Goal: Task Accomplishment & Management: Manage account settings

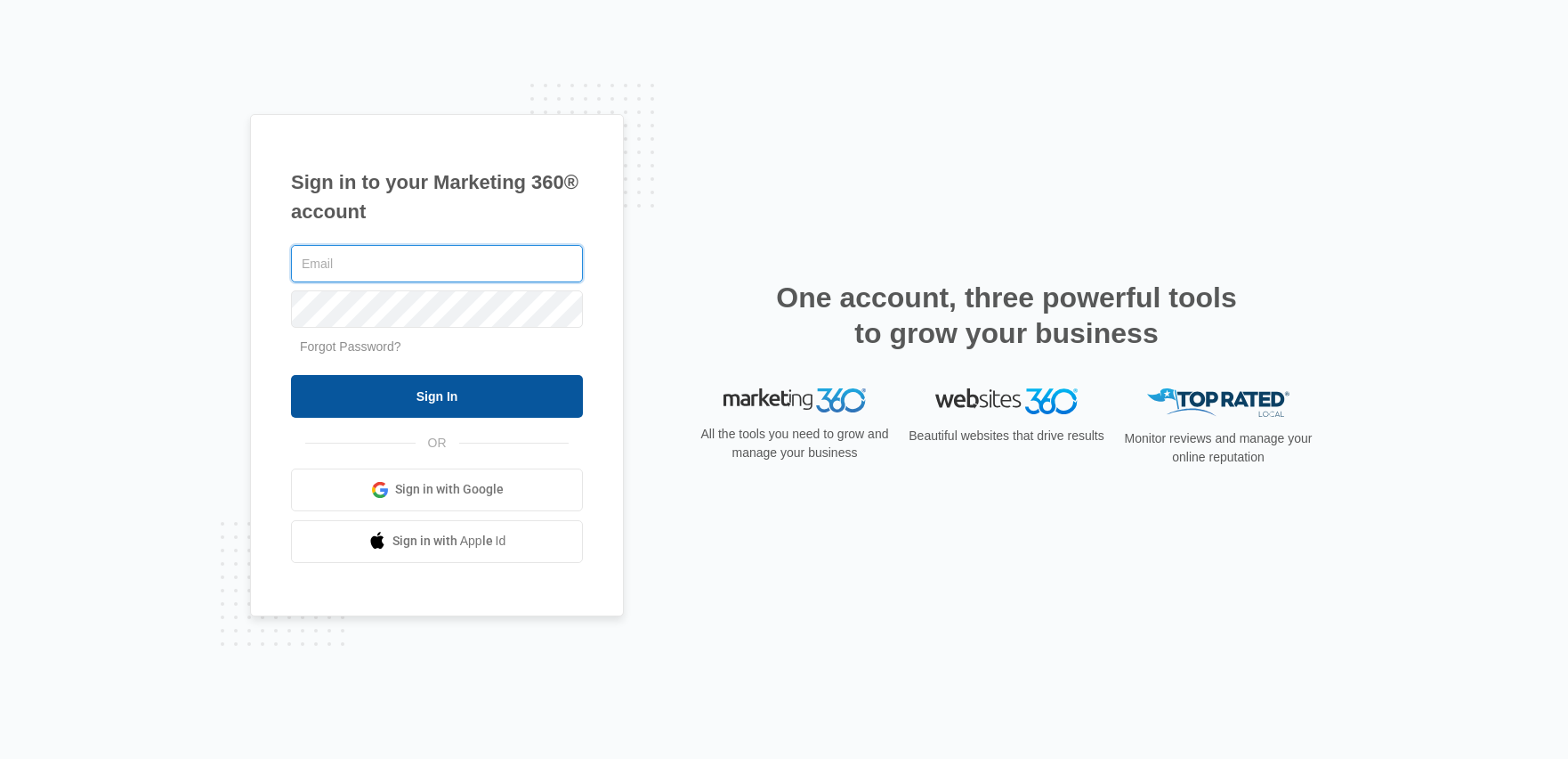
type input "[EMAIL_ADDRESS][DOMAIN_NAME]"
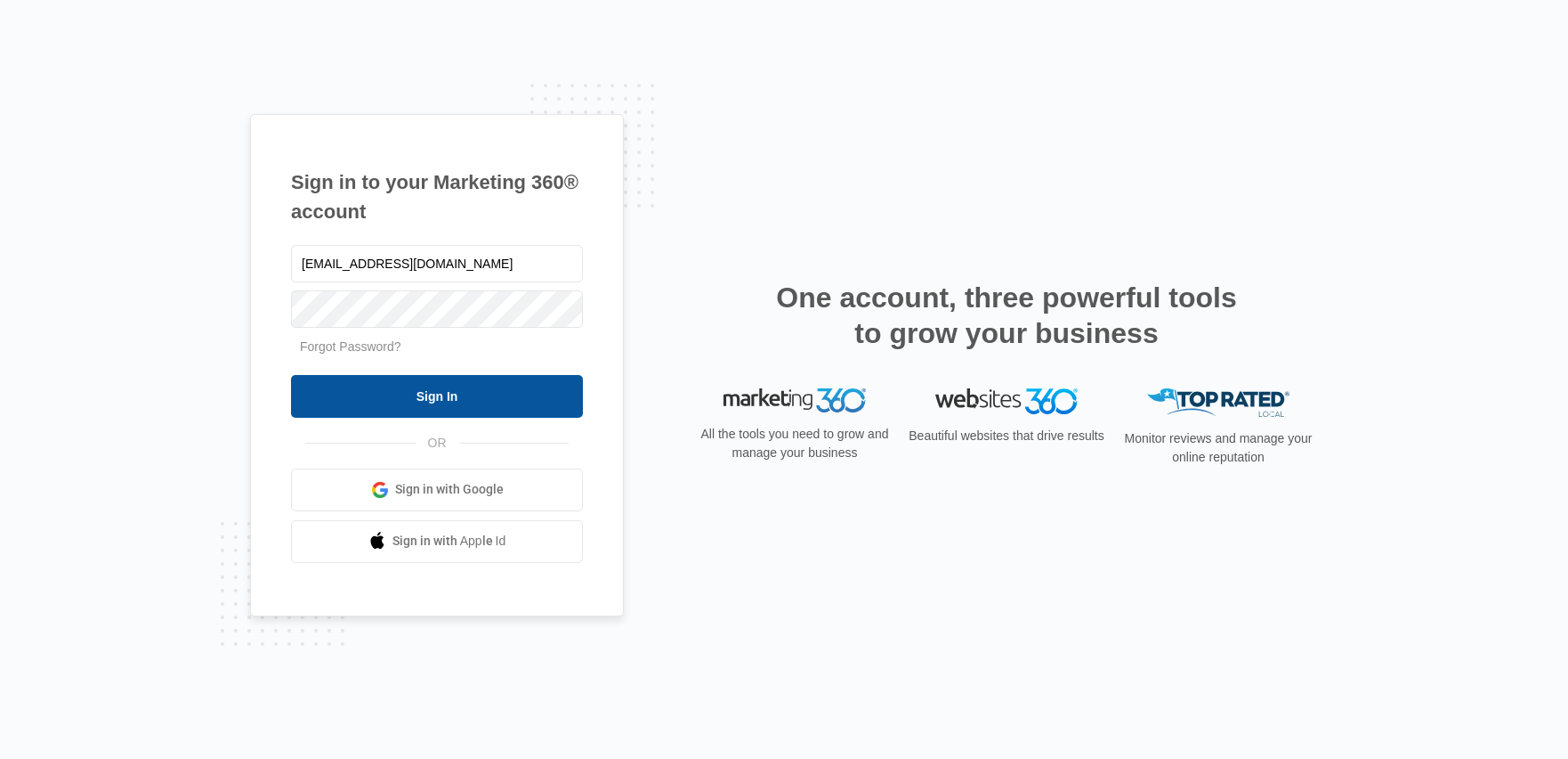
click at [410, 375] on input "Sign In" at bounding box center [437, 396] width 292 height 42
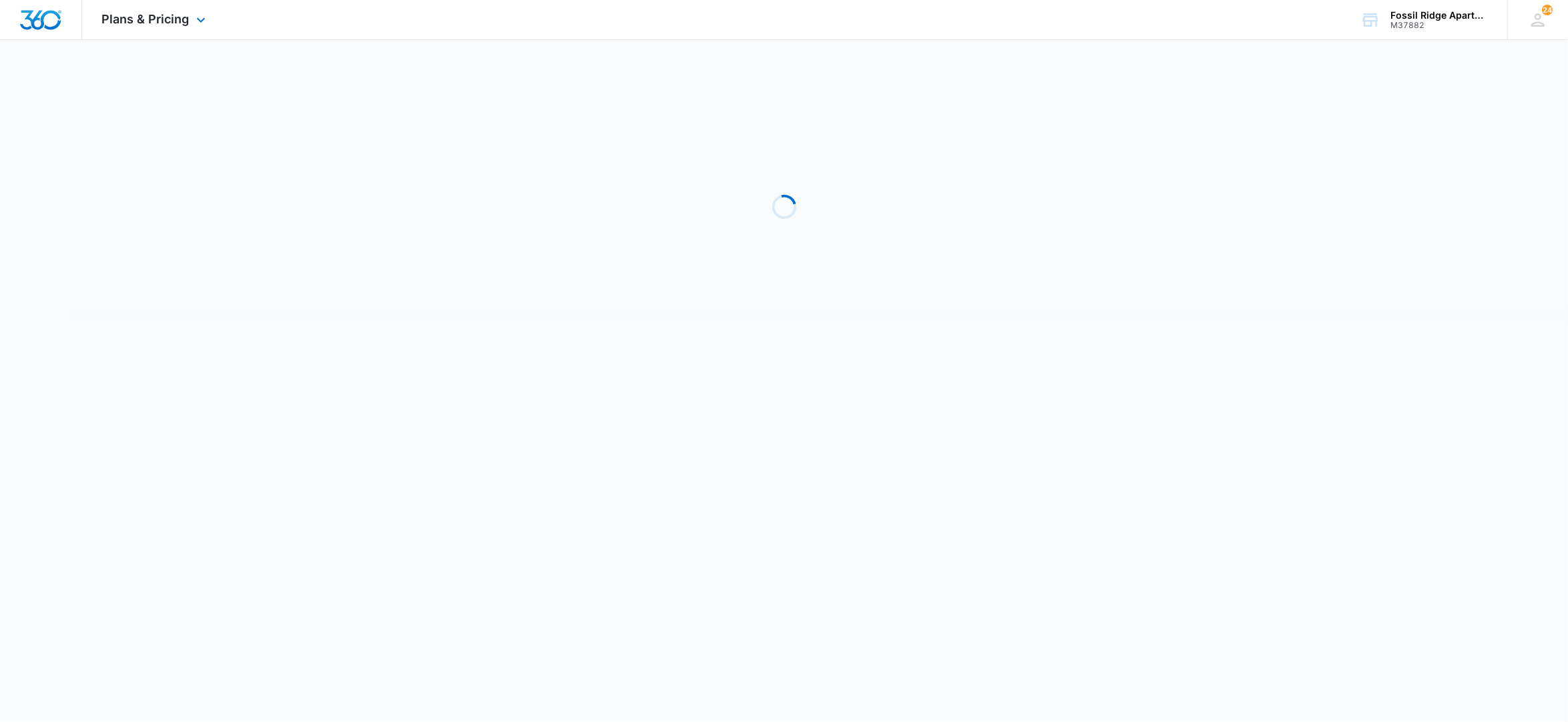
click at [46, 31] on div at bounding box center [41, 19] width 82 height 40
click at [44, 14] on img "Dashboard" at bounding box center [40, 20] width 43 height 20
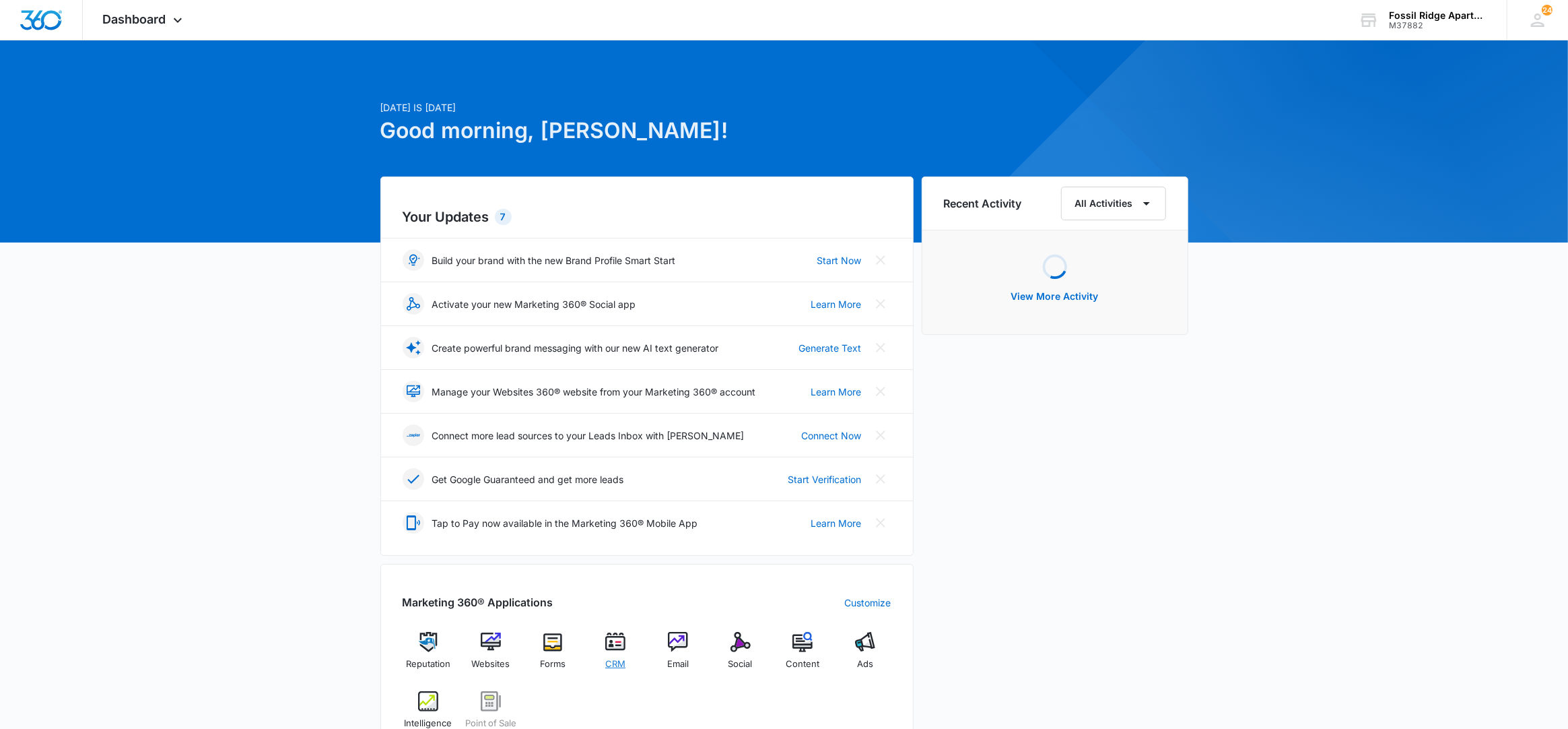
click at [623, 642] on img at bounding box center [615, 642] width 20 height 20
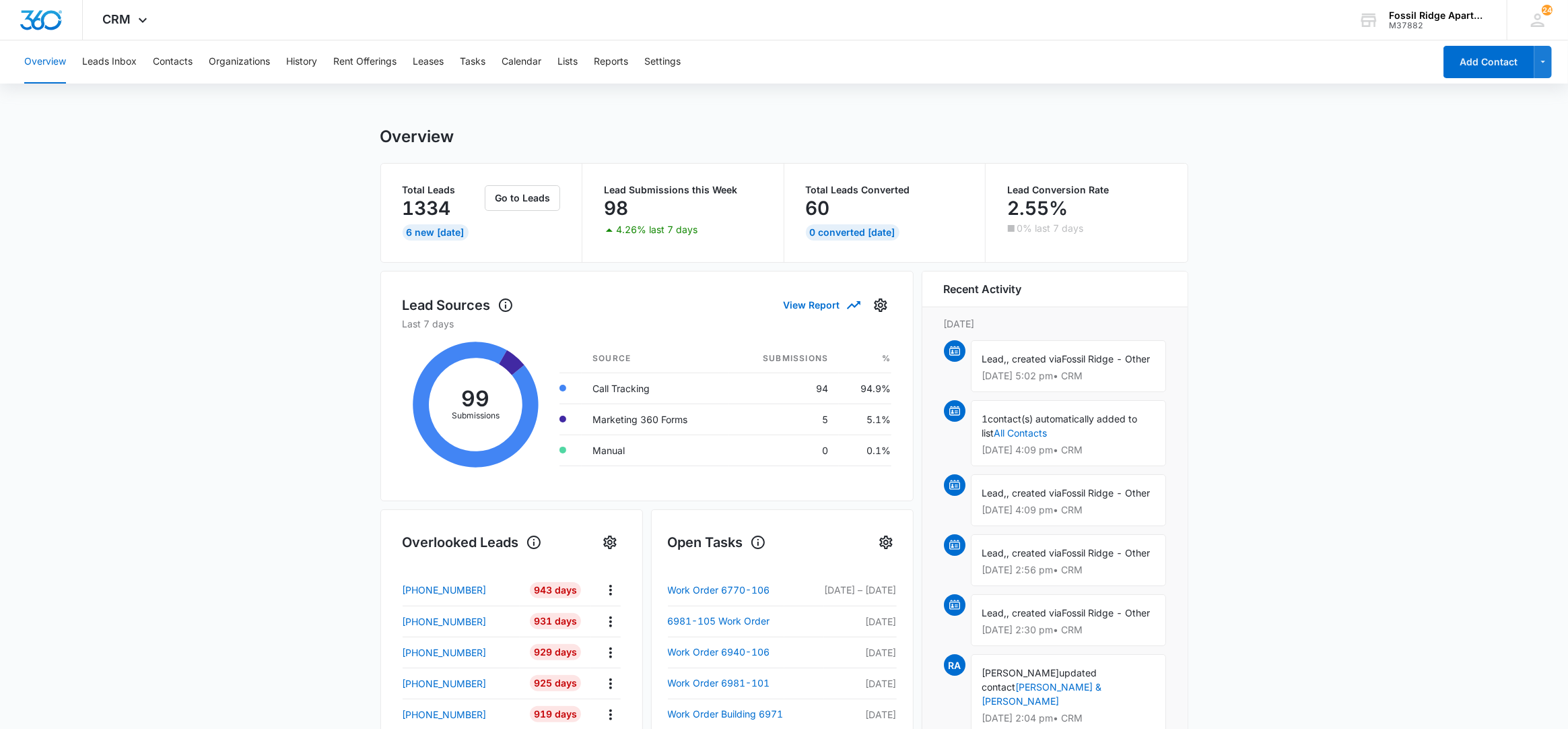
click at [297, 660] on main "Overview Total Leads 1334 6 New Today Go to Leads Lead Submissions this Week 98…" at bounding box center [784, 645] width 1568 height 1037
click at [474, 59] on button "Tasks" at bounding box center [472, 62] width 25 height 43
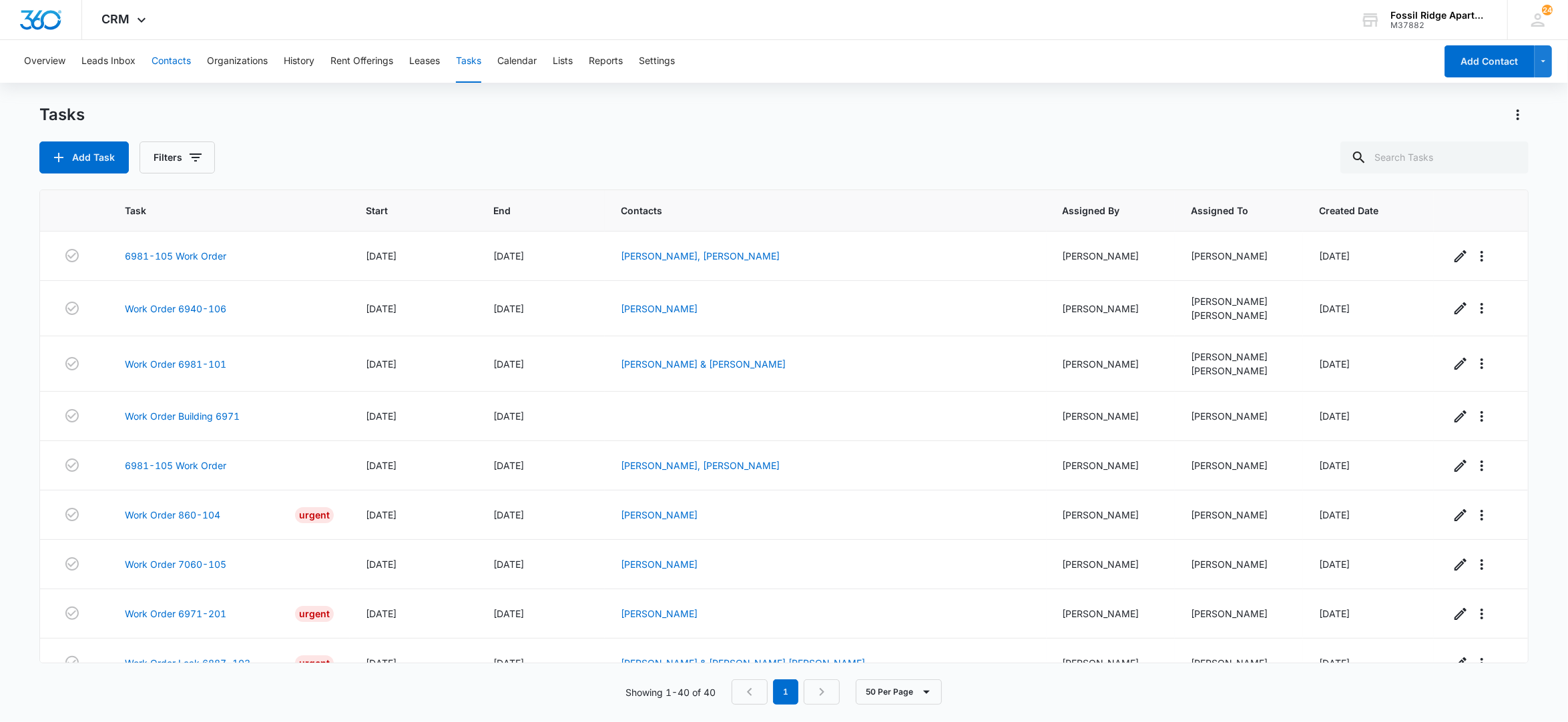
click at [182, 58] on button "Contacts" at bounding box center [171, 61] width 40 height 43
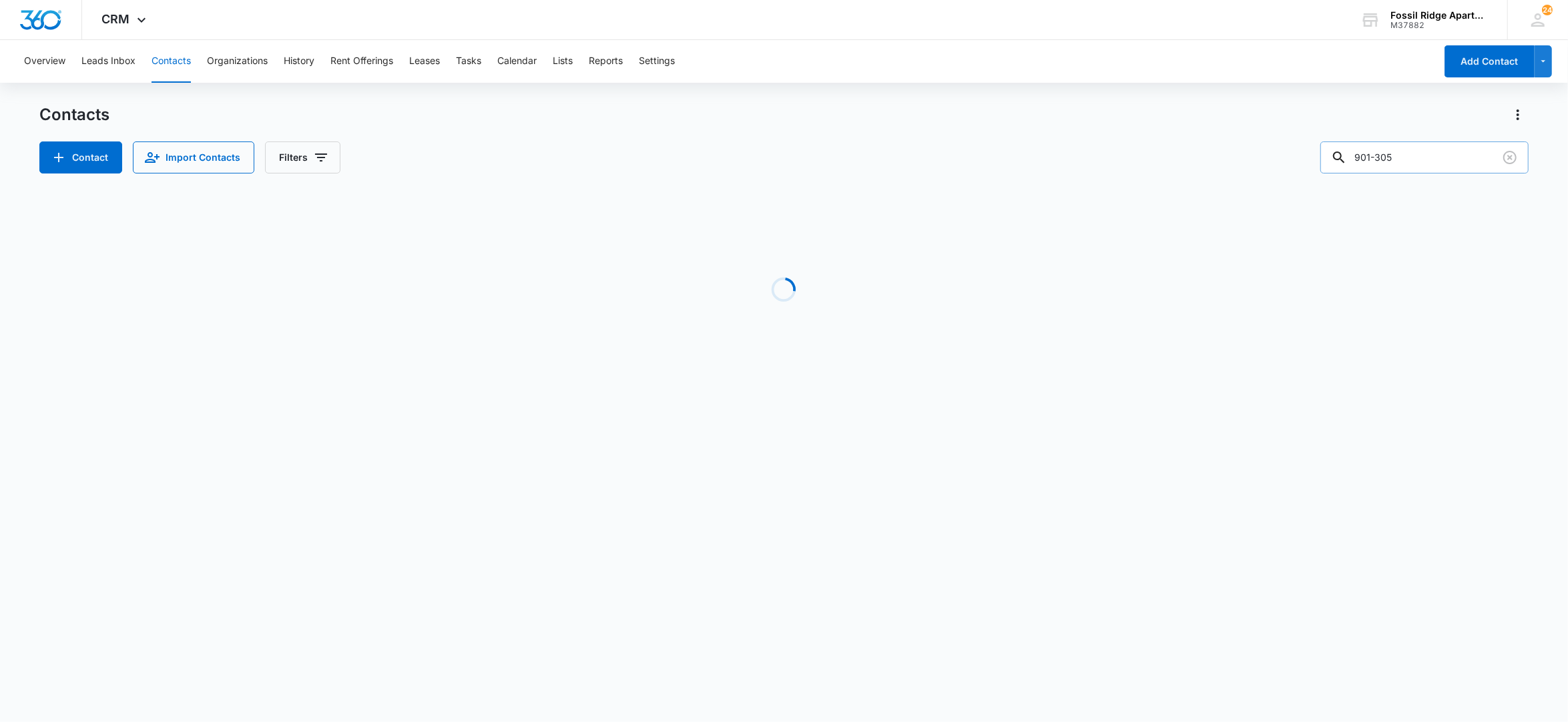
click at [1436, 161] on input "901-305" at bounding box center [1424, 157] width 208 height 32
drag, startPoint x: 1436, startPoint y: 161, endPoint x: 1107, endPoint y: 110, distance: 332.9
click at [1106, 110] on div "Contacts Contact Import Contacts Filters 901-305" at bounding box center [784, 138] width 1489 height 69
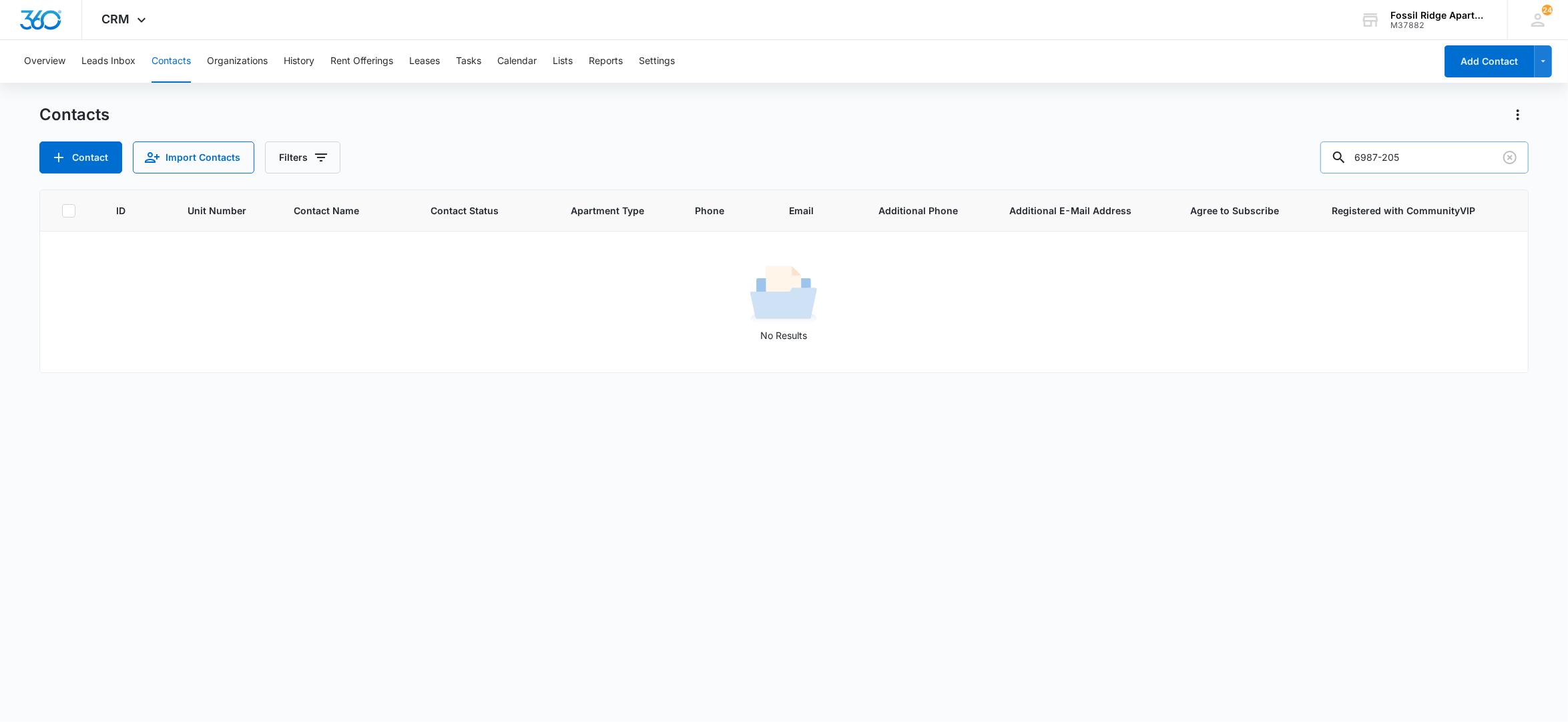
click at [1381, 153] on input "6987-205" at bounding box center [1424, 157] width 208 height 32
click at [1375, 156] on input "6987-205" at bounding box center [1424, 157] width 208 height 32
type input "987-205"
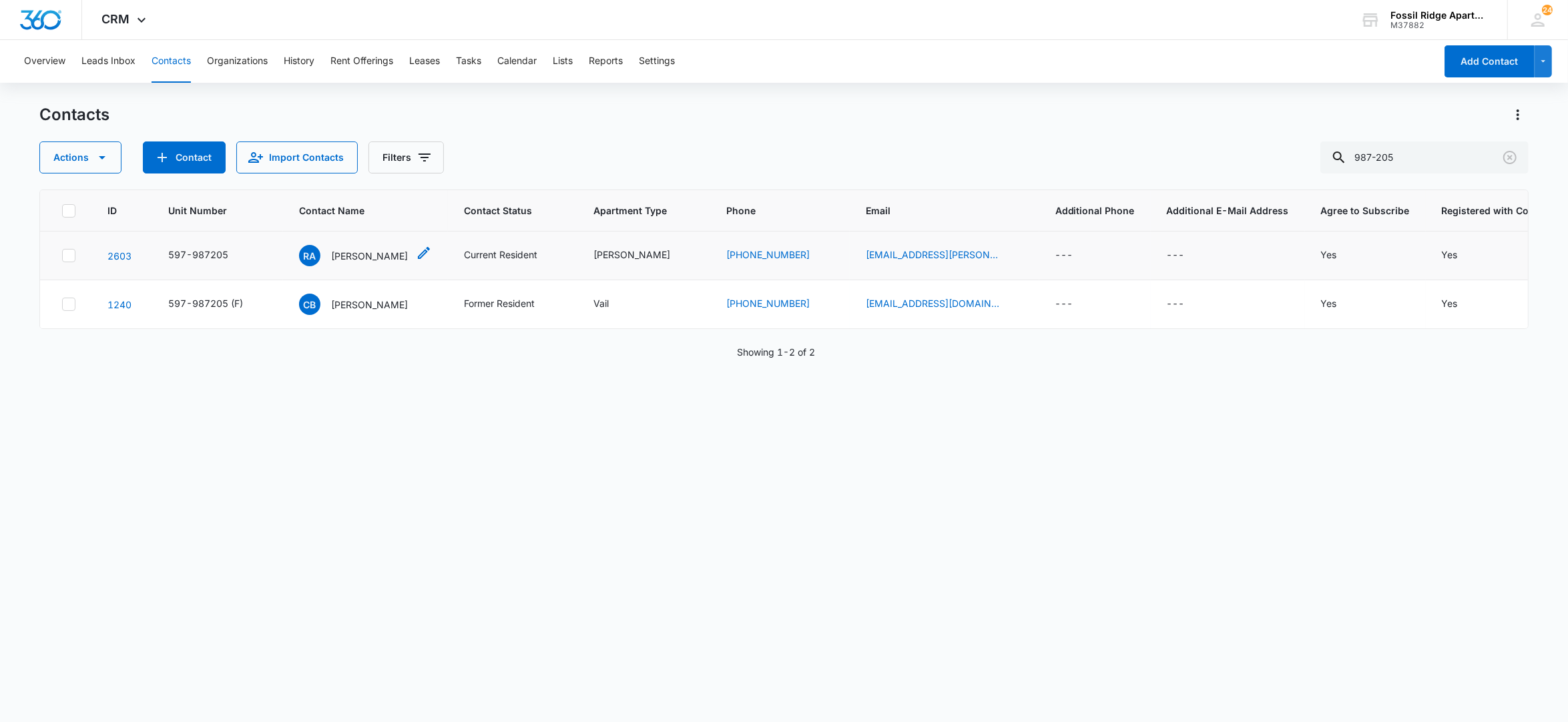
click at [355, 257] on p "Ryann Atencio" at bounding box center [369, 255] width 76 height 14
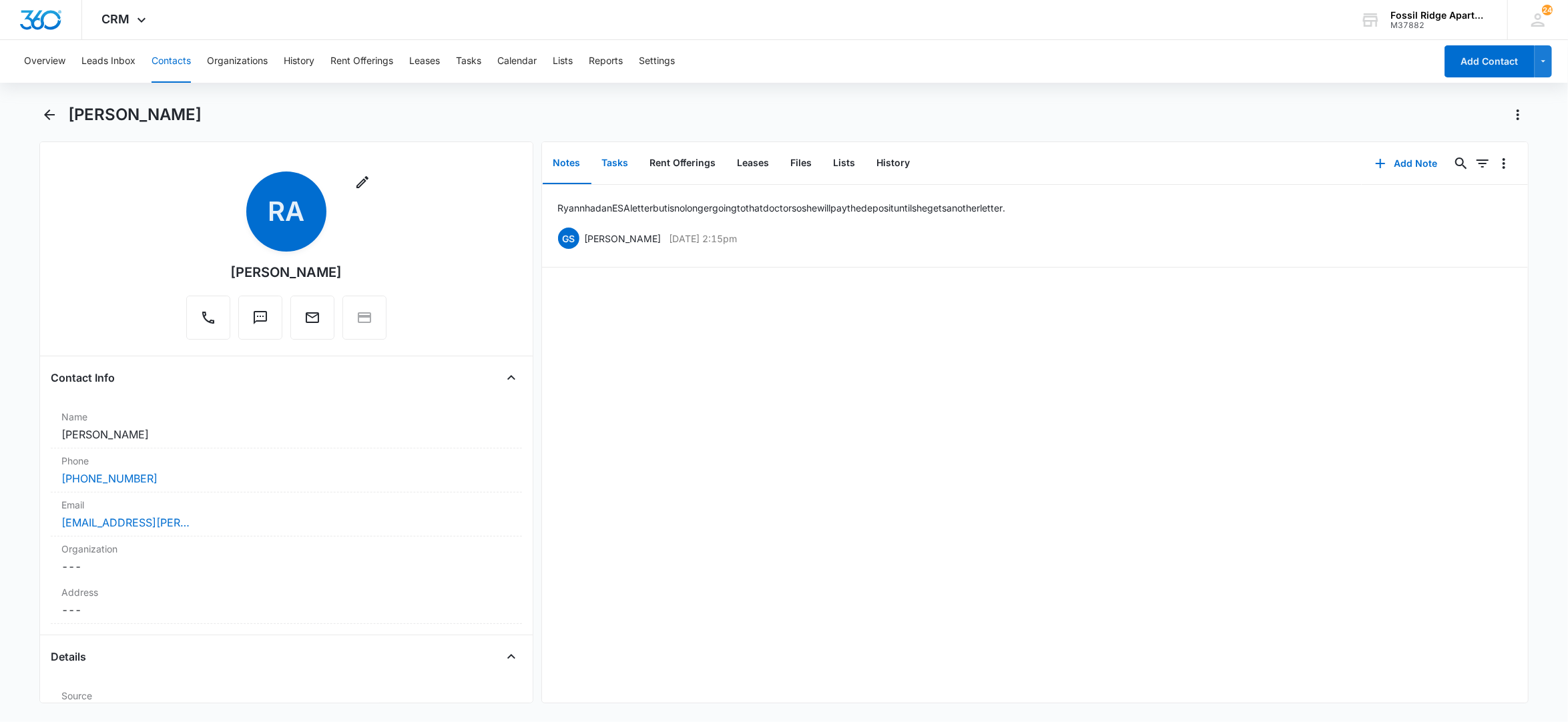
drag, startPoint x: 614, startPoint y: 157, endPoint x: 623, endPoint y: 174, distance: 19.2
click at [614, 159] on button "Tasks" at bounding box center [615, 163] width 48 height 41
click at [1375, 160] on icon "button" at bounding box center [1381, 164] width 16 height 16
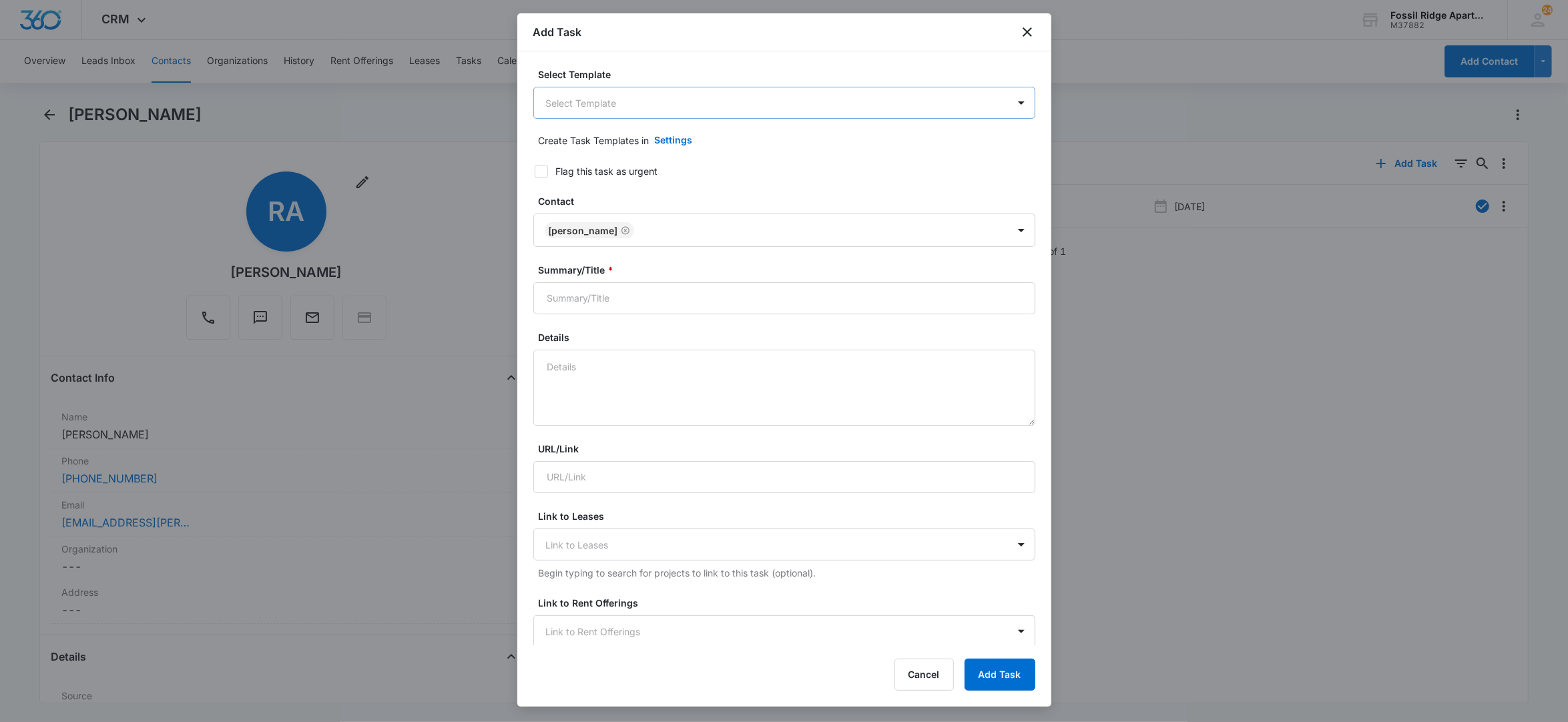
click at [657, 115] on body "CRM Apps Reputation Websites Forms CRM Email Social POS Content Ads Intelligenc…" at bounding box center [784, 361] width 1568 height 722
drag, startPoint x: 627, startPoint y: 281, endPoint x: 642, endPoint y: 274, distance: 16.6
click at [627, 280] on div "Work Order" at bounding box center [778, 273] width 489 height 24
click at [632, 304] on input "Work Order" at bounding box center [784, 299] width 502 height 32
type input "Work Order 6987-205"
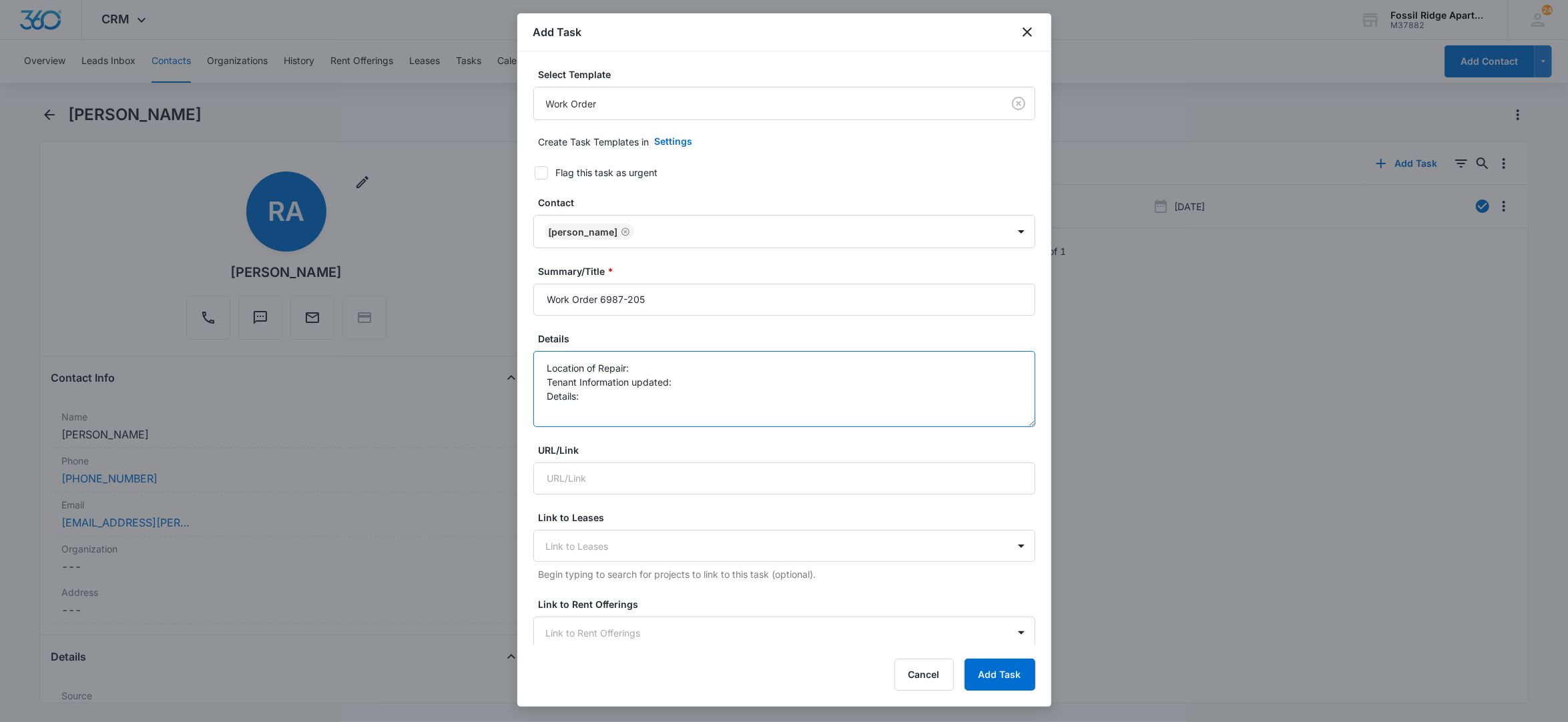
click at [668, 360] on textarea "Location of Repair: Tenant Information updated: Details:" at bounding box center [784, 389] width 502 height 76
click at [741, 379] on textarea "Location of Repair: kitchen Tenant Information updated: Details:" at bounding box center [784, 389] width 502 height 76
click at [588, 396] on textarea "Location of Repair: kitchen Tenant Information updated: yes Details:" at bounding box center [784, 389] width 502 height 76
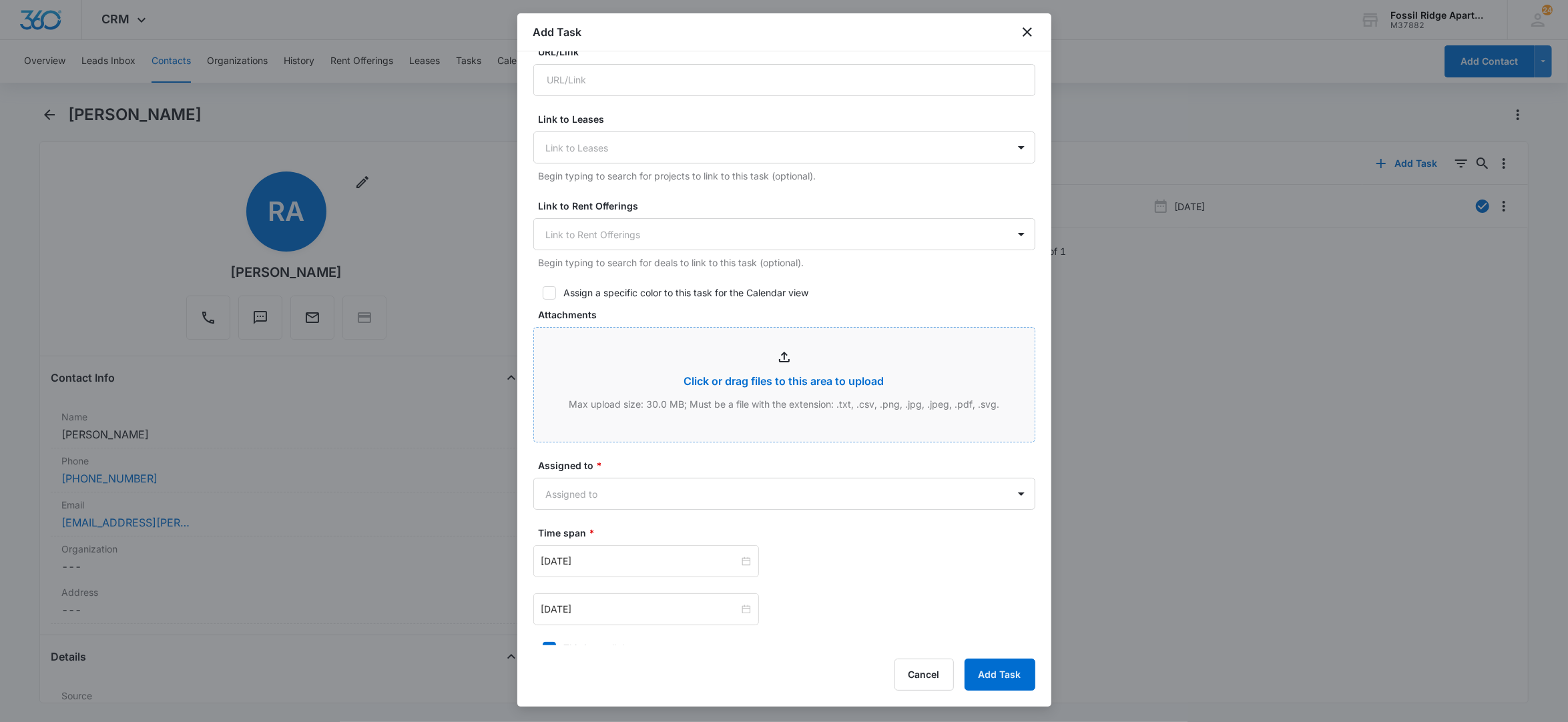
scroll to position [445, 0]
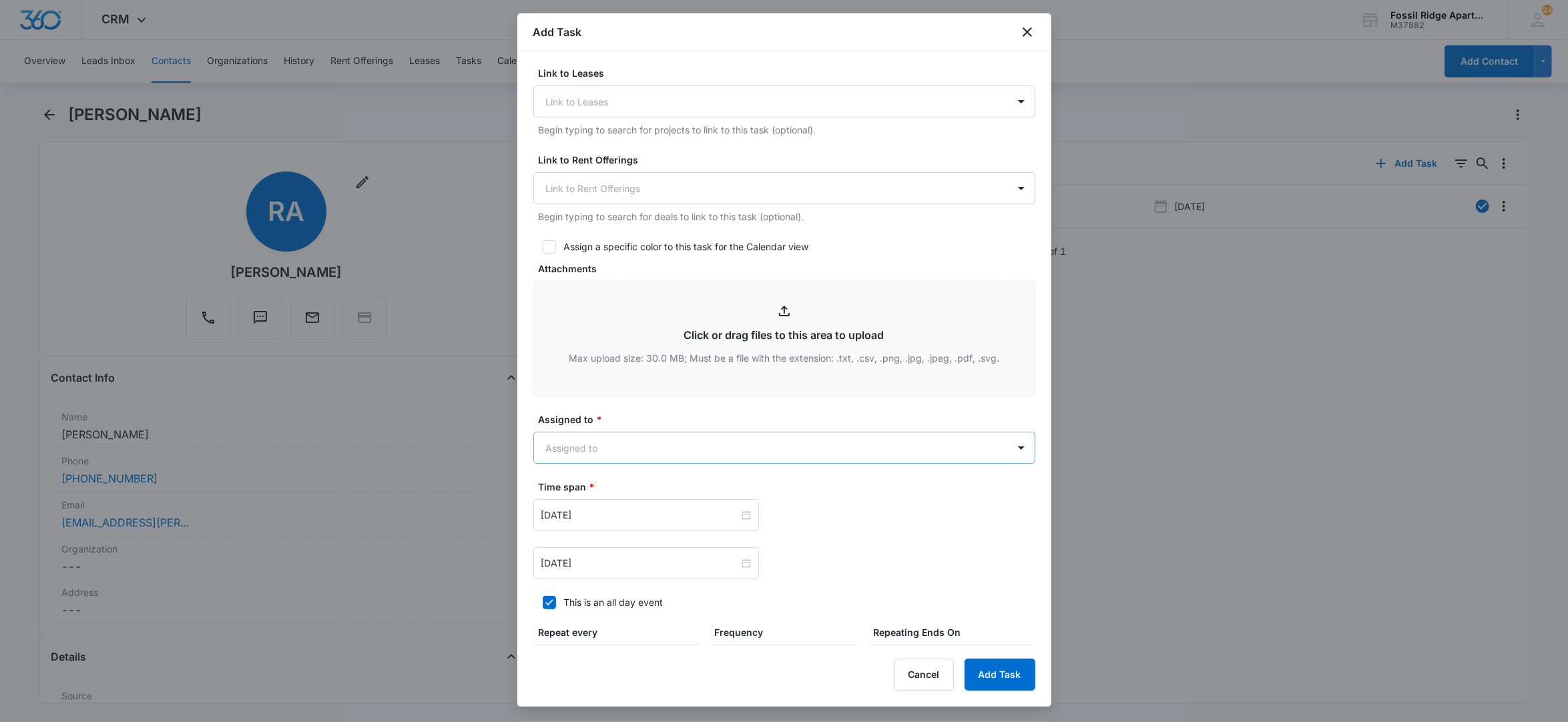
type textarea "Location of Repair: kitchen Tenant Information updated: yes Details: garbage di…"
click at [594, 455] on body "CRM Apps Reputation Websites Forms CRM Email Social POS Content Ads Intelligenc…" at bounding box center [784, 361] width 1568 height 722
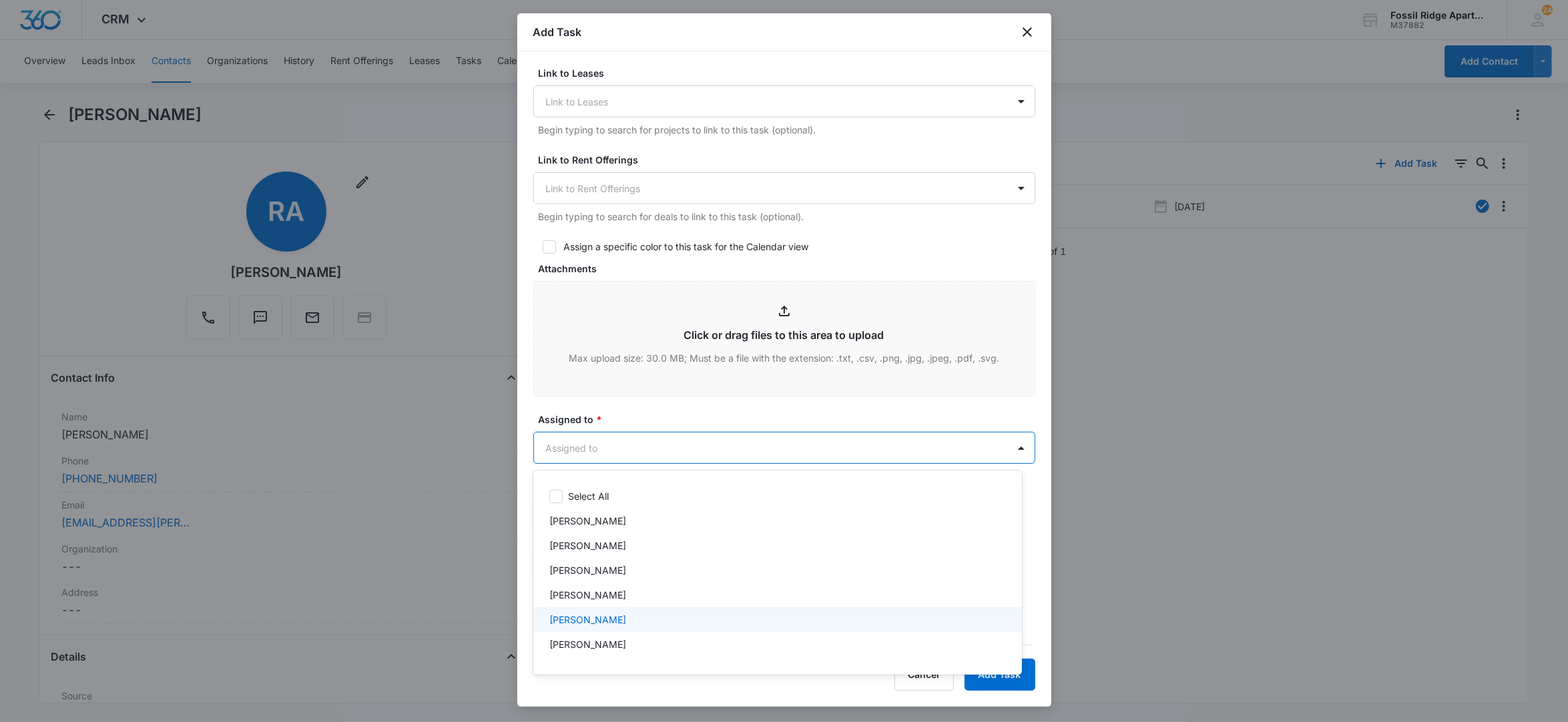
click at [598, 617] on div "[PERSON_NAME]" at bounding box center [776, 619] width 454 height 14
click at [1018, 406] on div at bounding box center [784, 361] width 1568 height 722
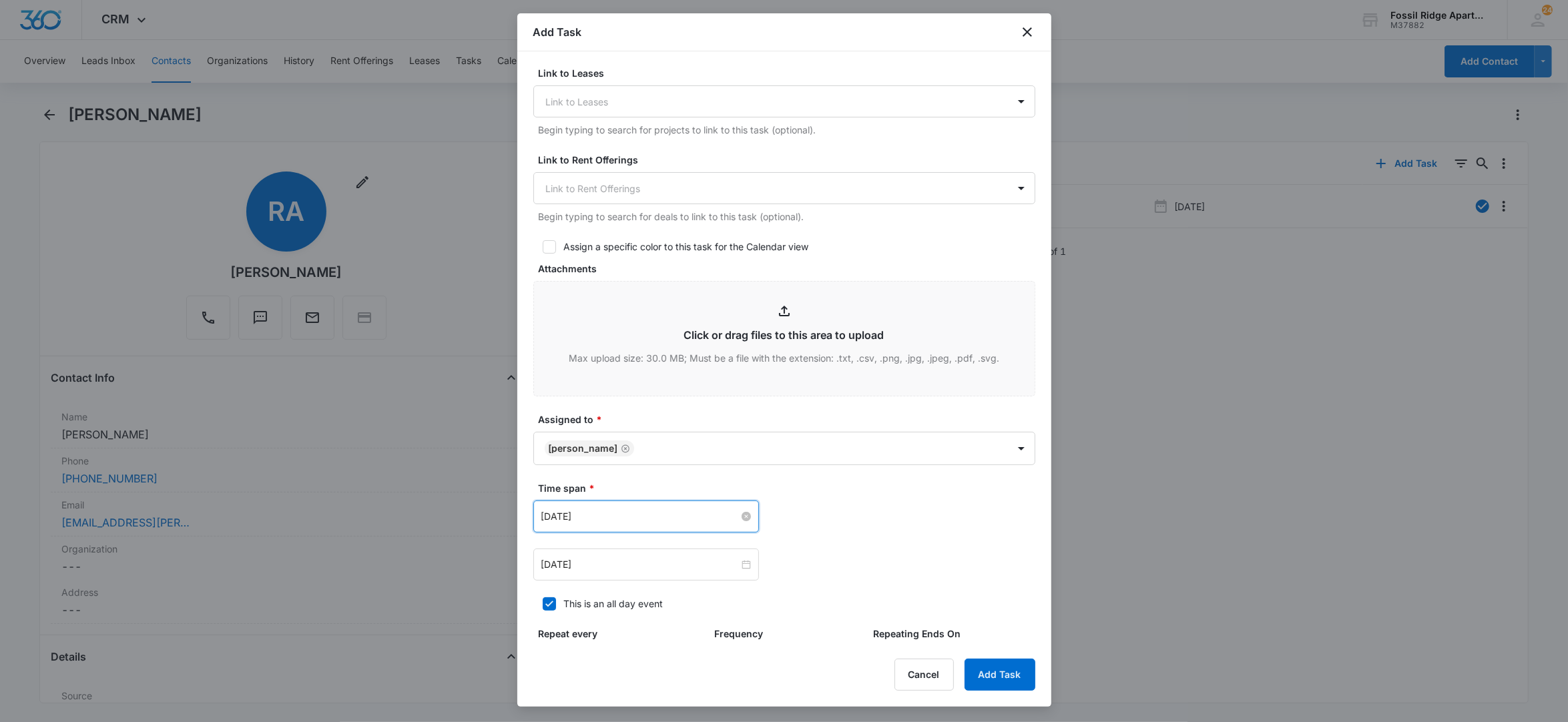
click at [727, 518] on input "Apr 2, 2024" at bounding box center [640, 516] width 198 height 14
click at [625, 486] on link "Today" at bounding box center [626, 485] width 31 height 12
type input "Aug 13, 2025"
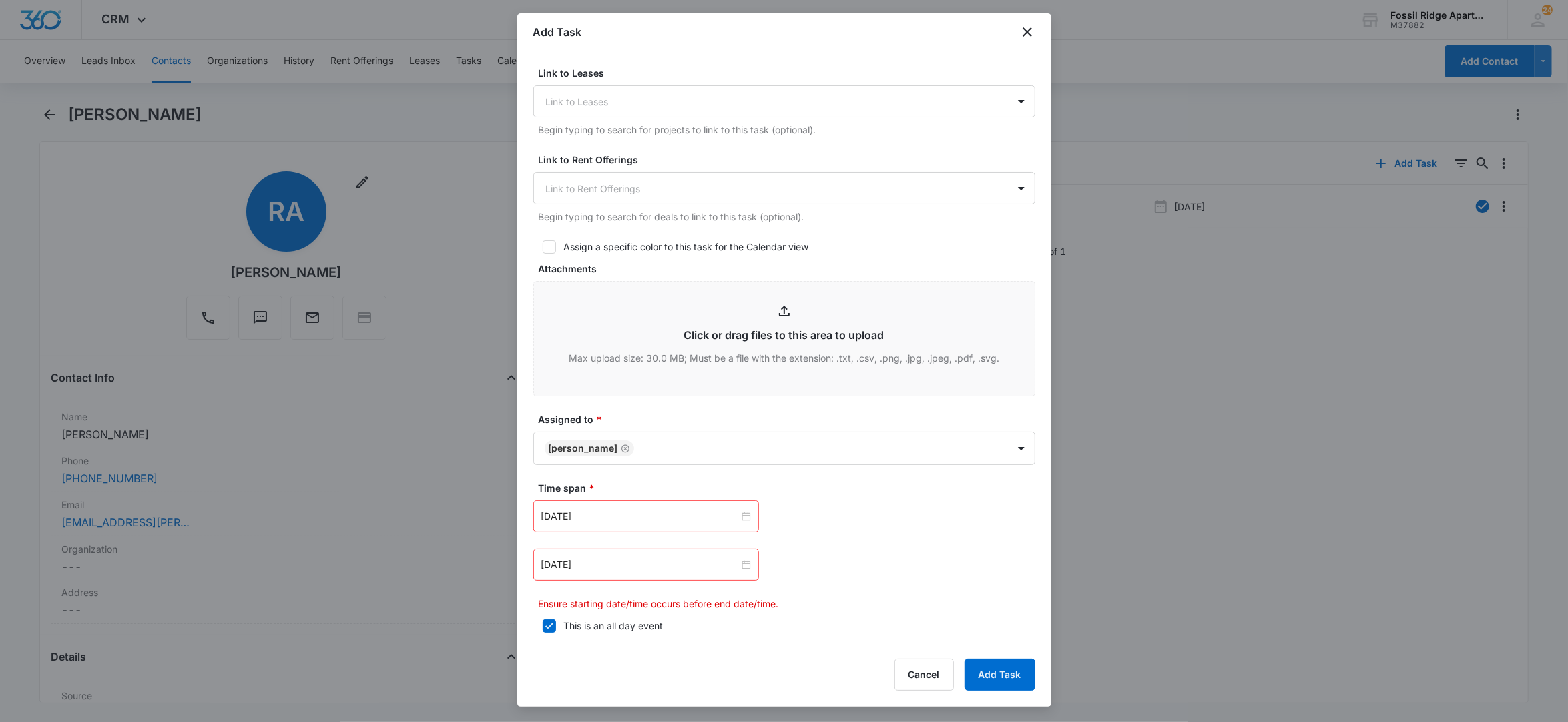
click at [745, 569] on div "Apr 2, 2024" at bounding box center [646, 564] width 226 height 32
click at [732, 561] on input at bounding box center [640, 564] width 198 height 14
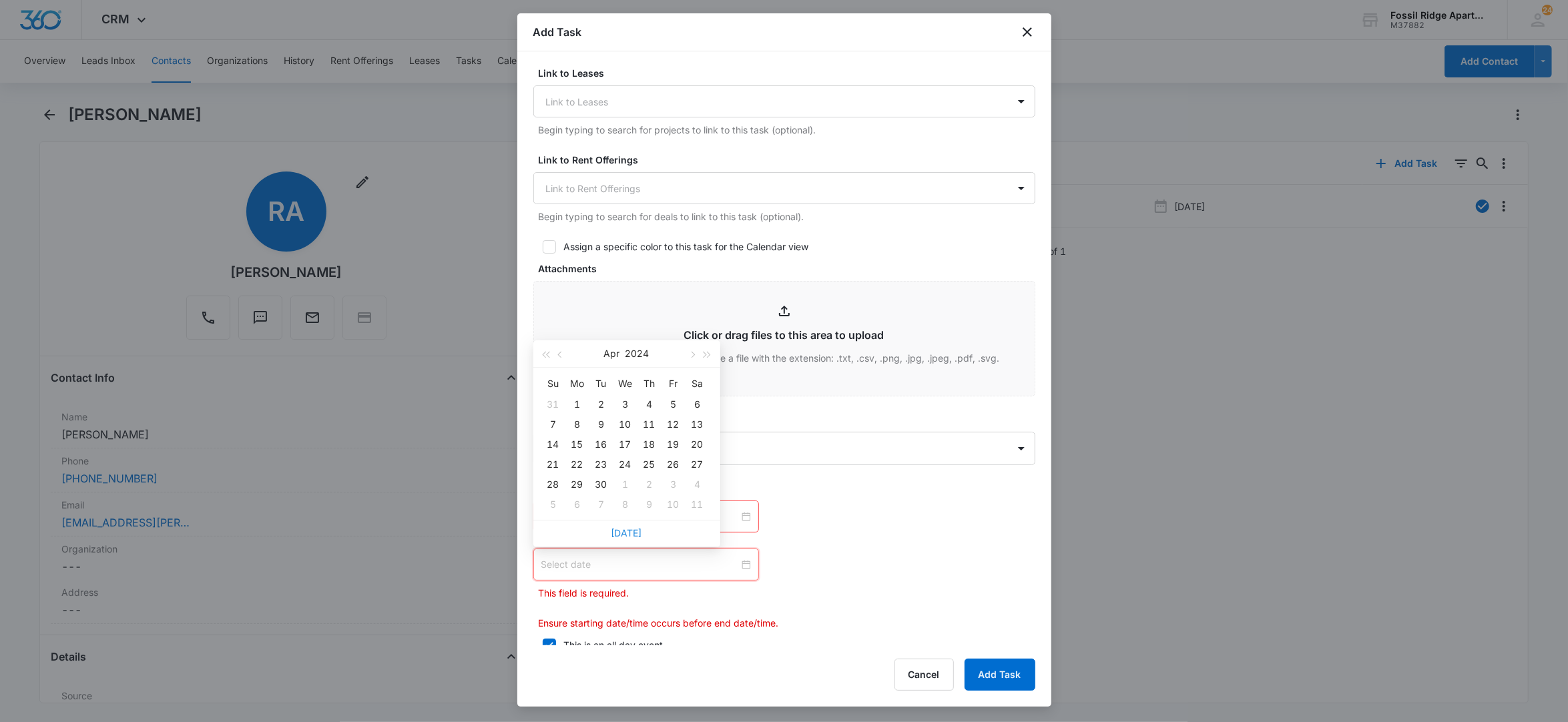
click at [620, 532] on link "Today" at bounding box center [626, 532] width 31 height 12
type input "Aug 13, 2025"
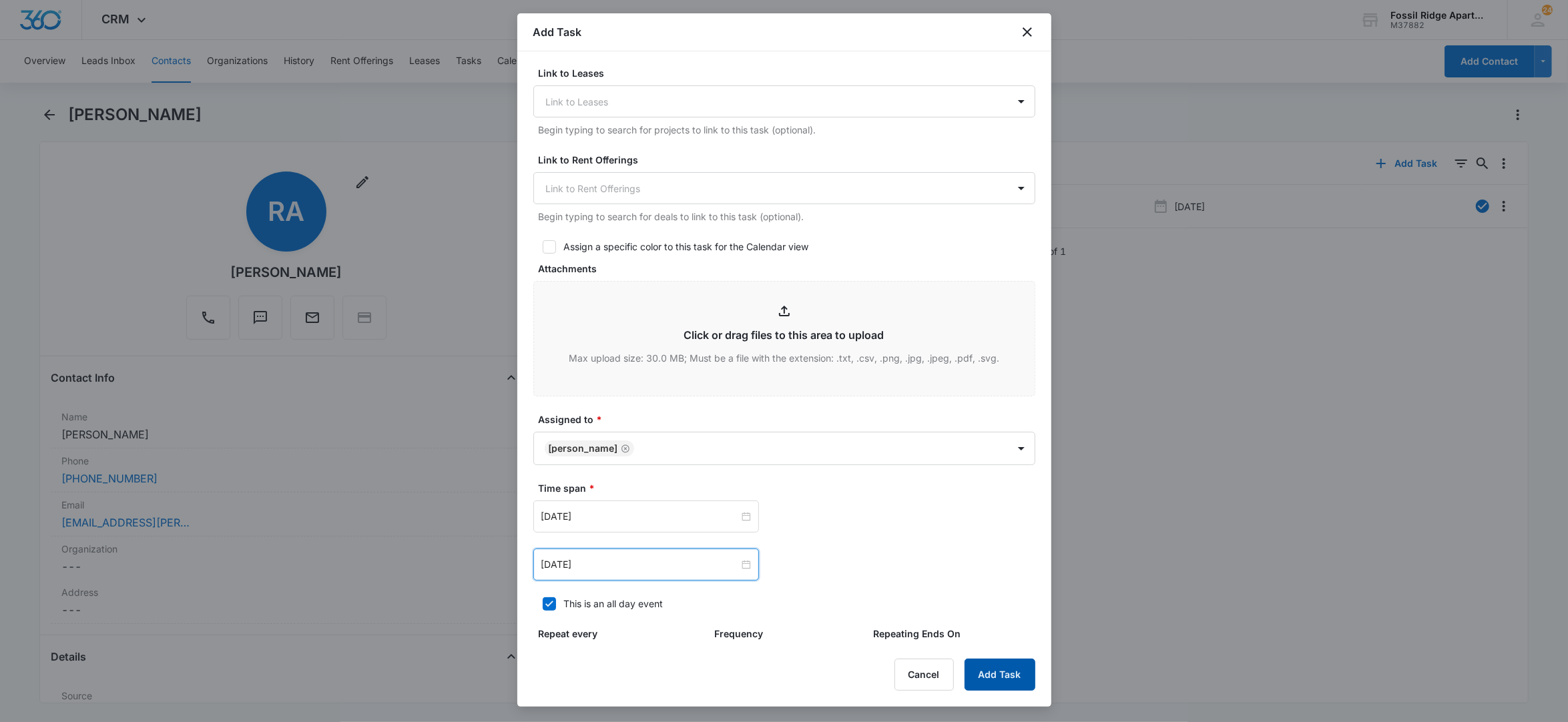
click at [970, 679] on button "Add Task" at bounding box center [1000, 674] width 71 height 32
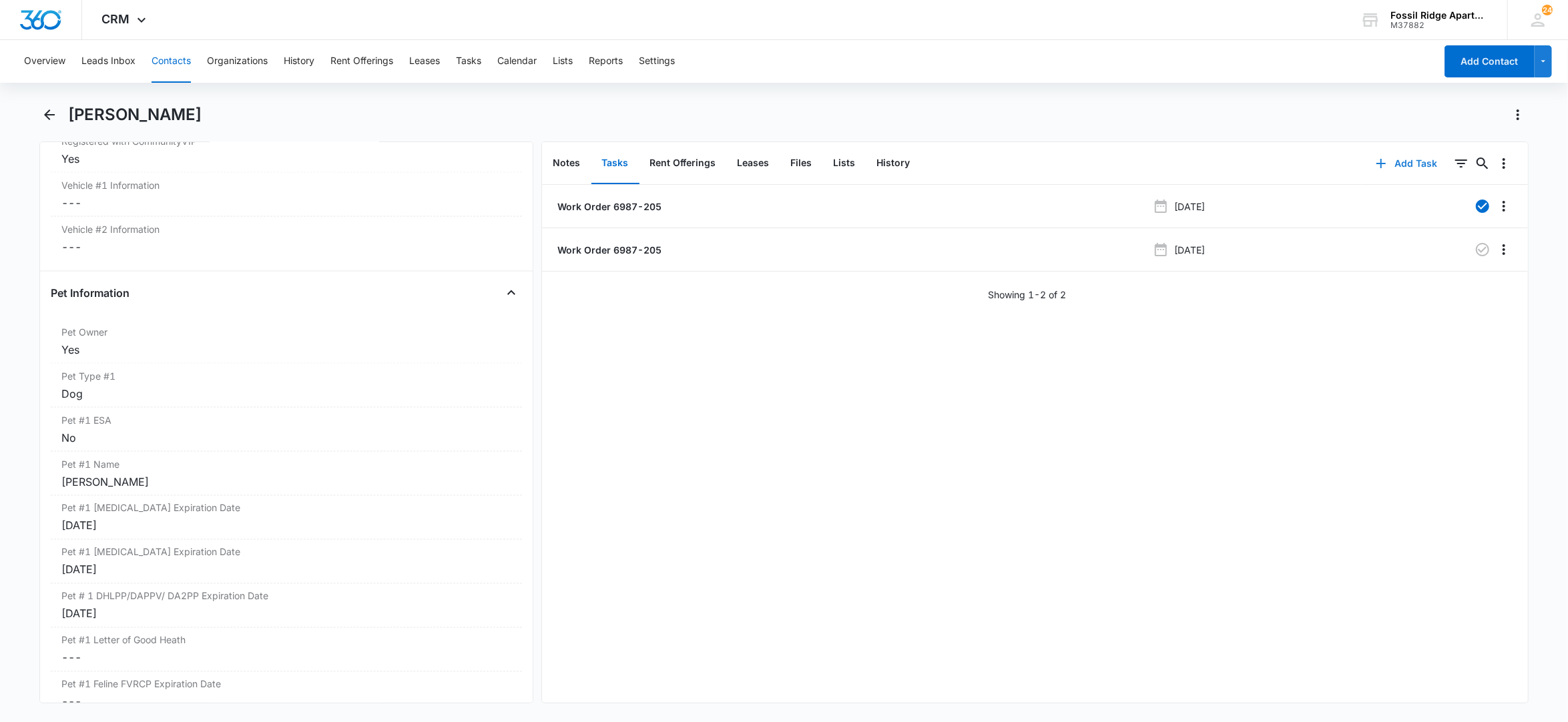
scroll to position [2045, 0]
click at [610, 251] on p "Work Order 6987-205" at bounding box center [608, 249] width 107 height 14
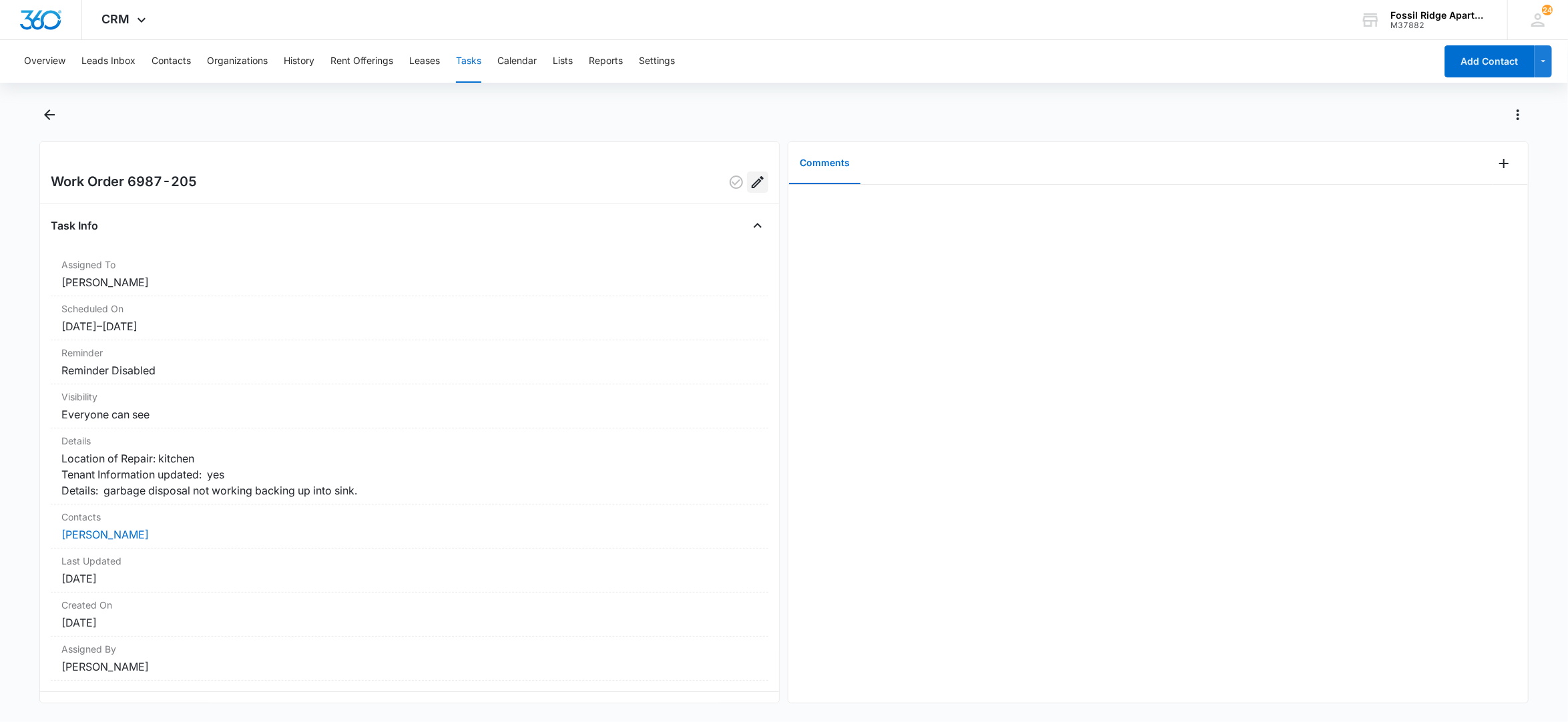
click at [750, 182] on icon "Edit" at bounding box center [758, 182] width 16 height 16
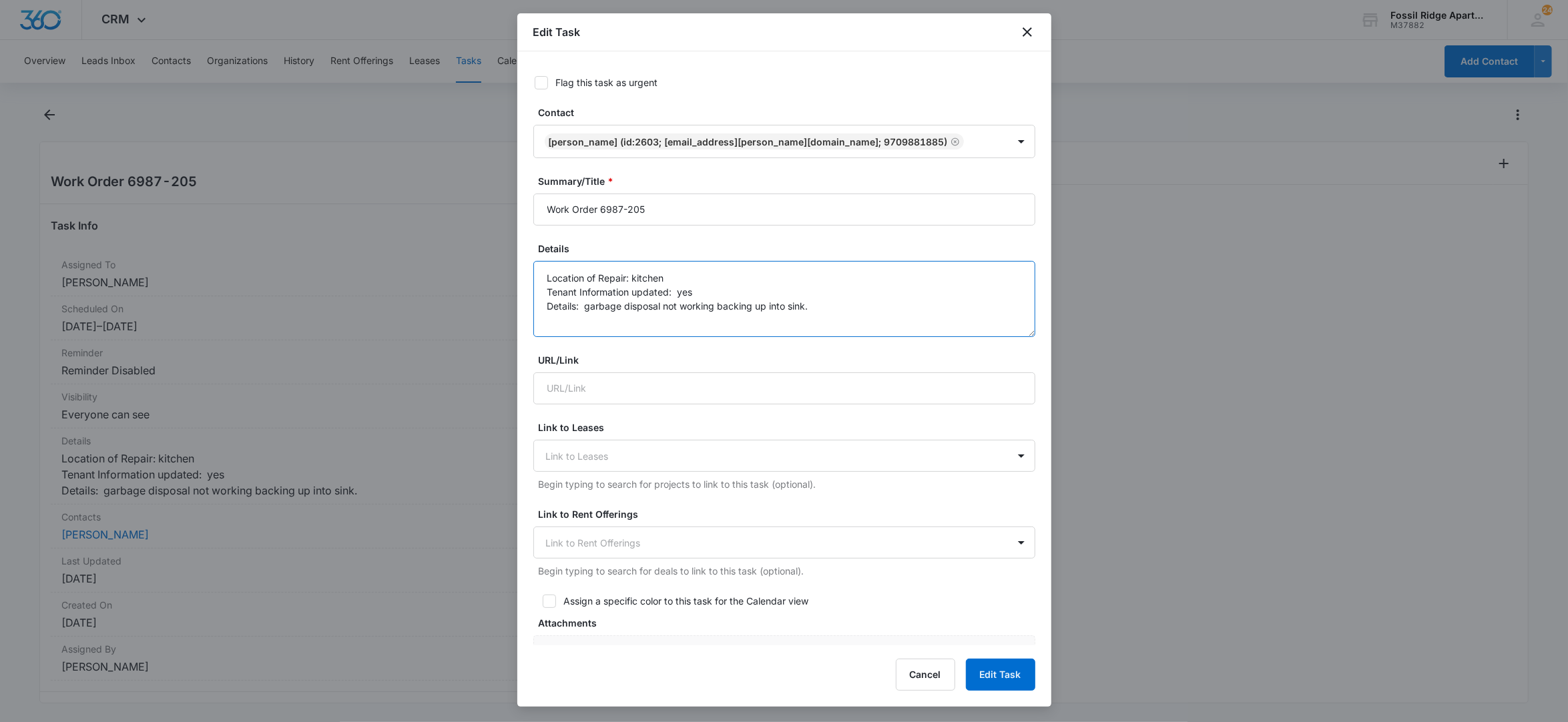
click at [823, 308] on textarea "Location of Repair: kitchen Tenant Information updated: yes Details: garbage di…" at bounding box center [784, 299] width 502 height 76
click at [877, 299] on textarea "Location of Repair: kitchen Tenant Information updated: yes Details: garbage di…" at bounding box center [784, 299] width 502 height 76
click at [871, 305] on textarea "Location of Repair: kitchen Tenant Information updated: yes Details: garbage di…" at bounding box center [784, 299] width 502 height 76
click at [975, 307] on textarea "Location of Repair: kitchen Tenant Information updated: yes Details: garbage di…" at bounding box center [784, 299] width 502 height 76
click at [975, 305] on textarea "Location of Repair: kitchen Tenant Information updated: yes Details: garbage di…" at bounding box center [784, 299] width 502 height 76
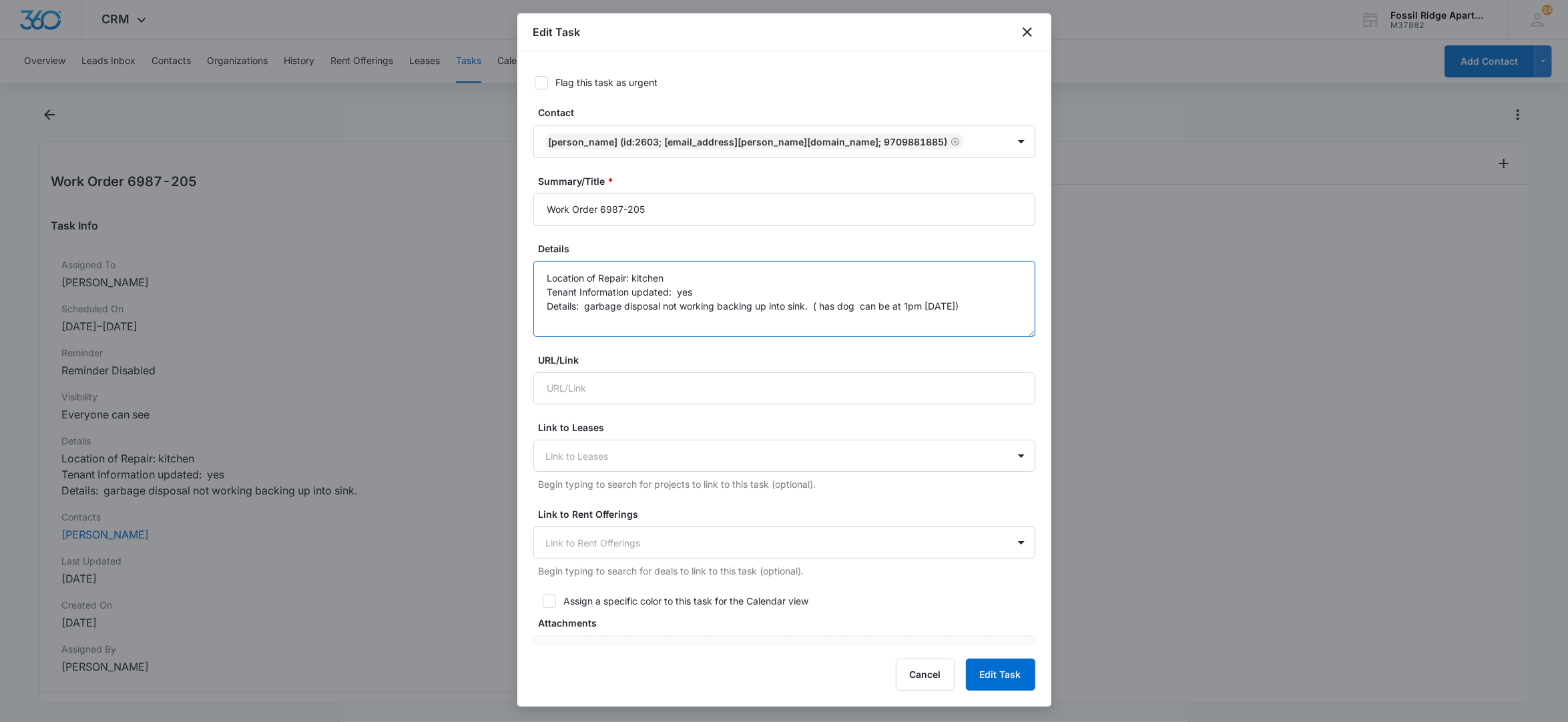
click at [975, 306] on textarea "Location of Repair: kitchen Tenant Information updated: yes Details: garbage di…" at bounding box center [784, 299] width 502 height 76
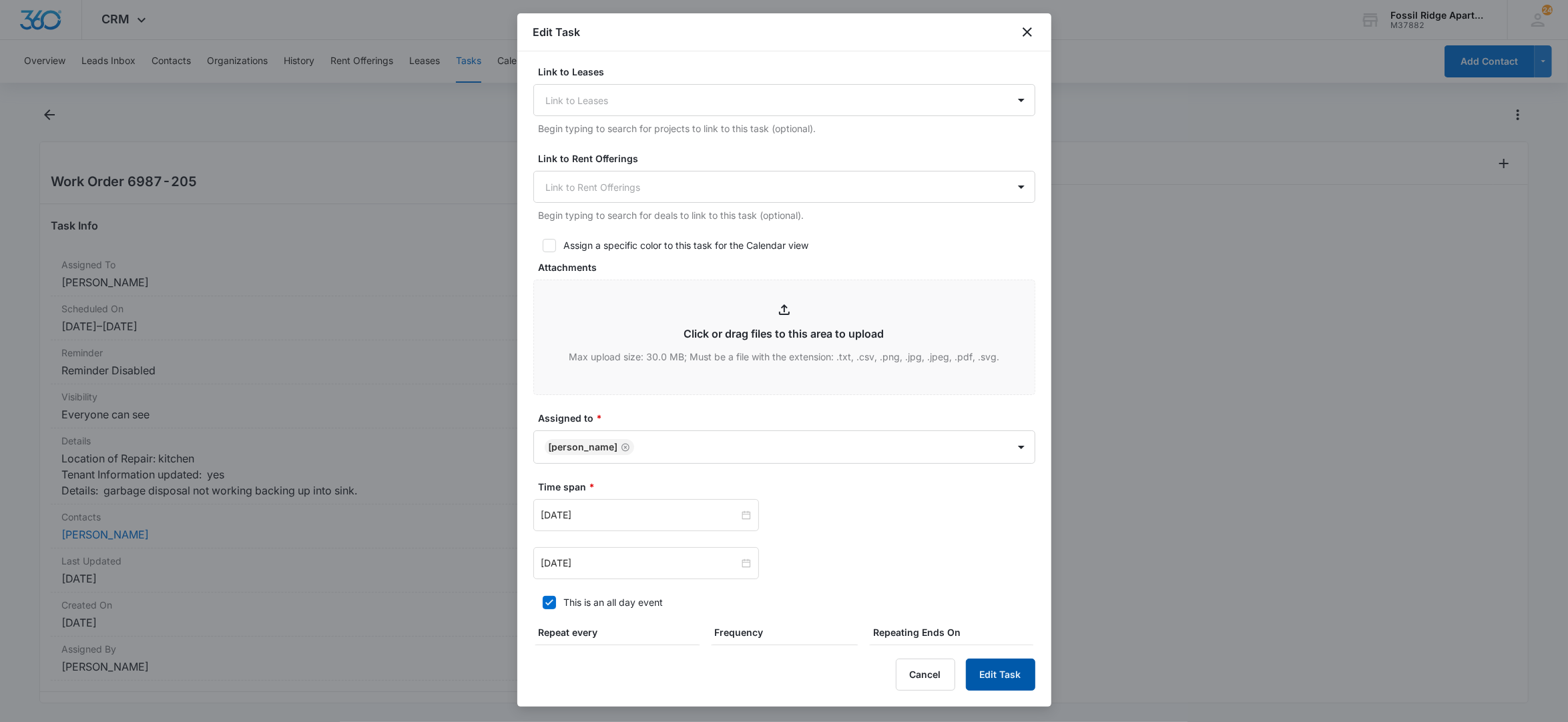
type textarea "Location of Repair: kitchen Tenant Information updated: yes Details: garbage di…"
click at [991, 680] on button "Edit Task" at bounding box center [1001, 674] width 69 height 32
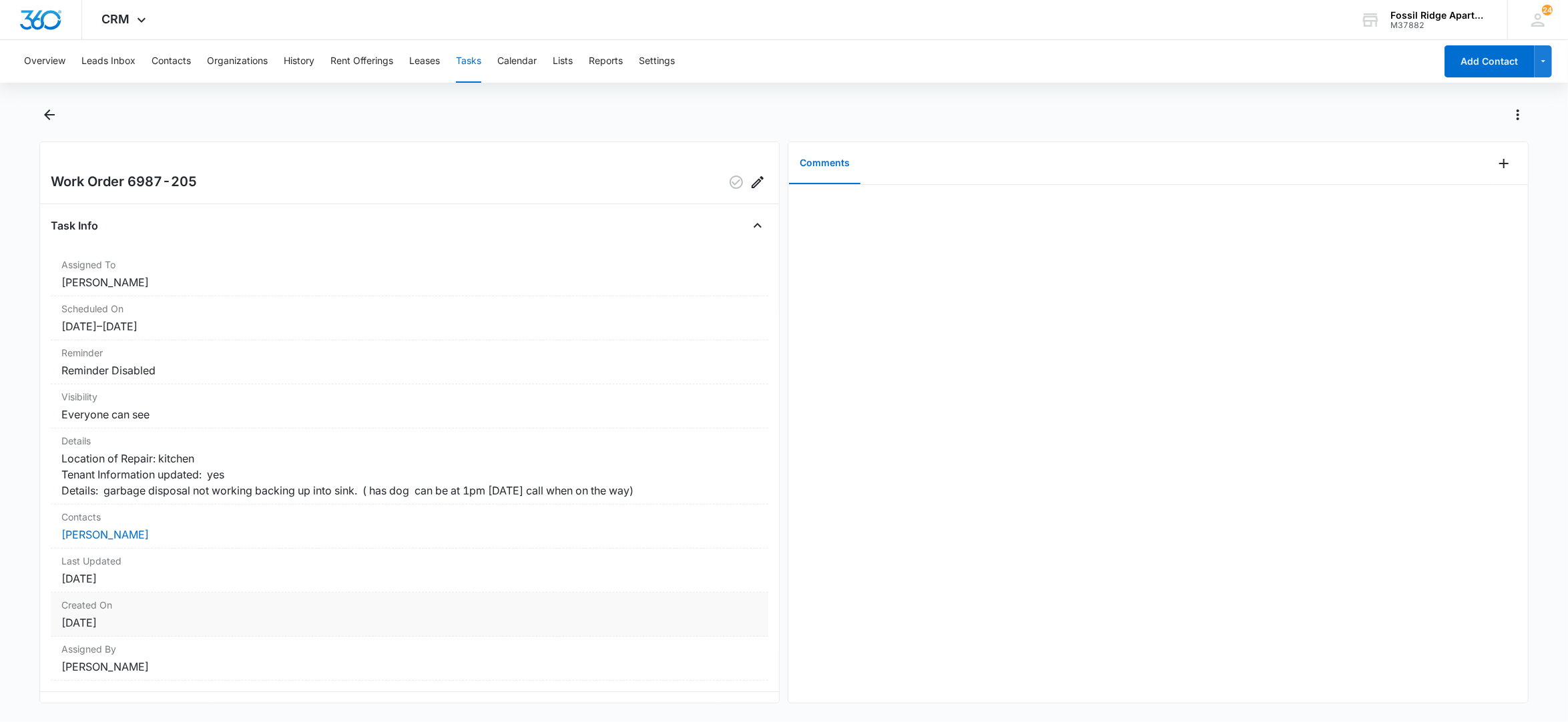
click at [396, 636] on div "Created On August 13, 2025" at bounding box center [409, 614] width 718 height 44
drag, startPoint x: 171, startPoint y: 60, endPoint x: 180, endPoint y: 68, distance: 12.0
click at [172, 61] on button "Contacts" at bounding box center [171, 61] width 40 height 43
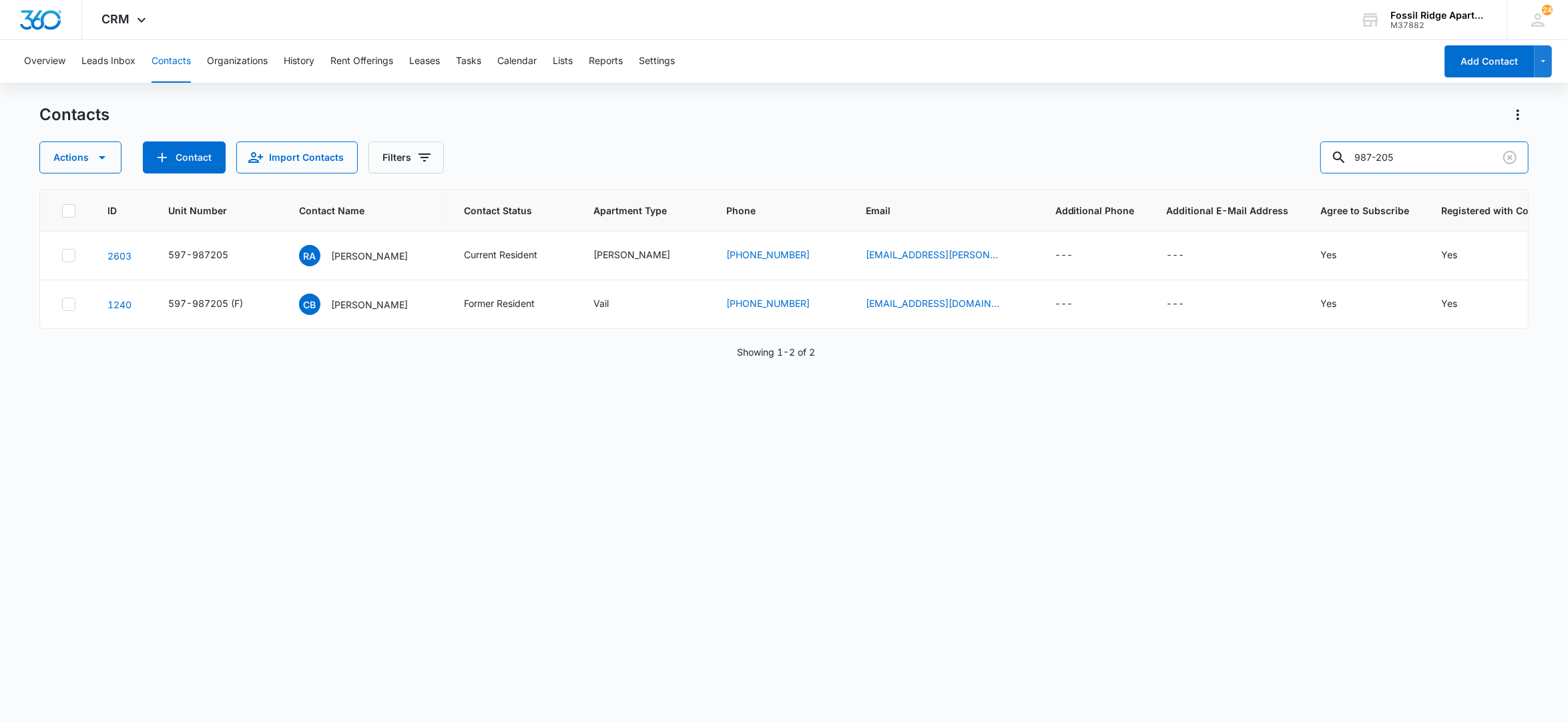
drag, startPoint x: 1420, startPoint y: 158, endPoint x: 1290, endPoint y: 137, distance: 131.7
click at [1290, 137] on div "Contacts Actions Contact Import Contacts Filters 987-205" at bounding box center [784, 138] width 1489 height 69
click at [1425, 166] on input "text" at bounding box center [1434, 157] width 188 height 32
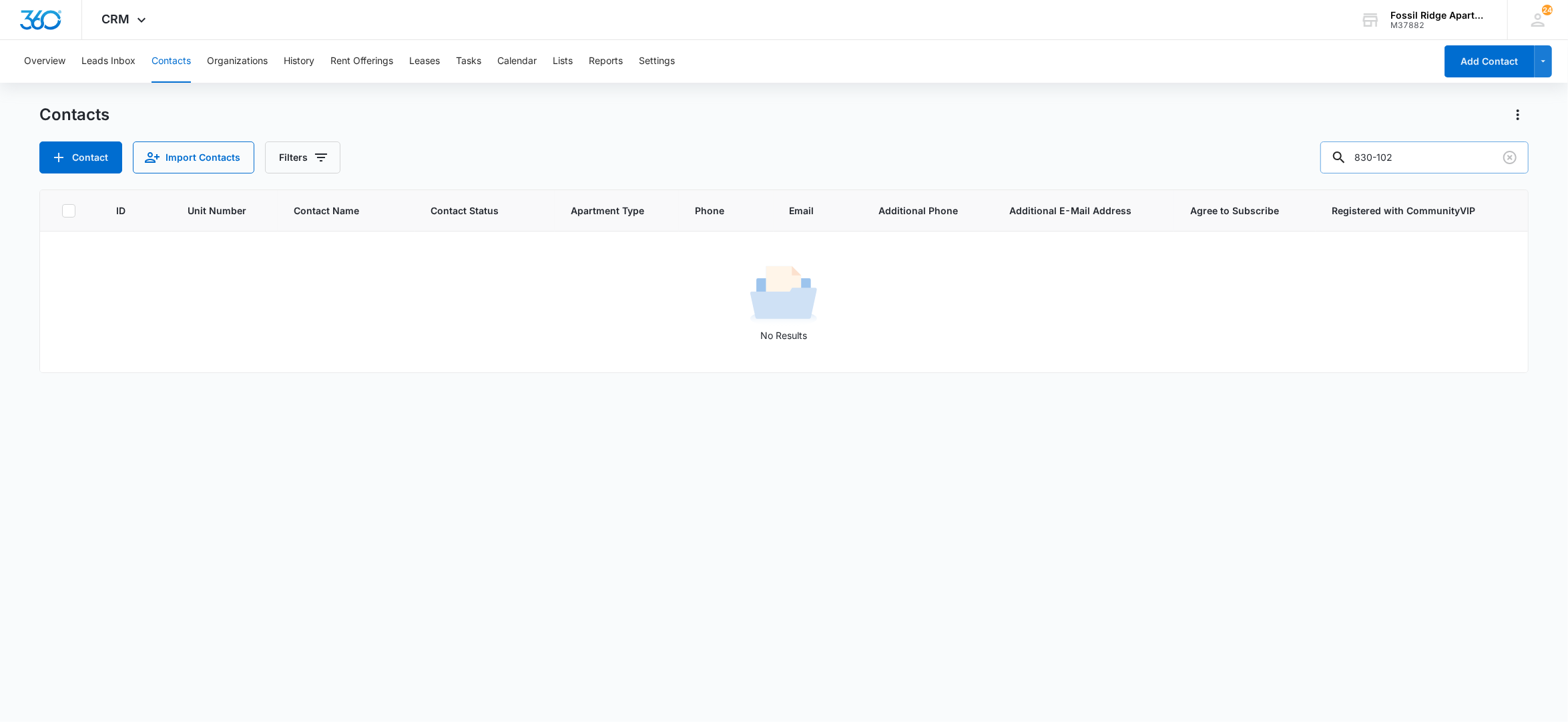
click at [1384, 153] on input "830-102" at bounding box center [1424, 157] width 208 height 32
click at [1379, 153] on input "830-102" at bounding box center [1424, 157] width 208 height 32
type input "860-102"
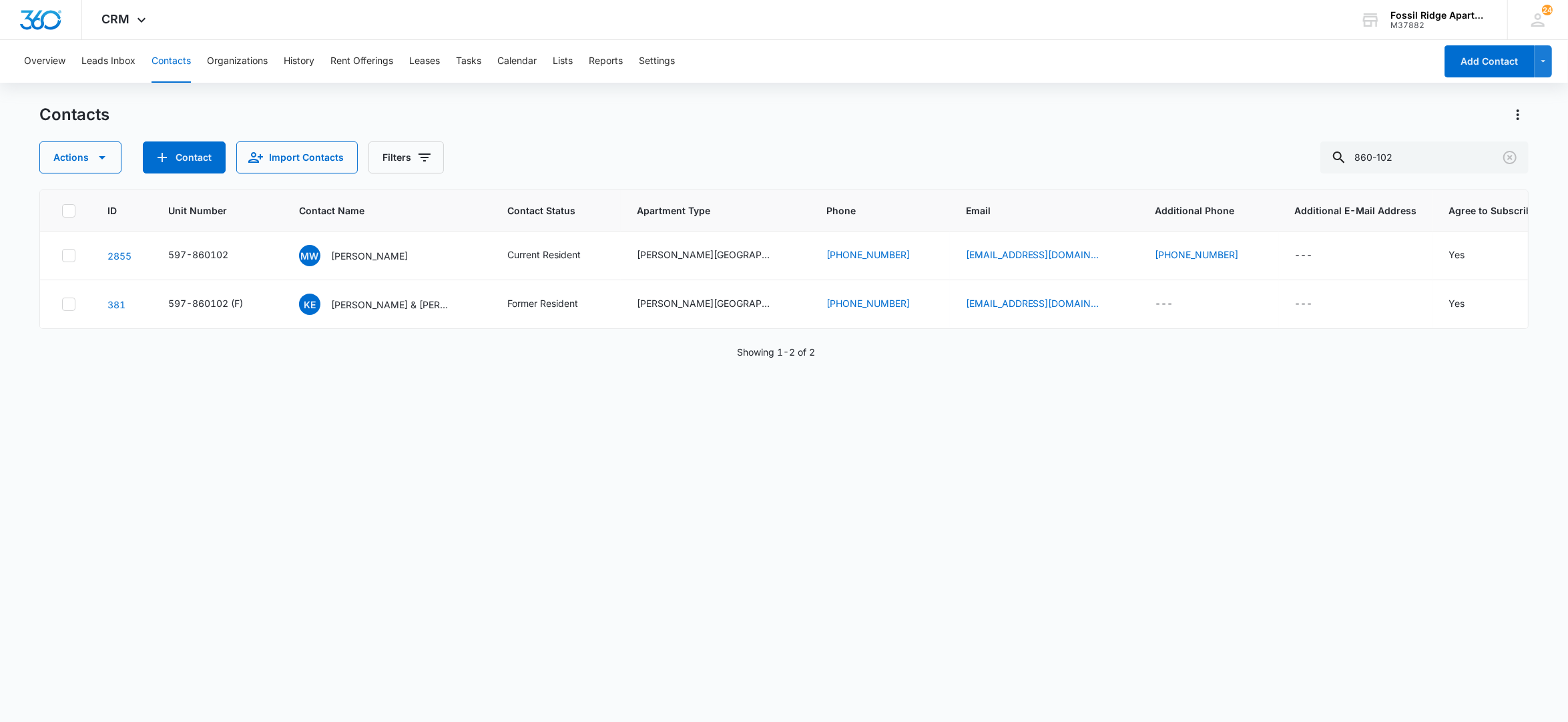
click at [87, 662] on div "ID Unit Number Contact Name Contact Status Apartment Type Phone Email Additiona…" at bounding box center [784, 447] width 1489 height 515
drag, startPoint x: 474, startPoint y: 56, endPoint x: 423, endPoint y: 85, distance: 58.7
click at [423, 85] on div "Overview Leads Inbox Contacts Organizations History Rent Offerings Leases Tasks…" at bounding box center [784, 380] width 1568 height 680
click at [465, 58] on button "Tasks" at bounding box center [468, 61] width 25 height 43
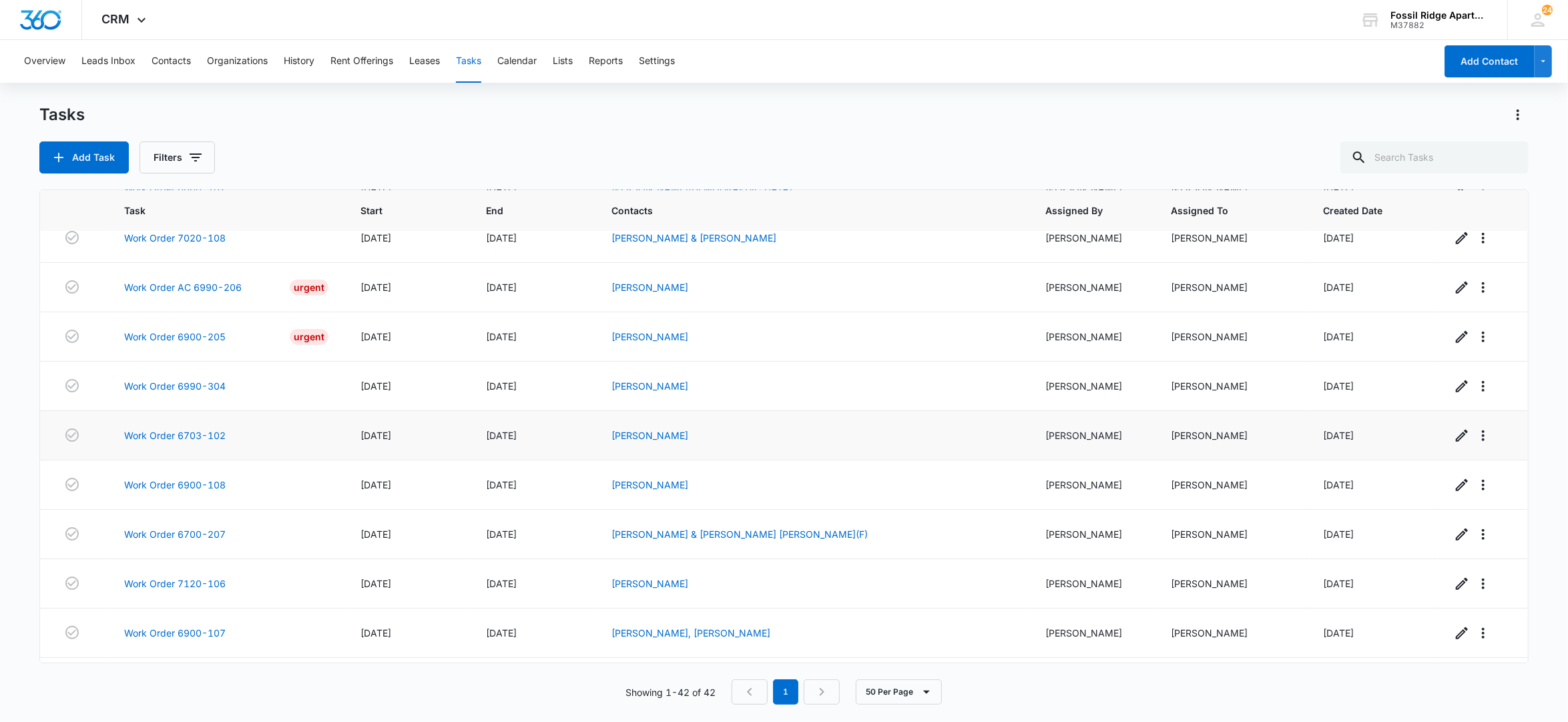
scroll to position [889, 0]
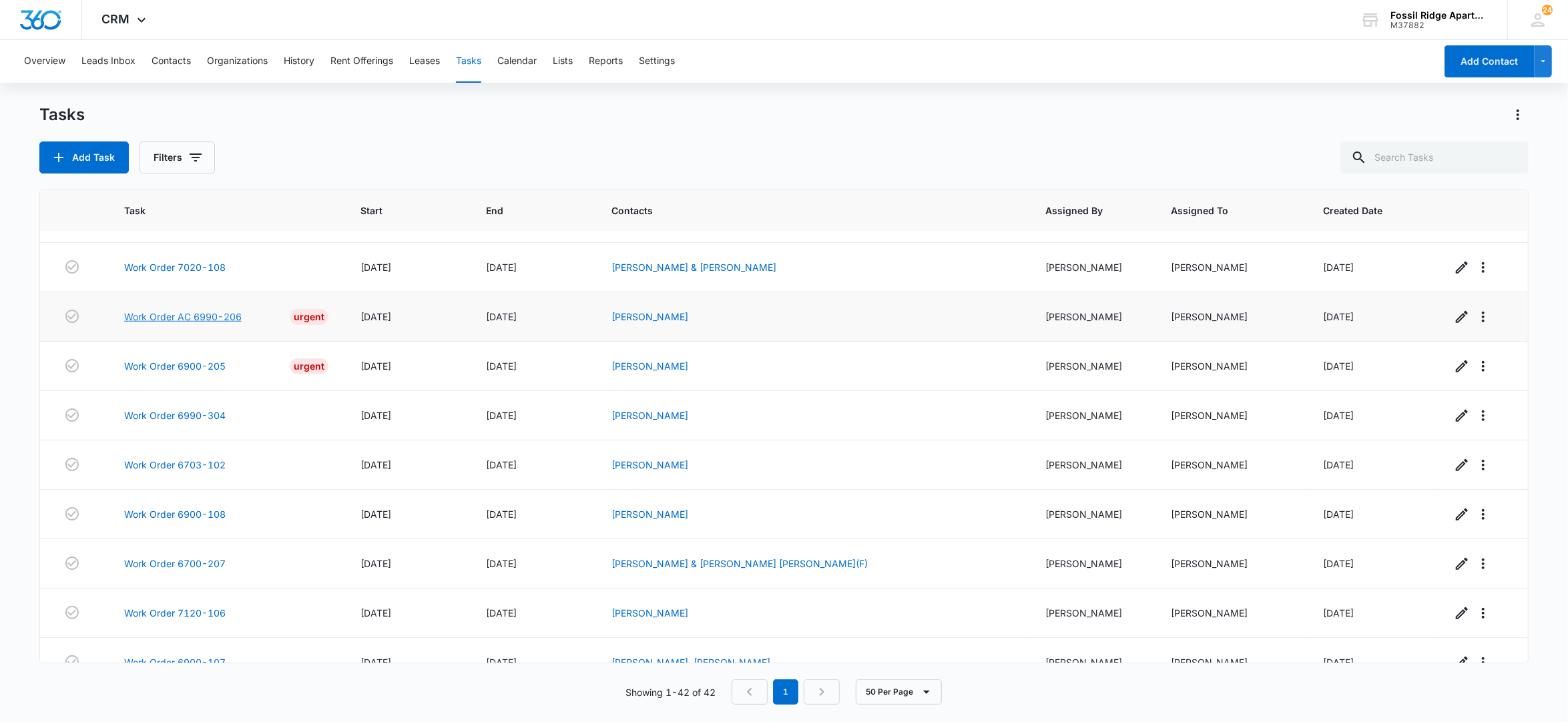
click at [228, 324] on link "Work Order AC 6990-206" at bounding box center [182, 316] width 118 height 14
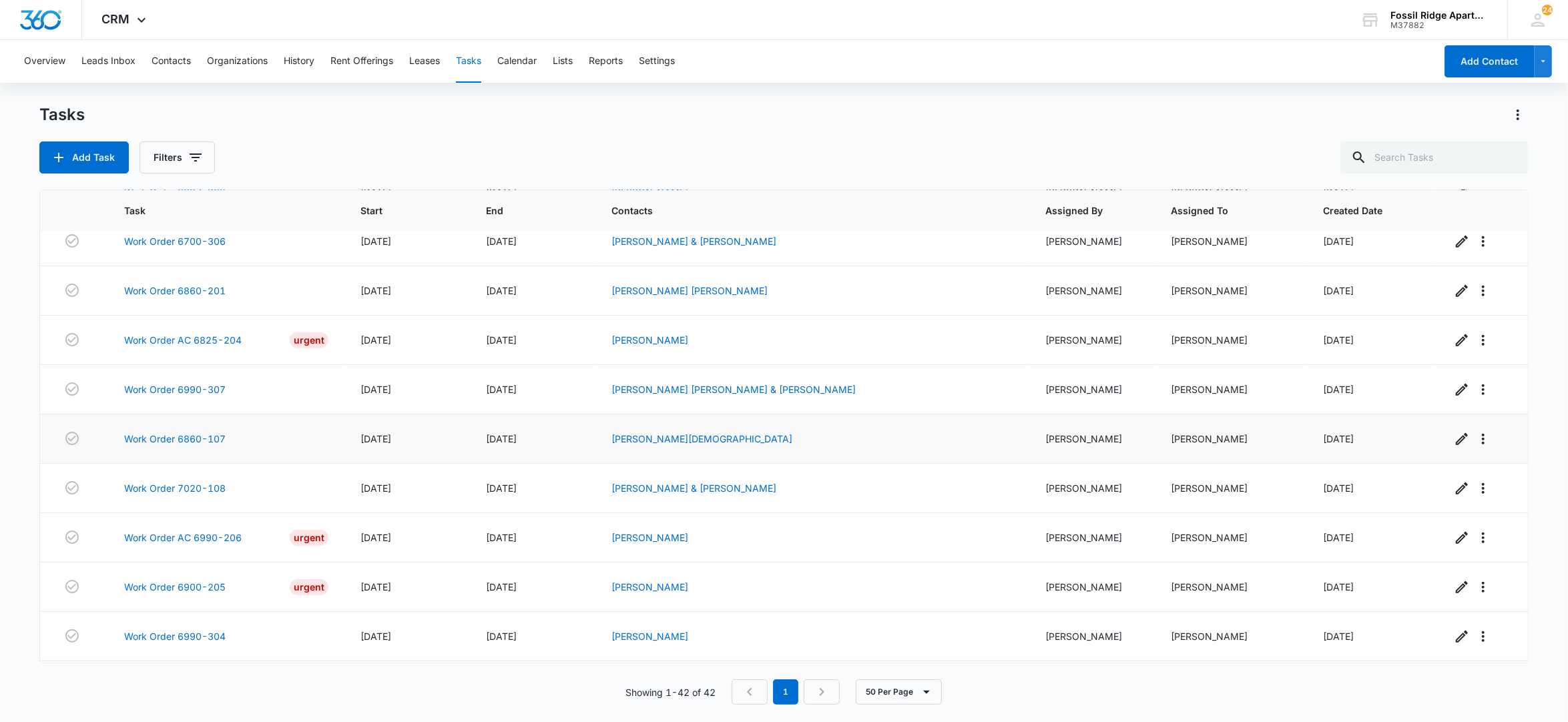
scroll to position [543, 0]
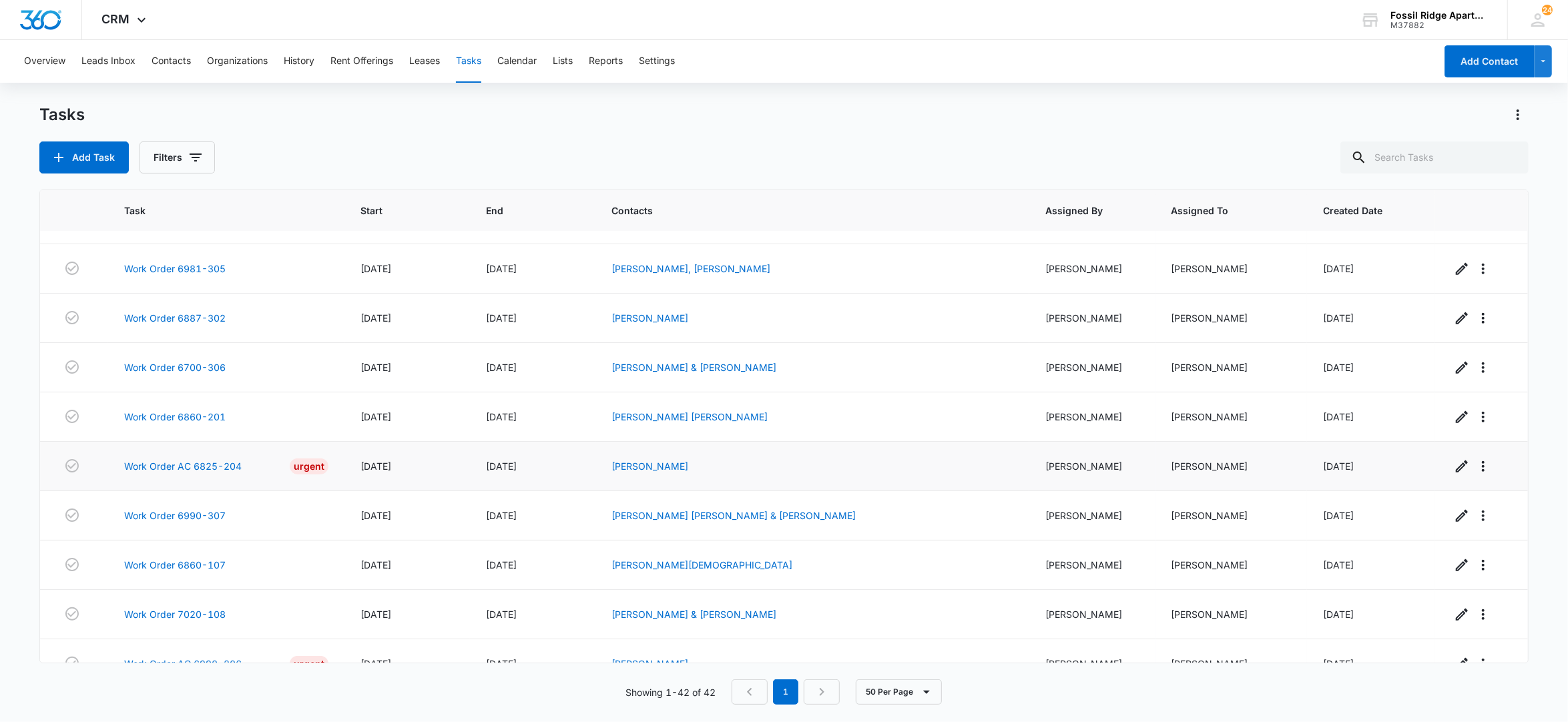
click at [211, 491] on td "Work Order AC 6825-204 Urgent" at bounding box center [226, 466] width 237 height 50
click at [214, 473] on link "Work Order AC 6825-204" at bounding box center [182, 465] width 118 height 14
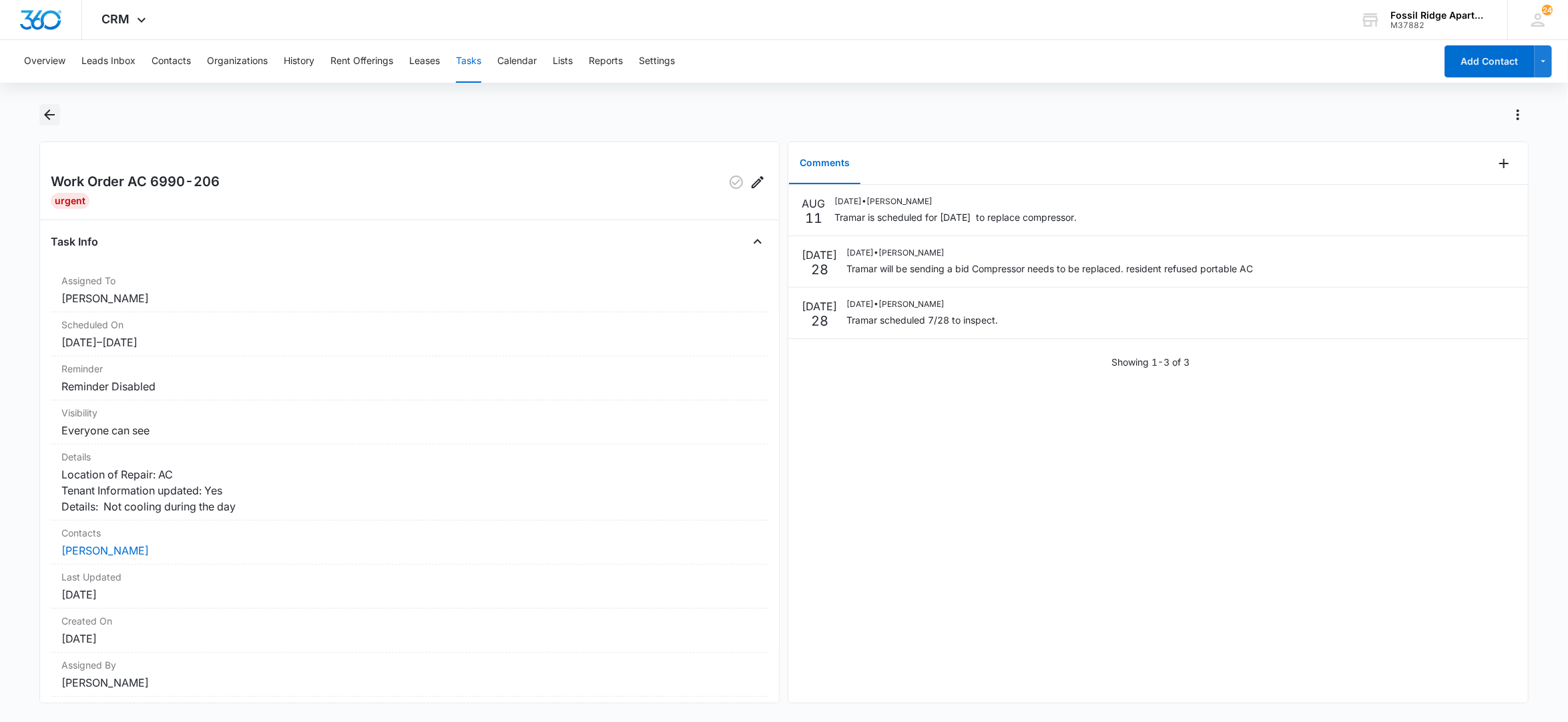
click at [48, 112] on icon "Back" at bounding box center [49, 115] width 11 height 11
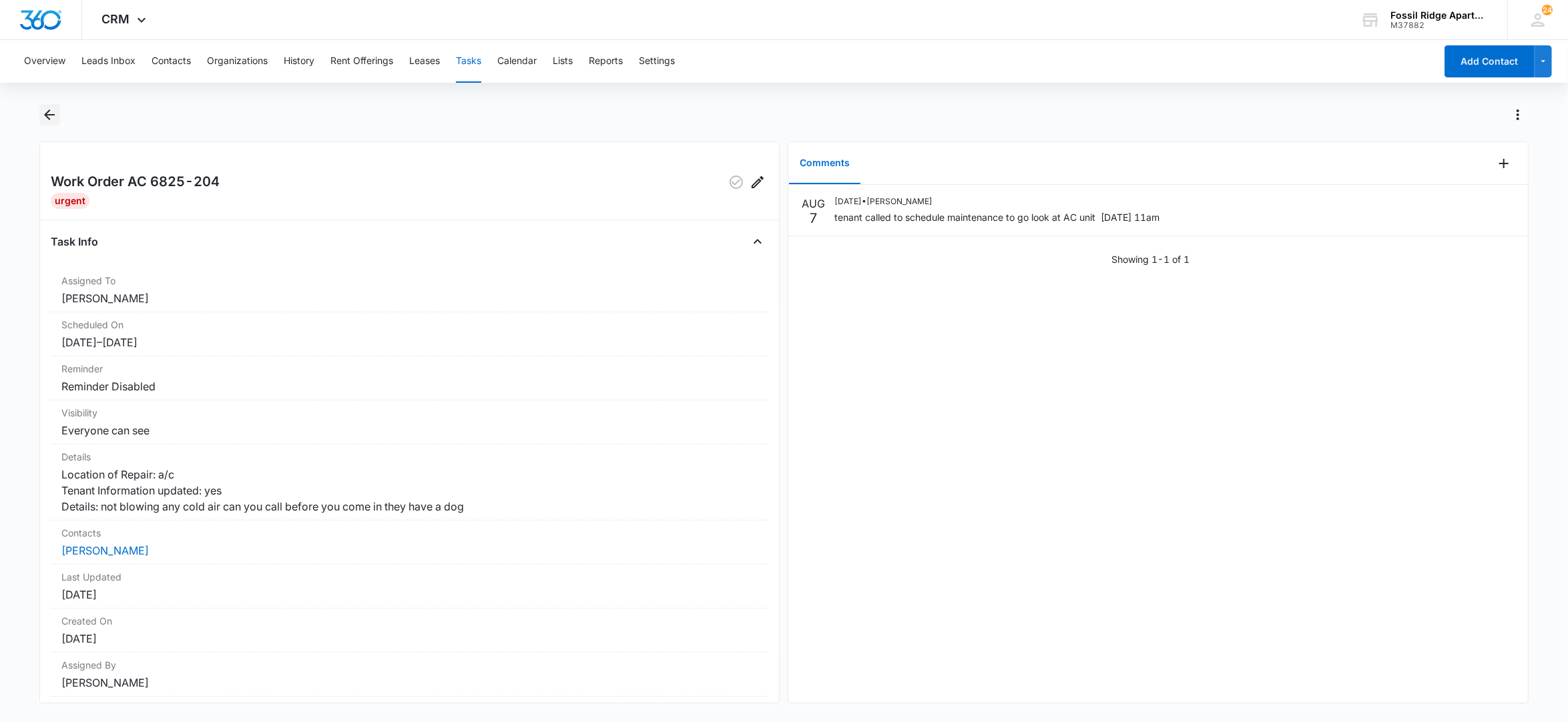
click at [56, 120] on icon "Back" at bounding box center [49, 115] width 16 height 16
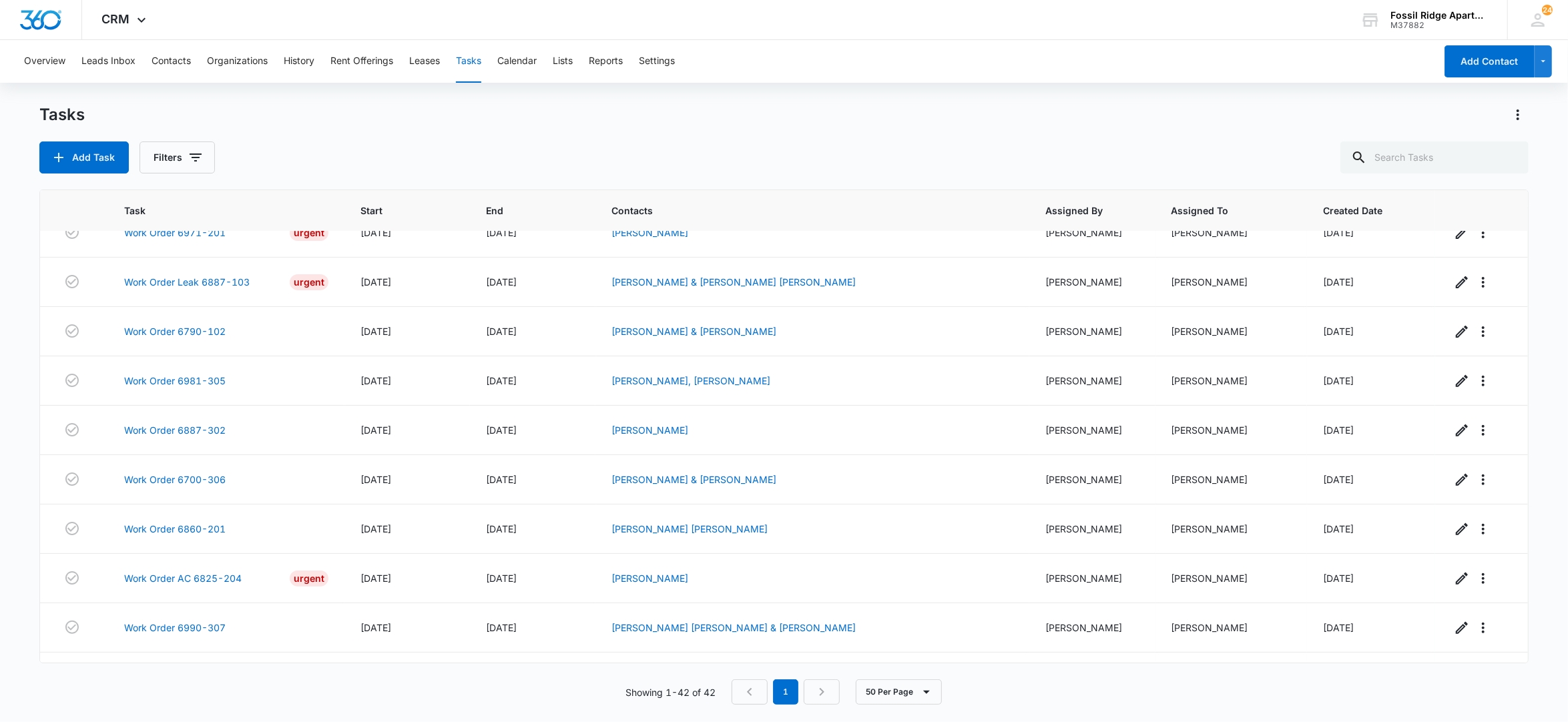
scroll to position [445, 0]
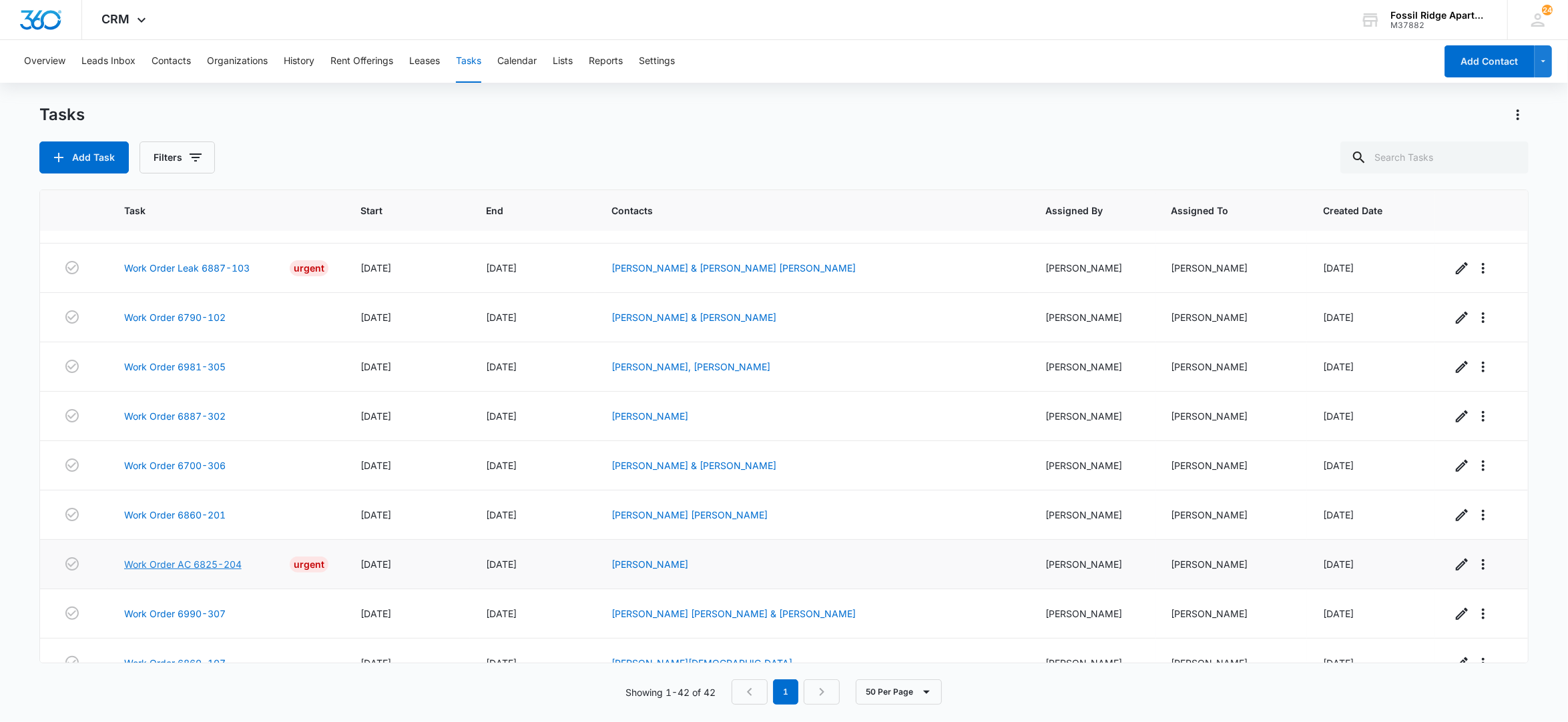
click at [211, 571] on link "Work Order AC 6825-204" at bounding box center [182, 563] width 118 height 14
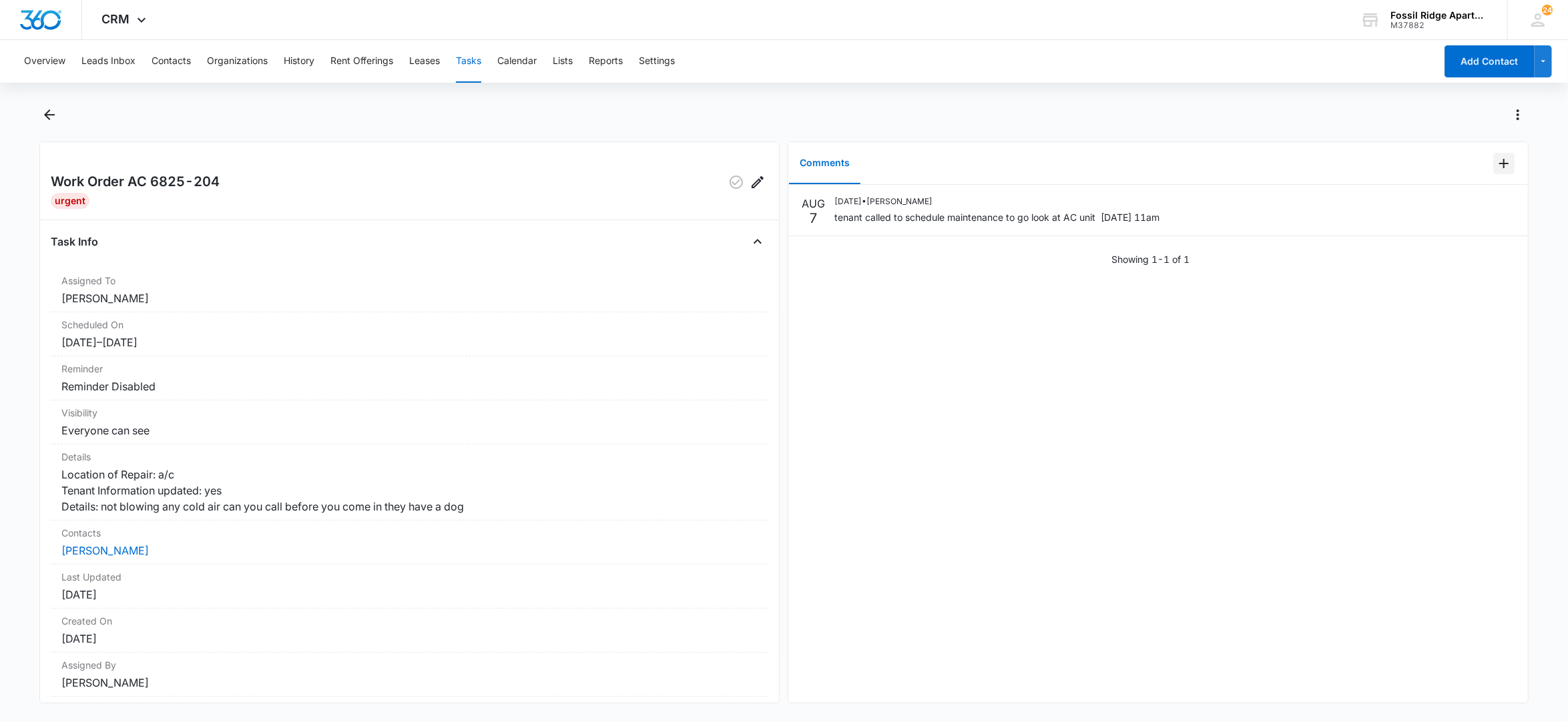
click at [1496, 163] on icon "Add Comment" at bounding box center [1504, 164] width 16 height 16
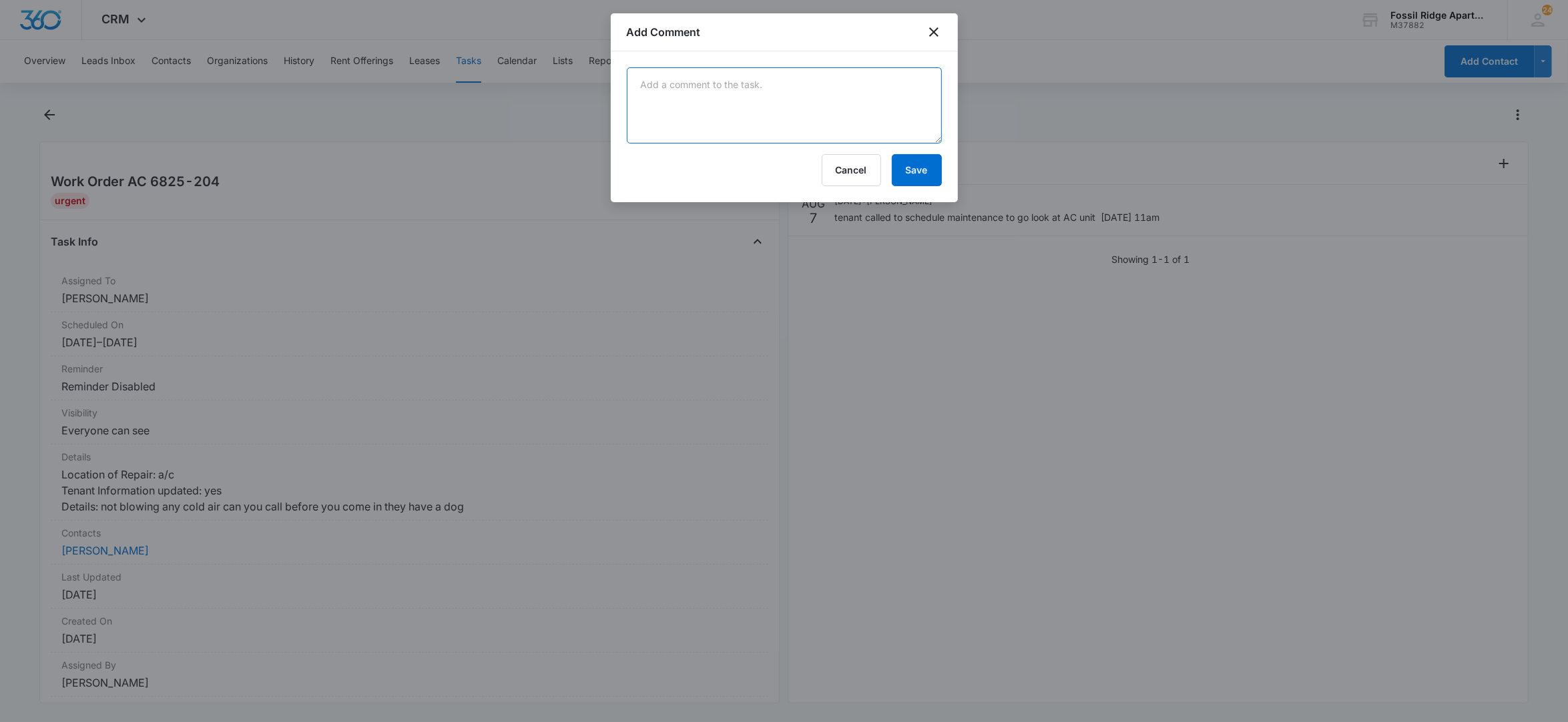
click at [779, 92] on textarea at bounding box center [784, 106] width 315 height 76
type textarea "AC breaker found in the off position, AC test and was cooling"
click at [933, 175] on button "Save" at bounding box center [916, 170] width 50 height 32
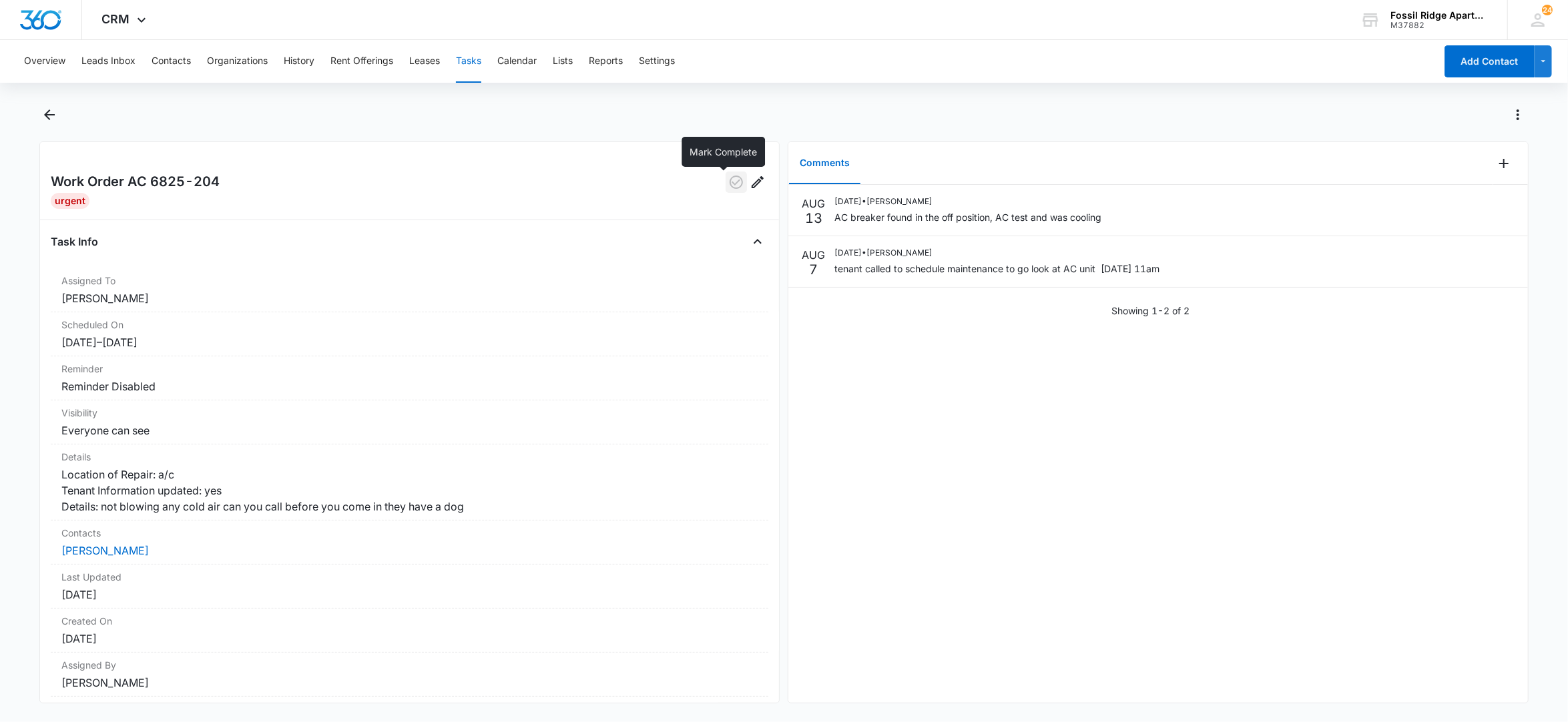
click at [728, 184] on icon "button" at bounding box center [736, 182] width 16 height 16
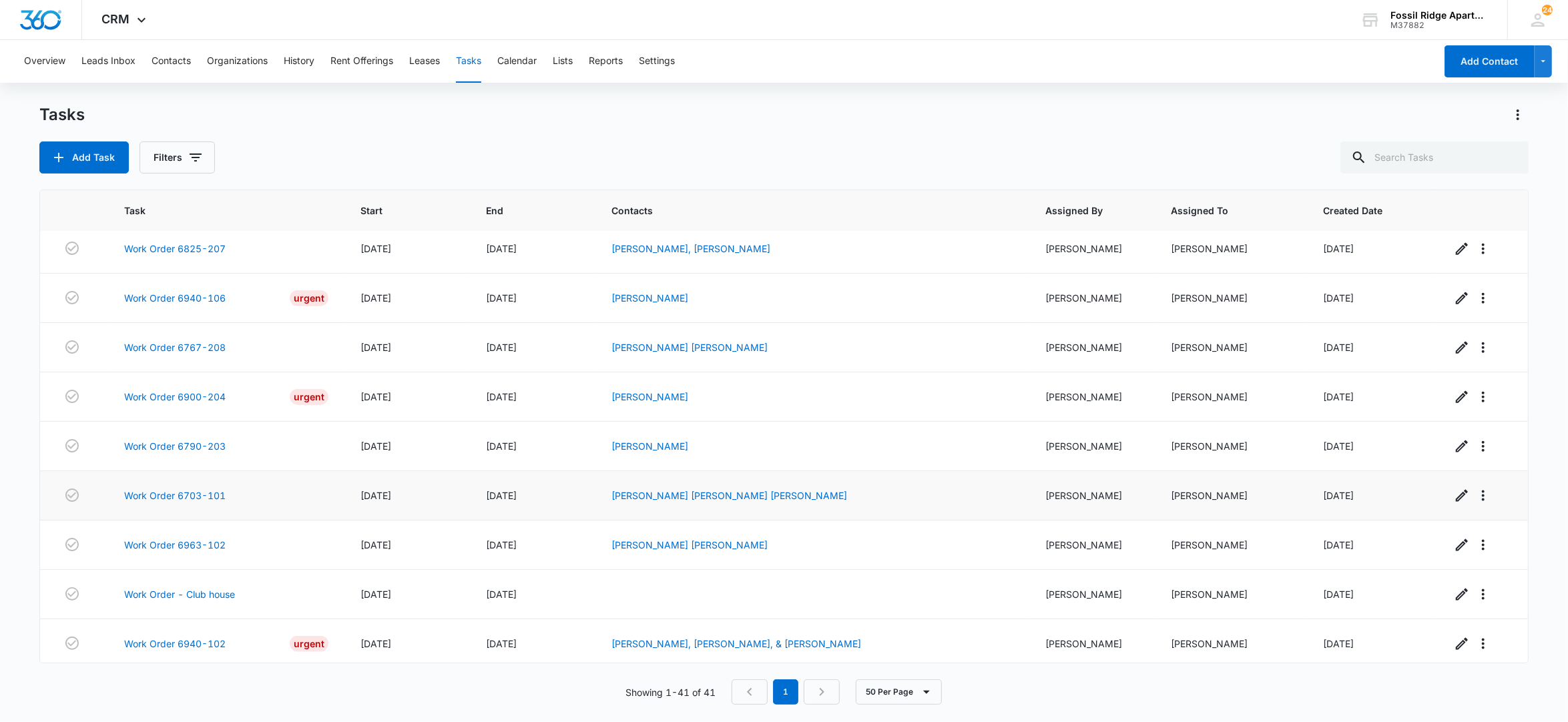
scroll to position [1470, 0]
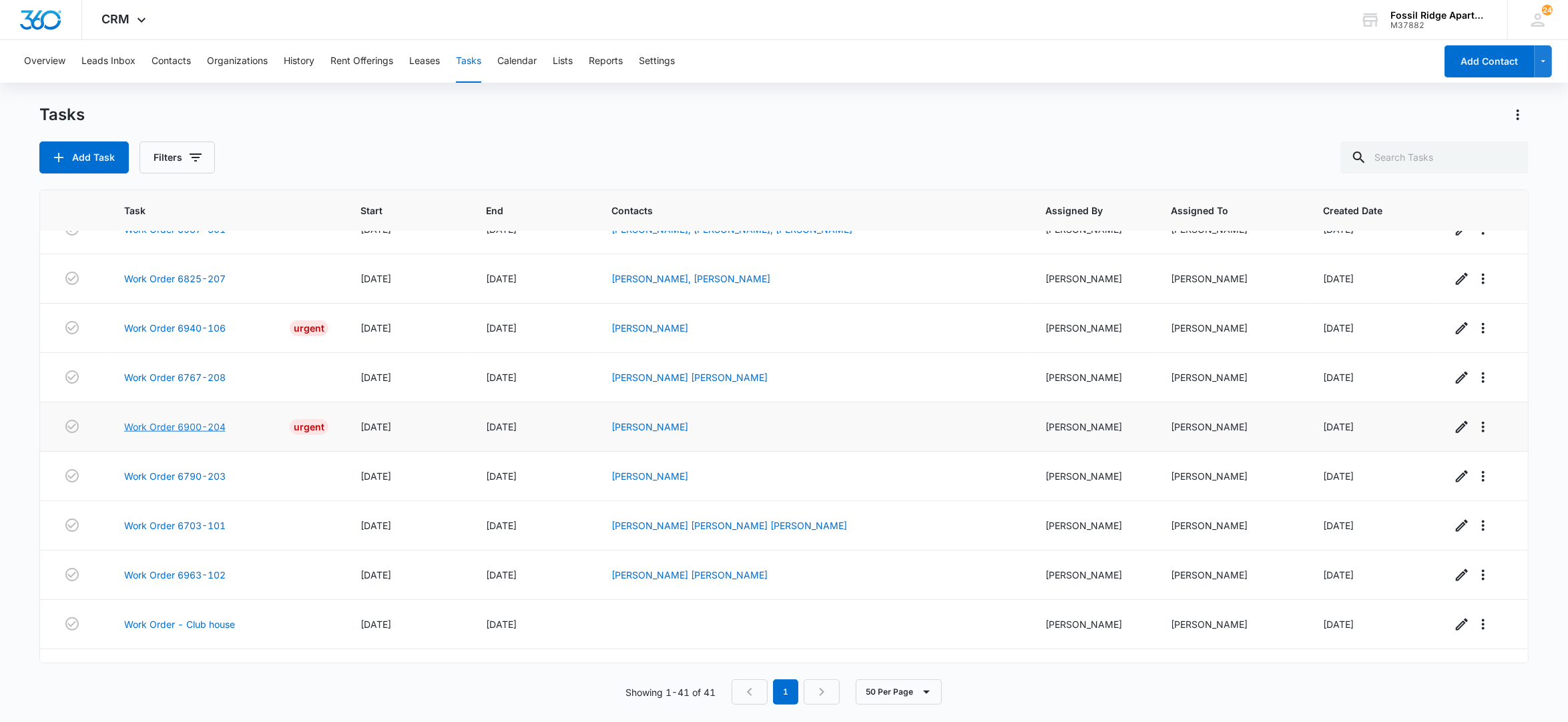
click at [192, 434] on link "Work Order 6900-204" at bounding box center [174, 426] width 102 height 14
click at [188, 335] on link "Work Order 6940-106" at bounding box center [174, 327] width 102 height 14
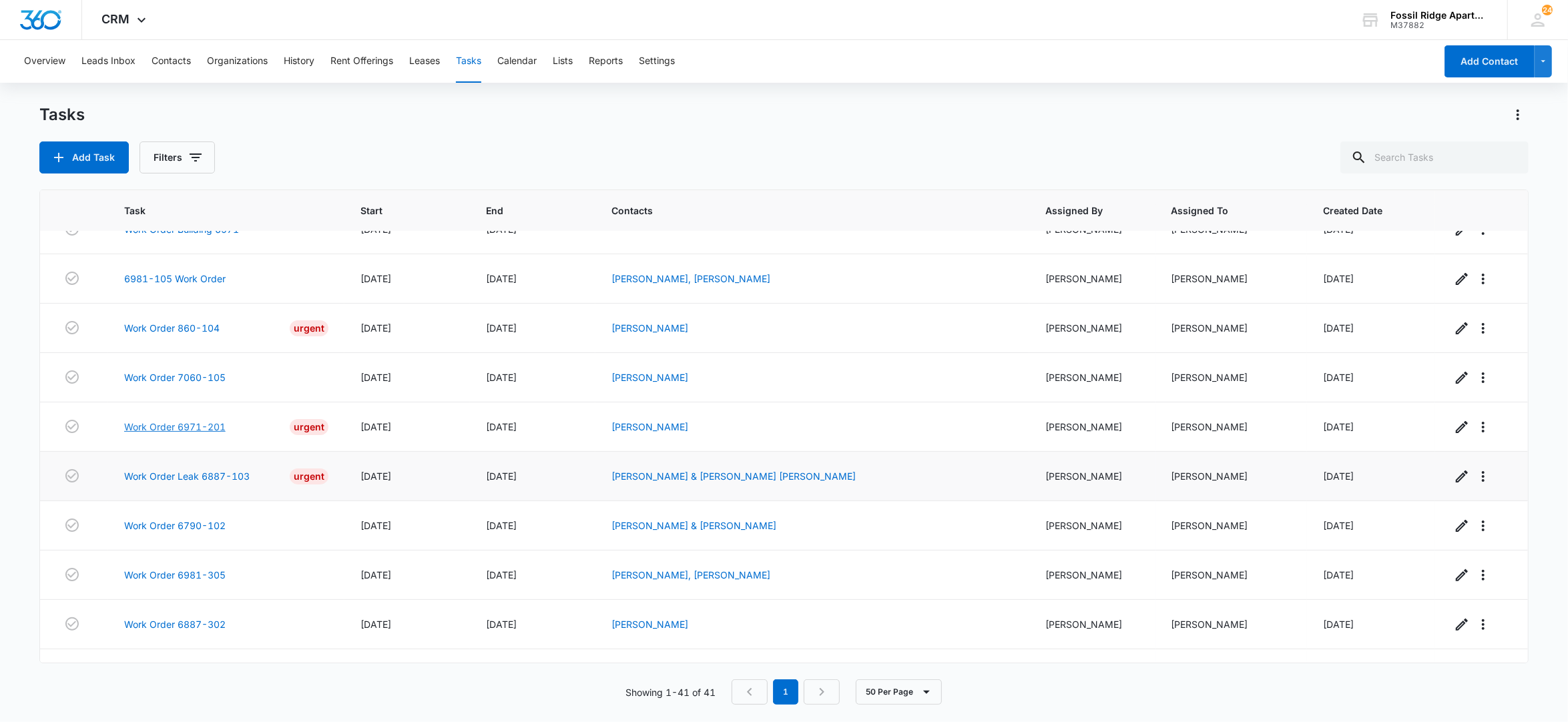
scroll to position [136, 0]
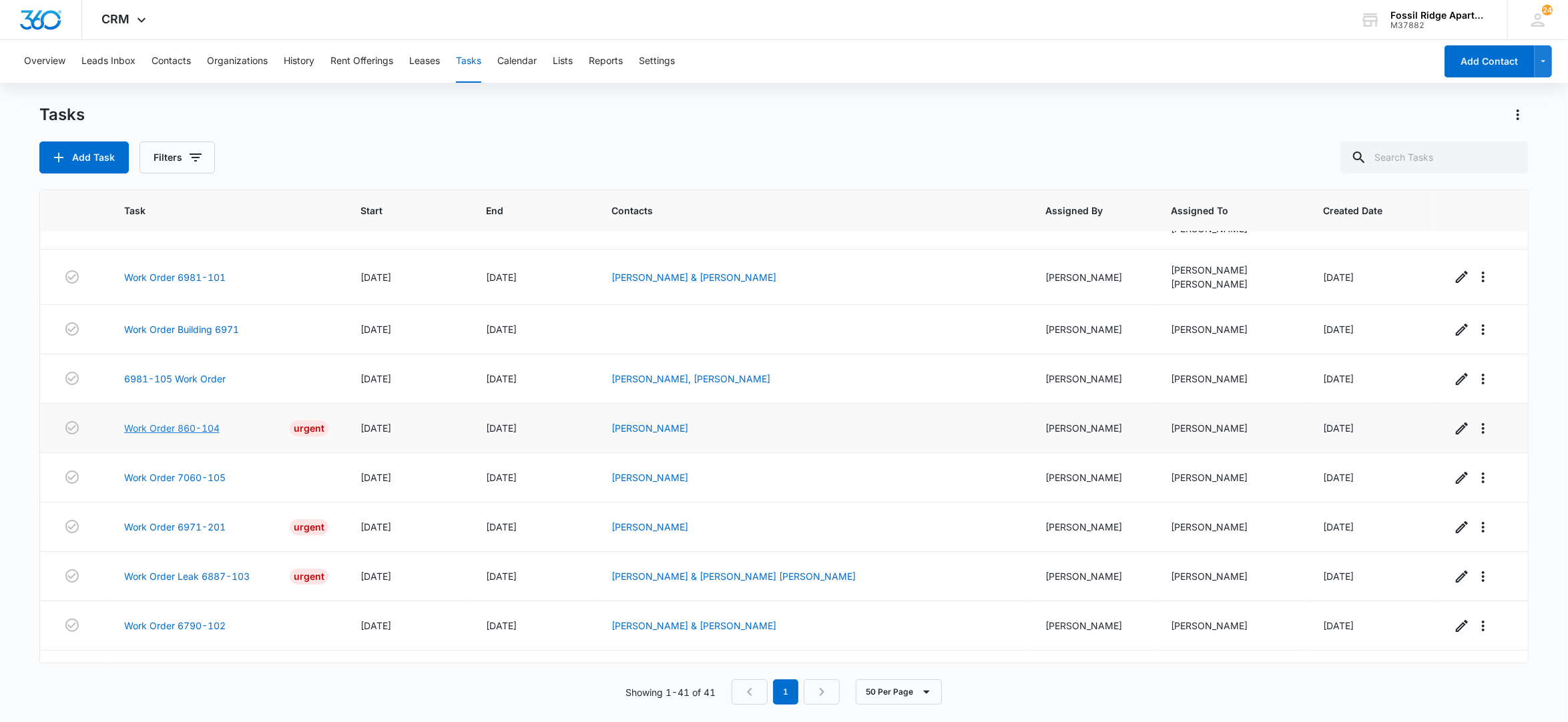
click at [177, 431] on link "Work Order 860-104" at bounding box center [172, 427] width 95 height 14
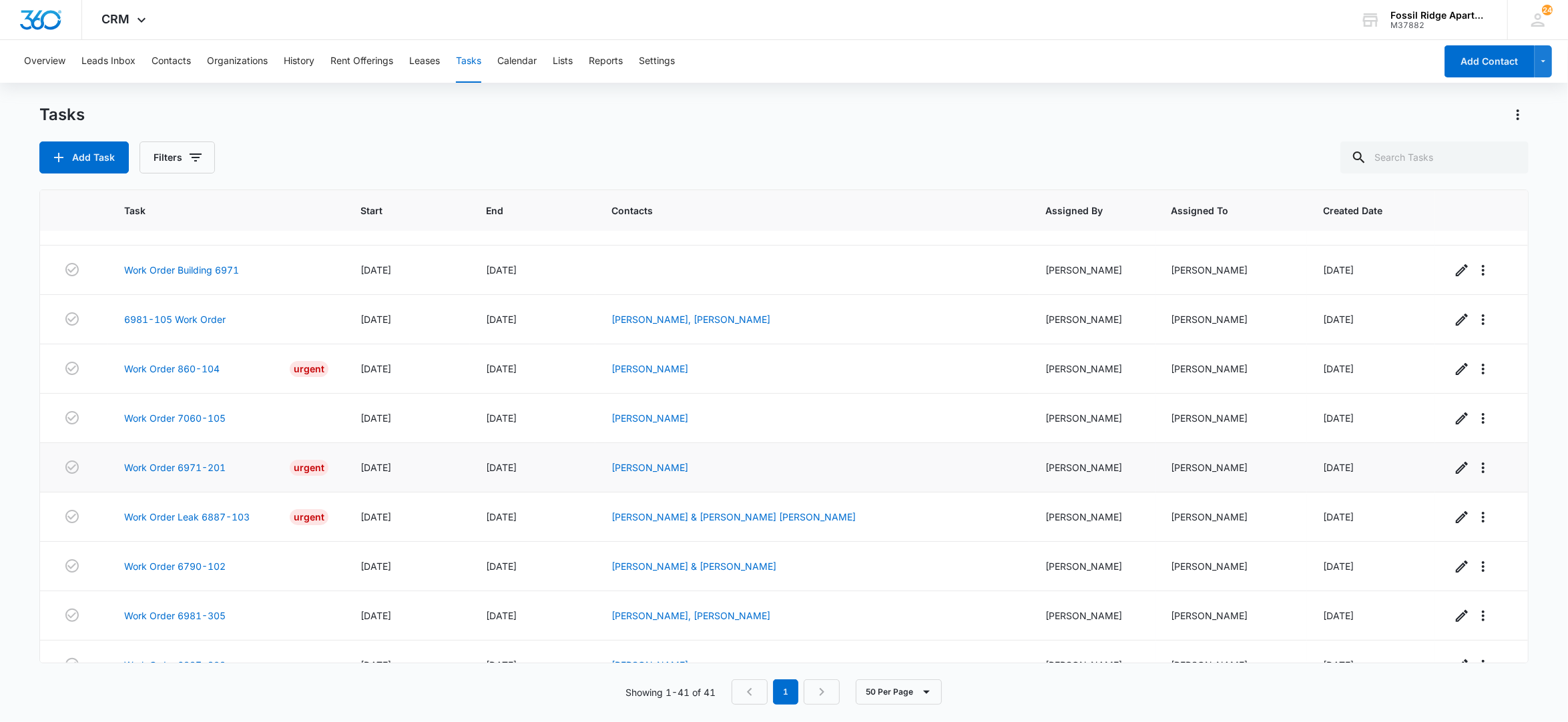
scroll to position [225, 0]
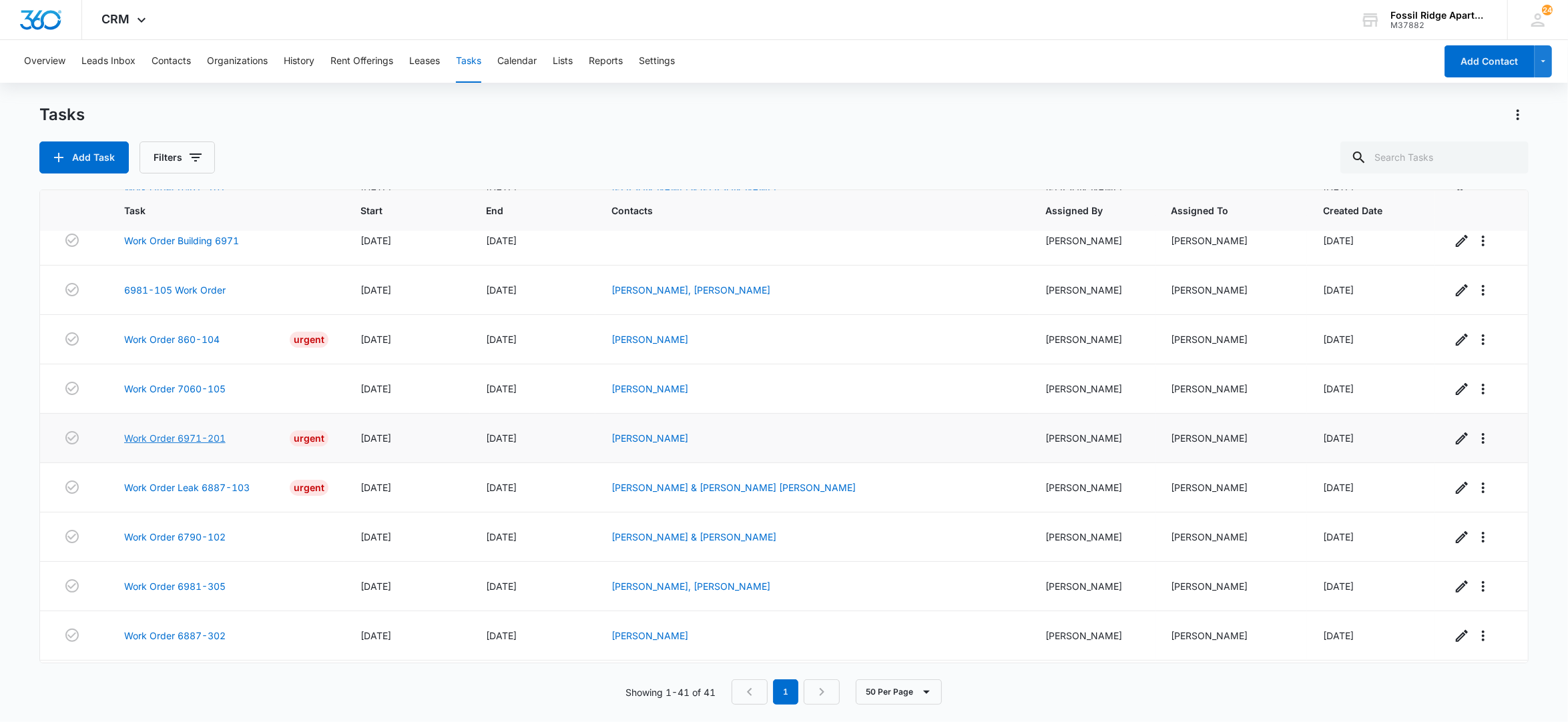
click at [164, 444] on link "Work Order 6971-201" at bounding box center [174, 437] width 102 height 14
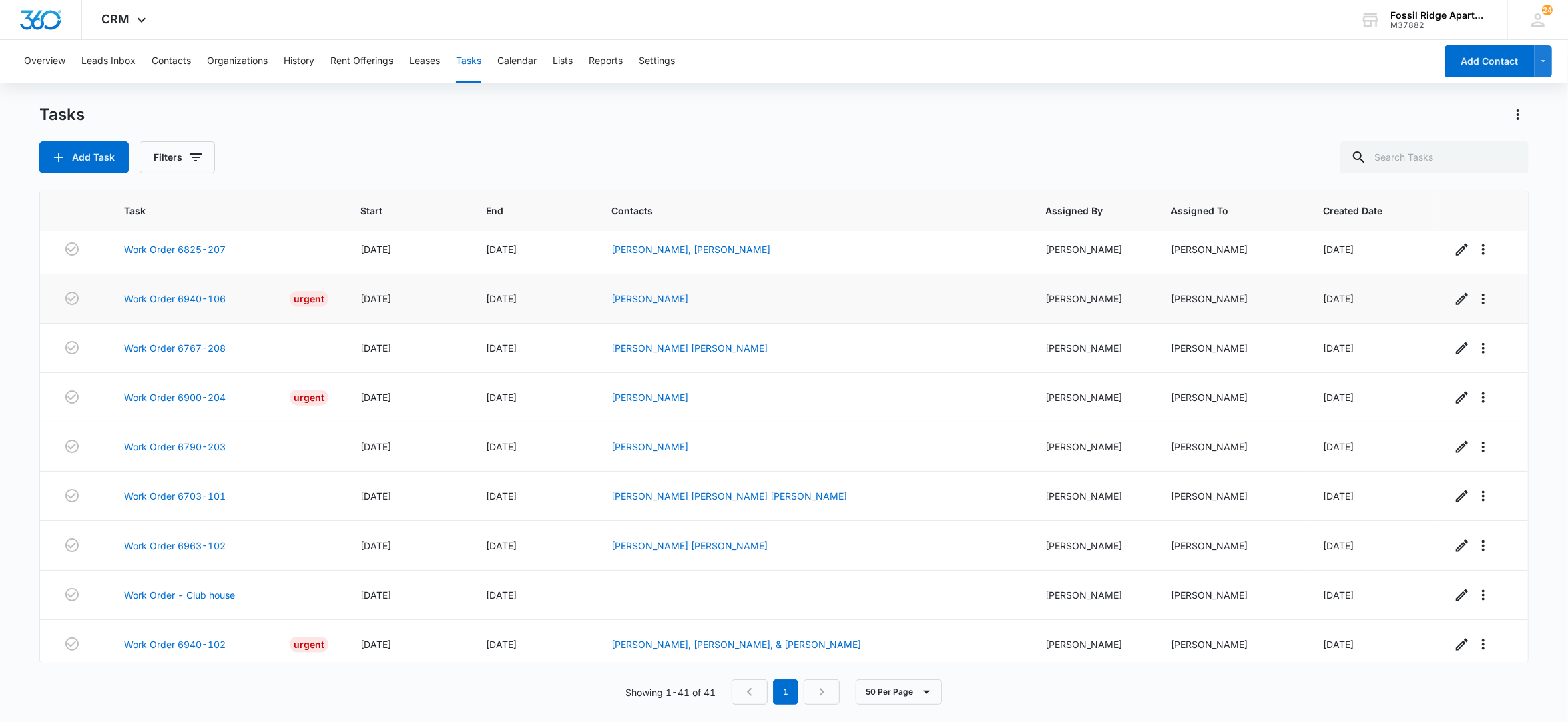
scroll to position [1470, 0]
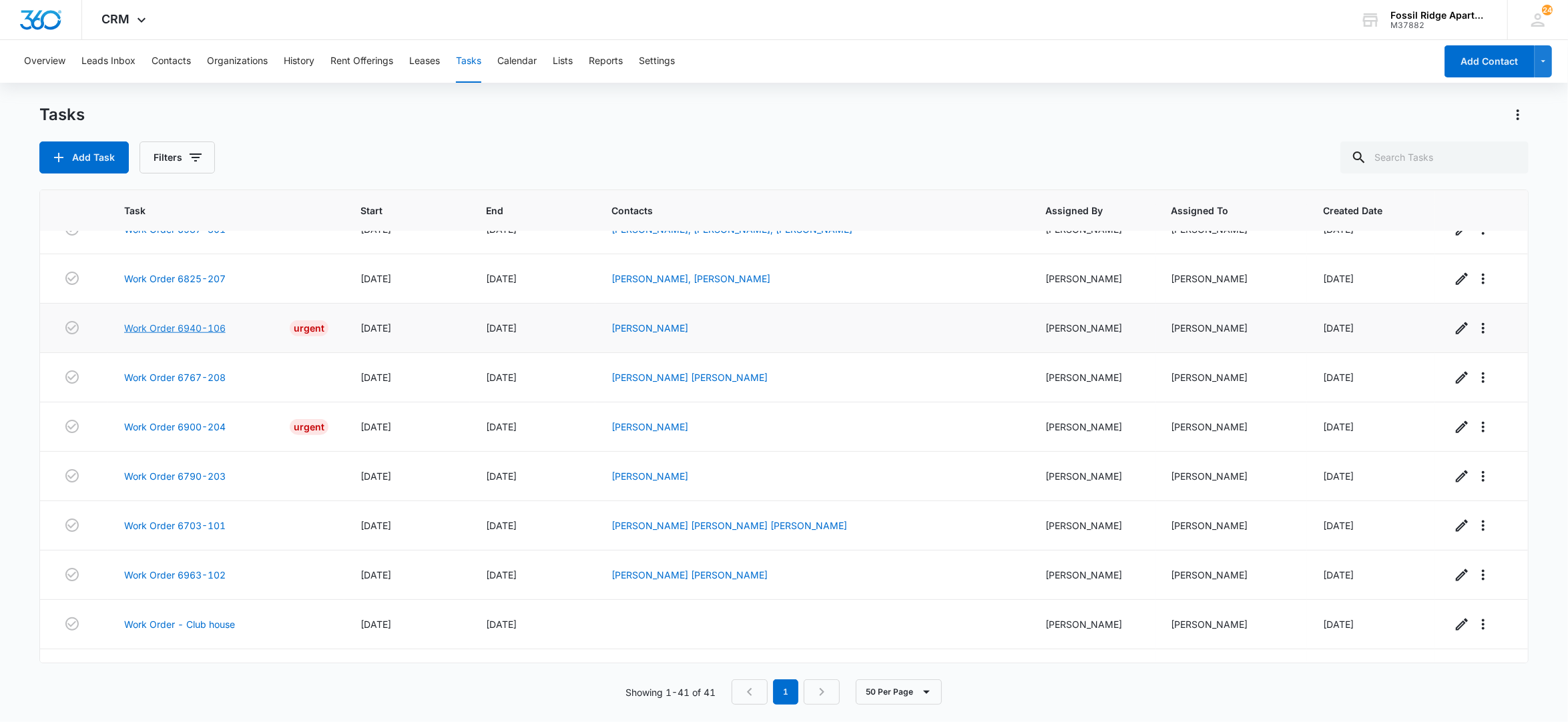
click at [171, 335] on link "Work Order 6940-106" at bounding box center [174, 327] width 102 height 14
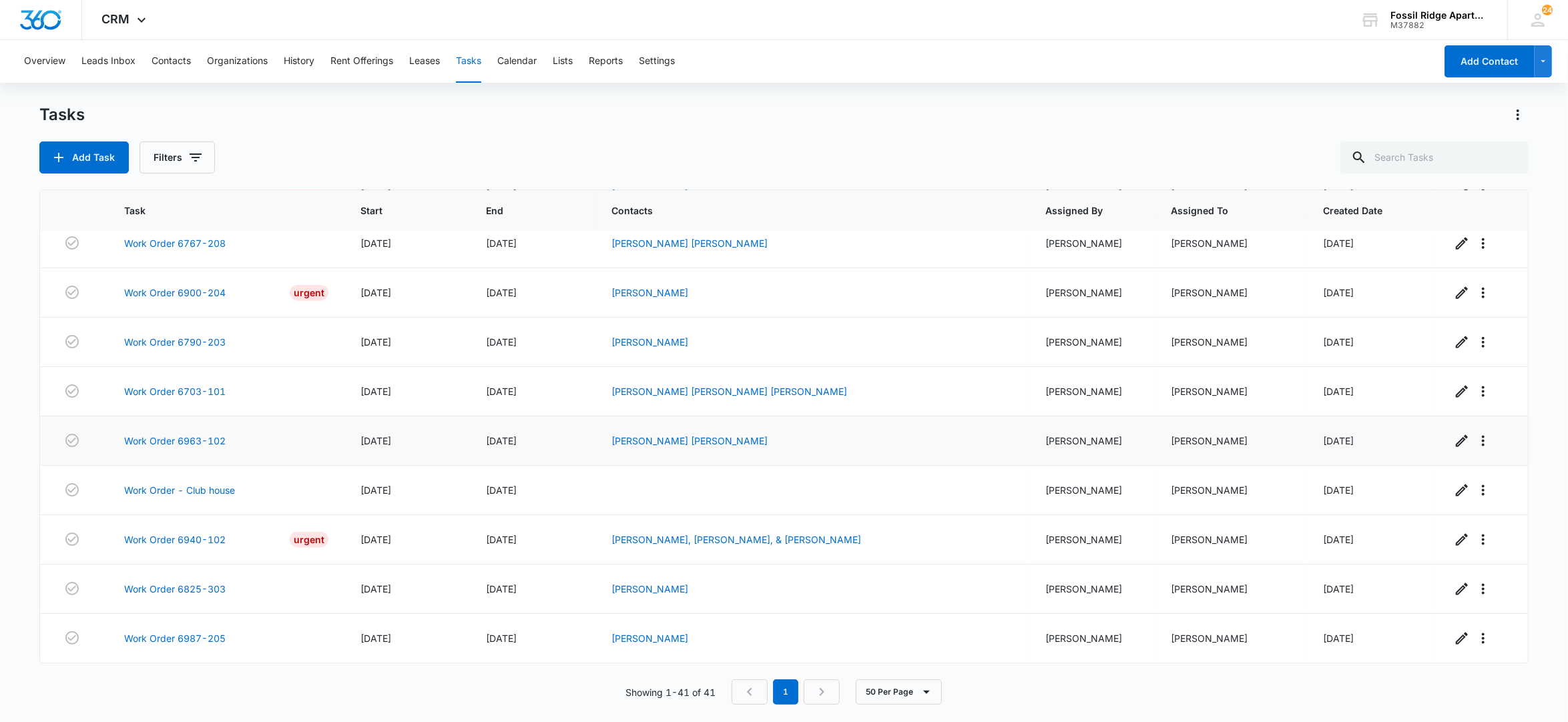
scroll to position [1559, 0]
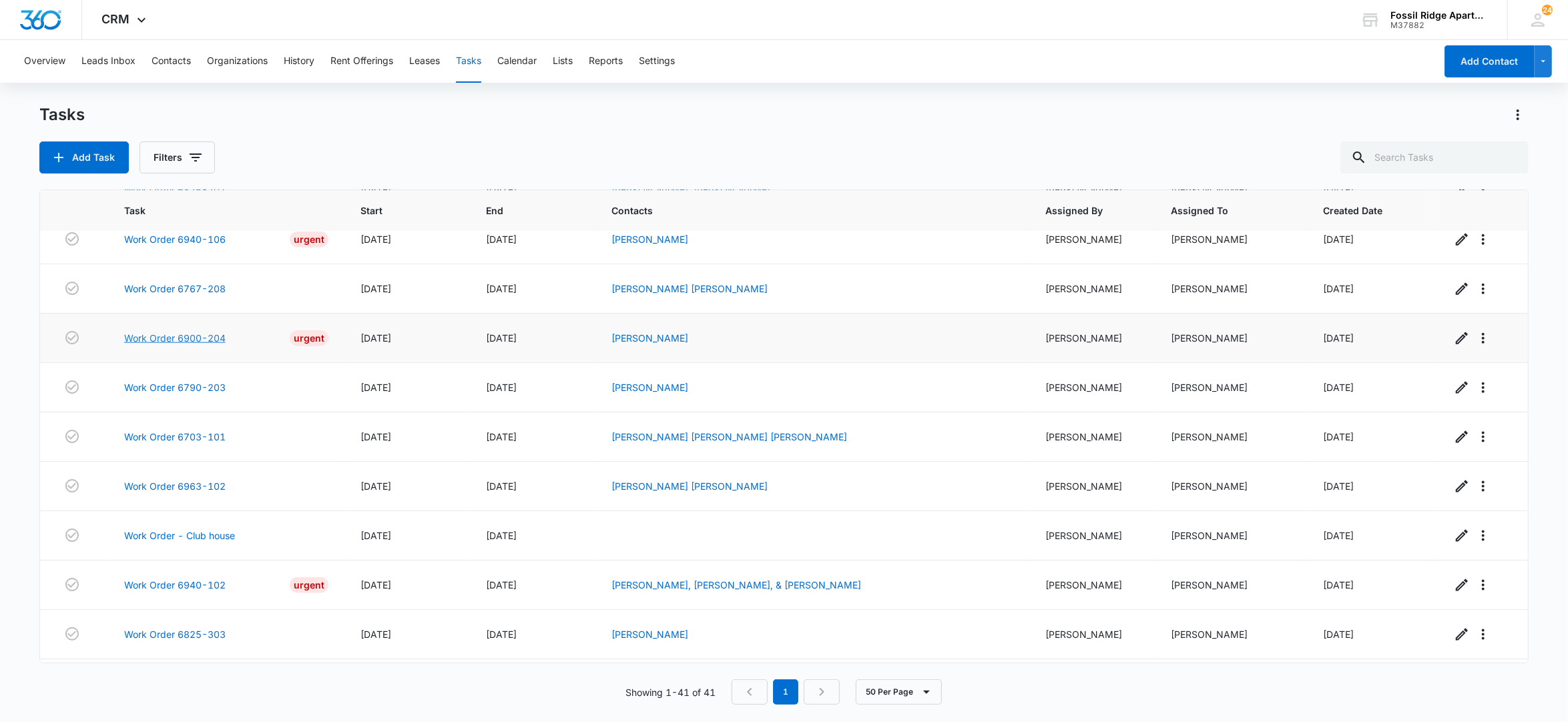
click at [180, 345] on link "Work Order 6900-204" at bounding box center [174, 337] width 102 height 14
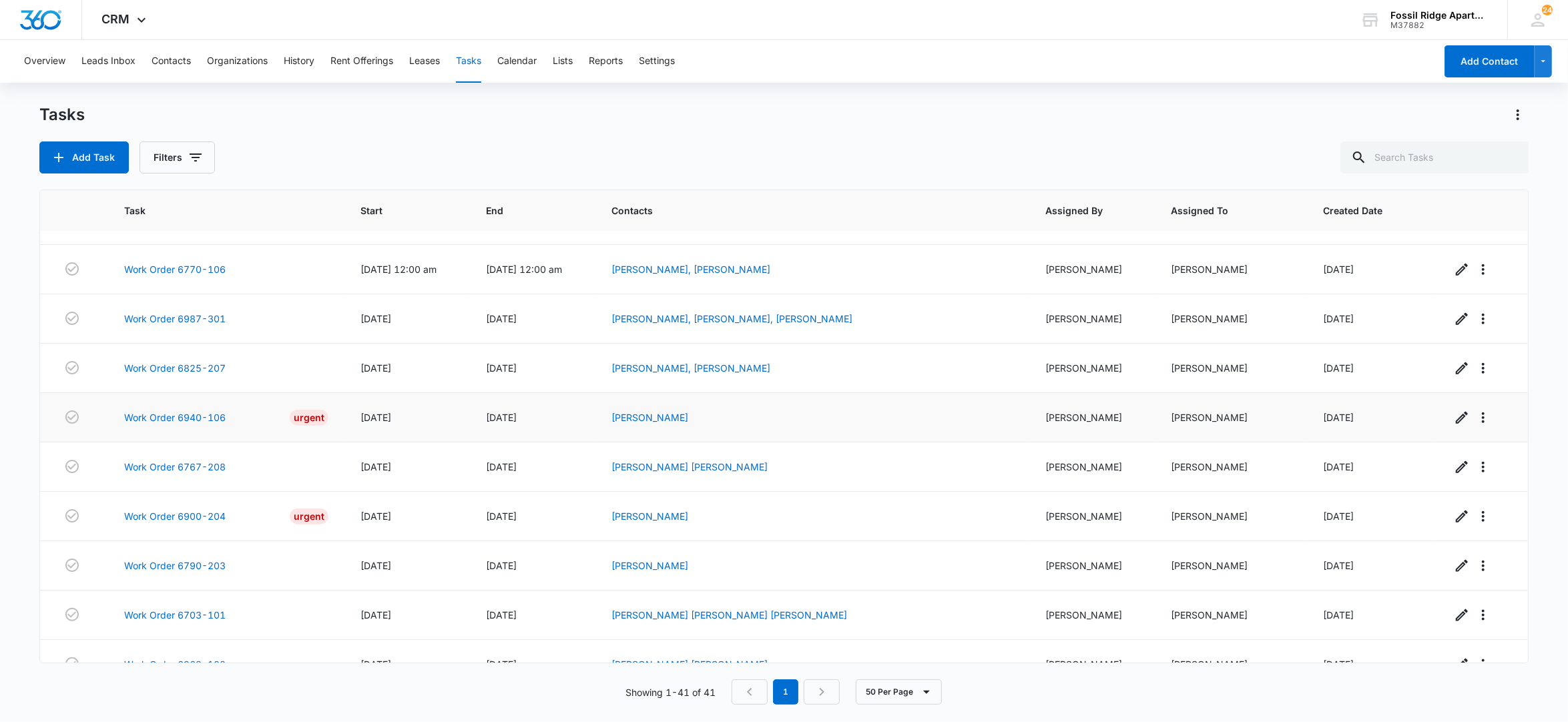
scroll to position [1292, 0]
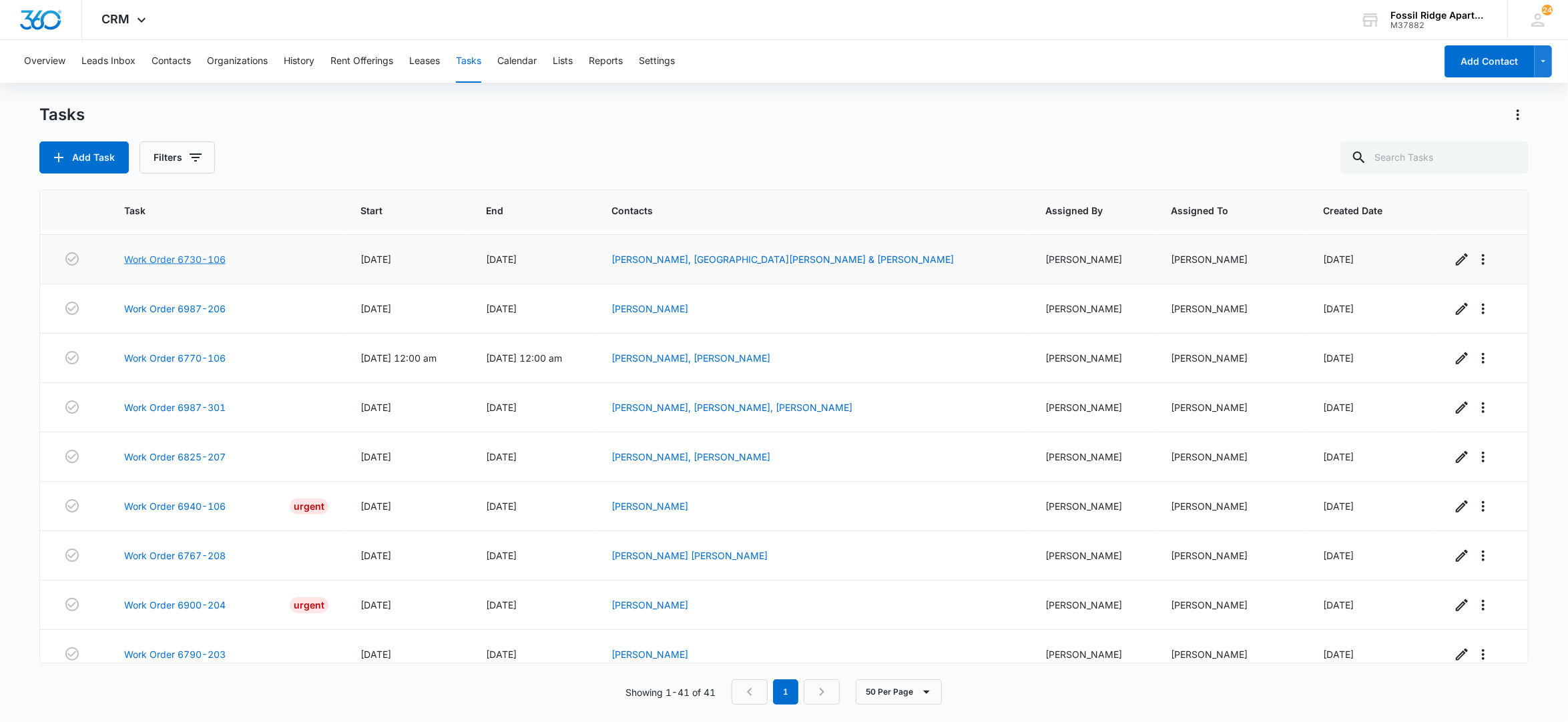
click at [214, 266] on link "Work Order 6730-106" at bounding box center [174, 259] width 102 height 14
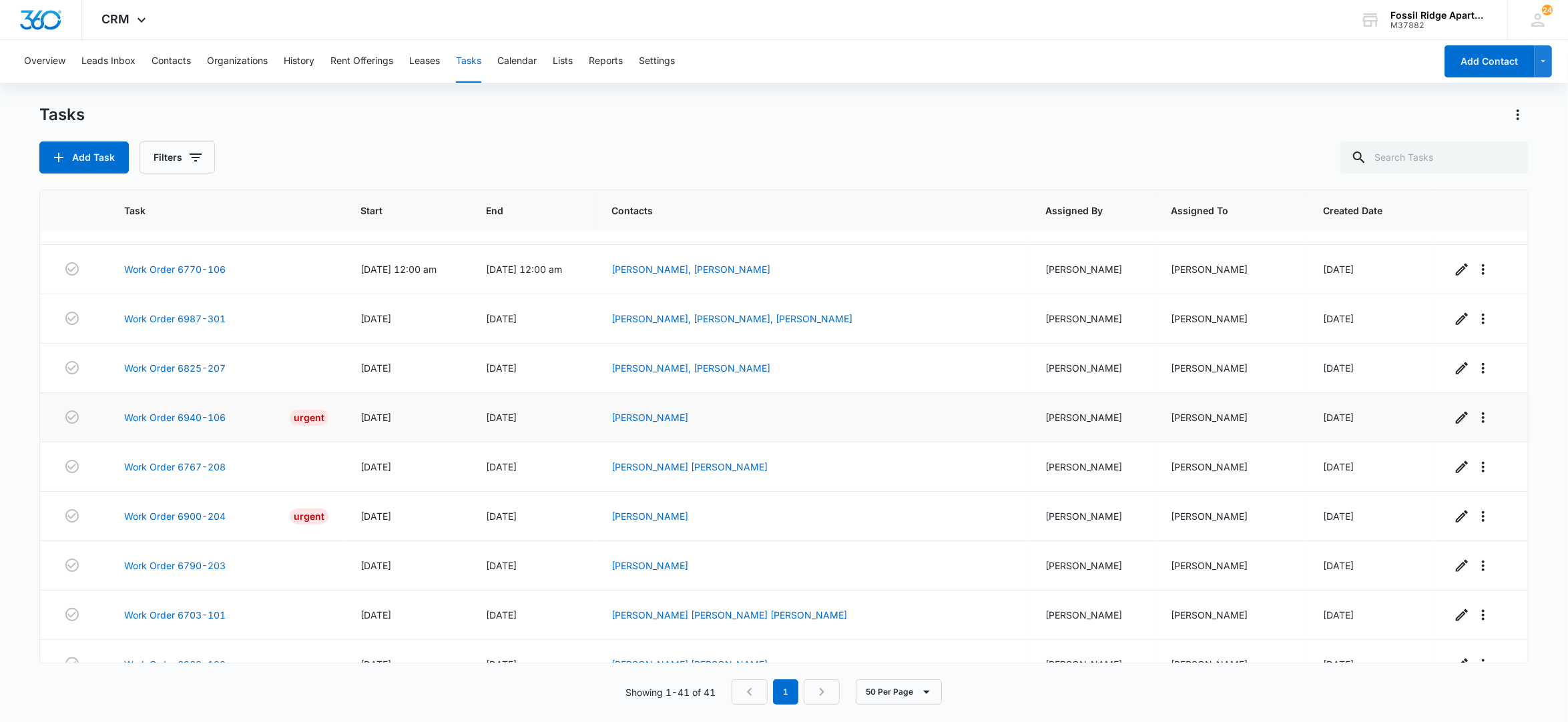
scroll to position [1470, 0]
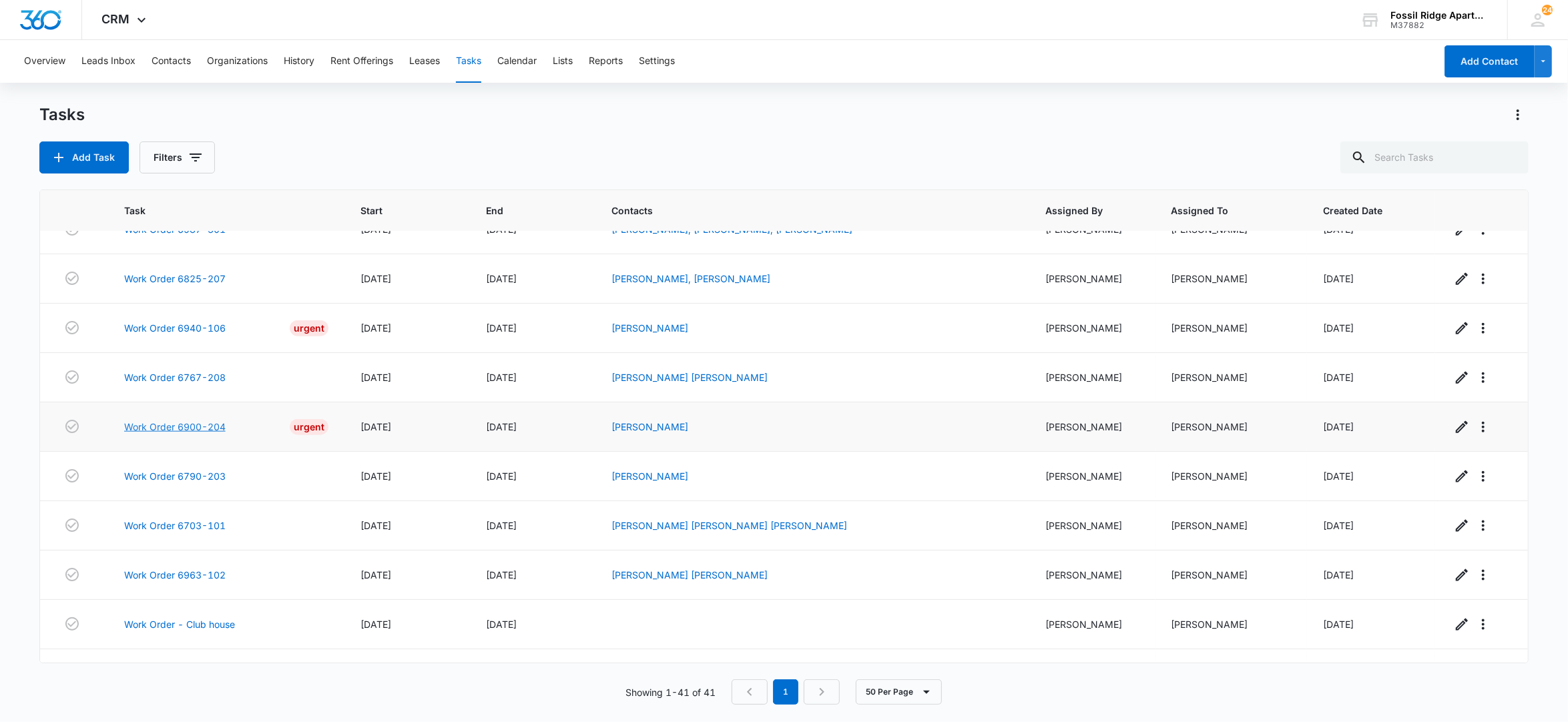
click at [158, 434] on link "Work Order 6900-204" at bounding box center [174, 426] width 102 height 14
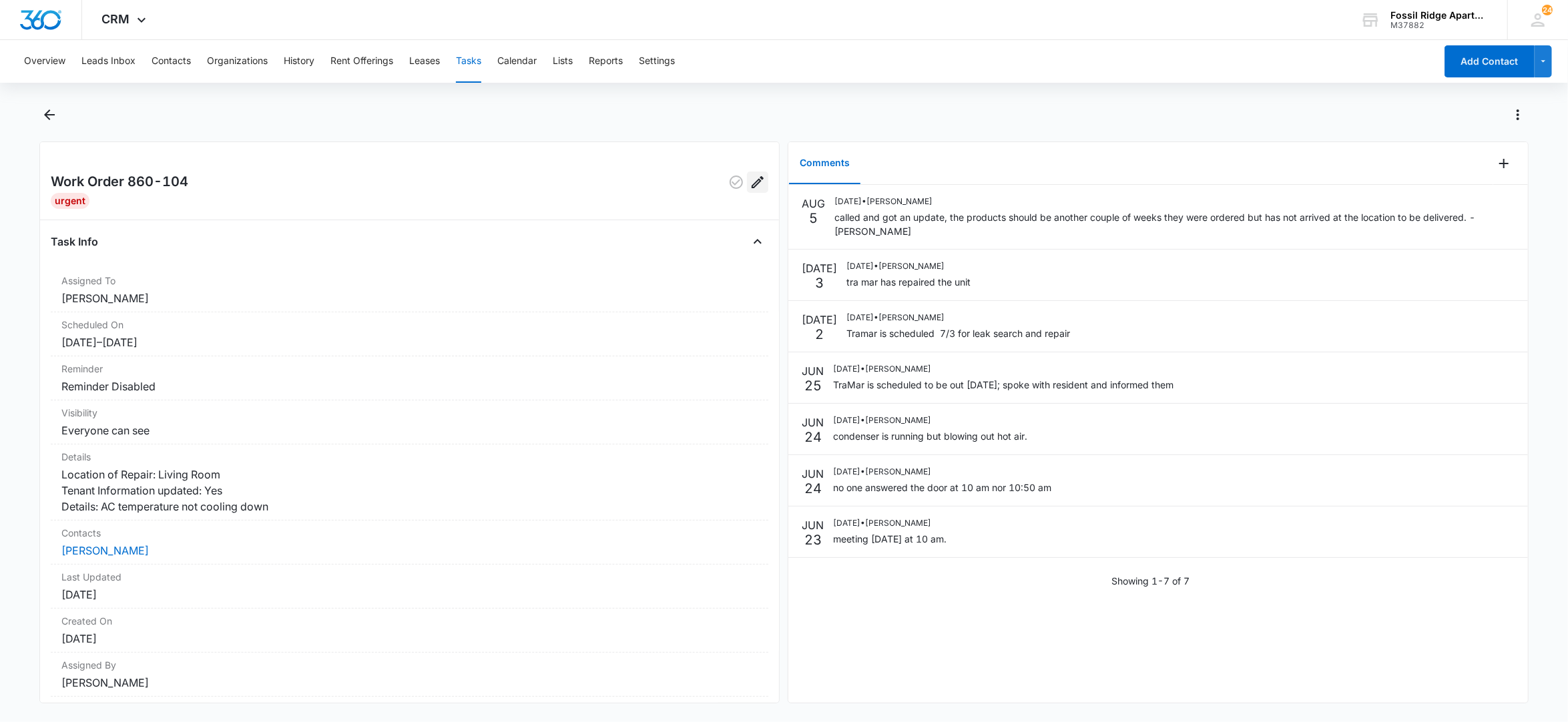
click at [750, 187] on icon "Edit" at bounding box center [758, 182] width 16 height 16
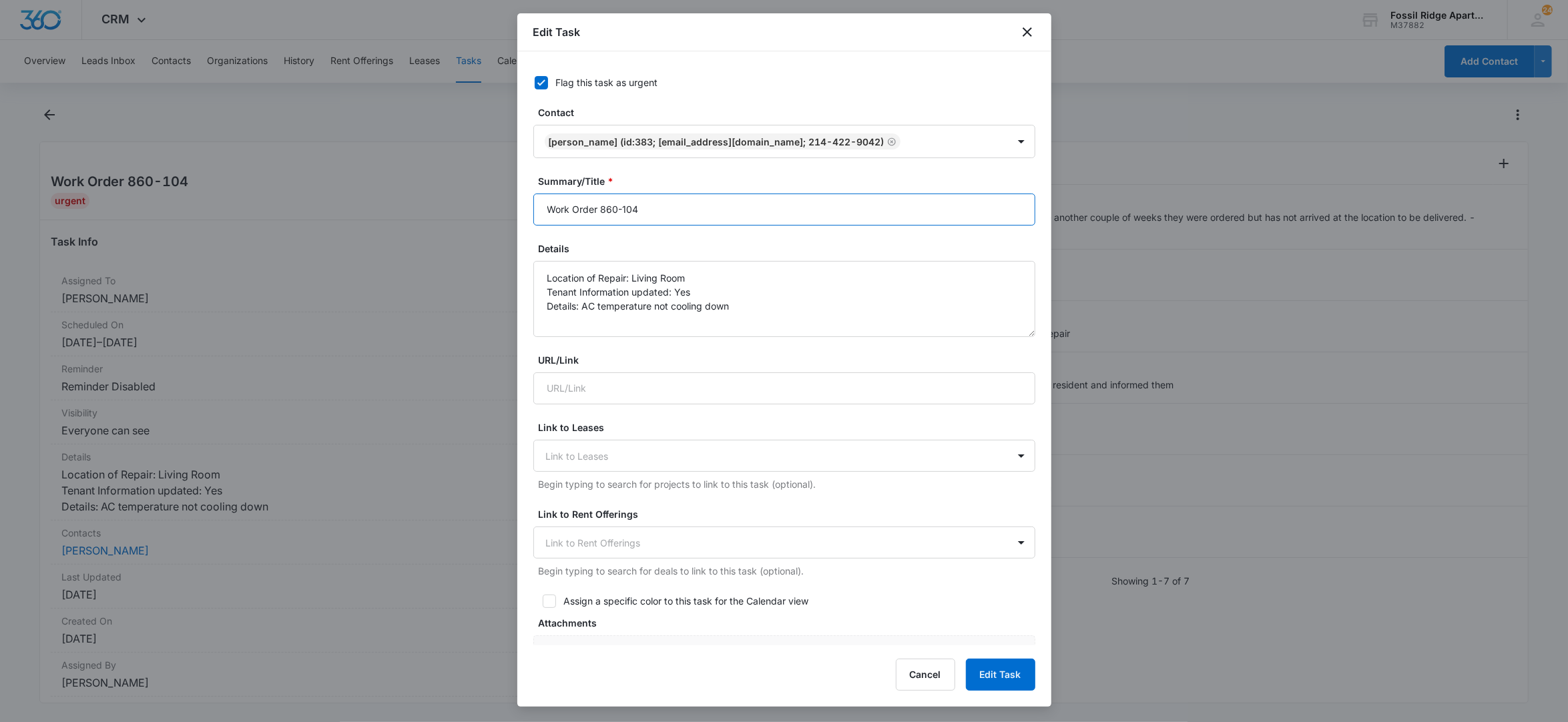
click at [598, 215] on input "Work Order 860-104" at bounding box center [784, 209] width 502 height 32
click at [617, 211] on input "Work Order AC 860-104" at bounding box center [784, 209] width 502 height 32
type input "Work Order AC 6860-104"
click at [1021, 682] on button "Edit Task" at bounding box center [1001, 674] width 69 height 32
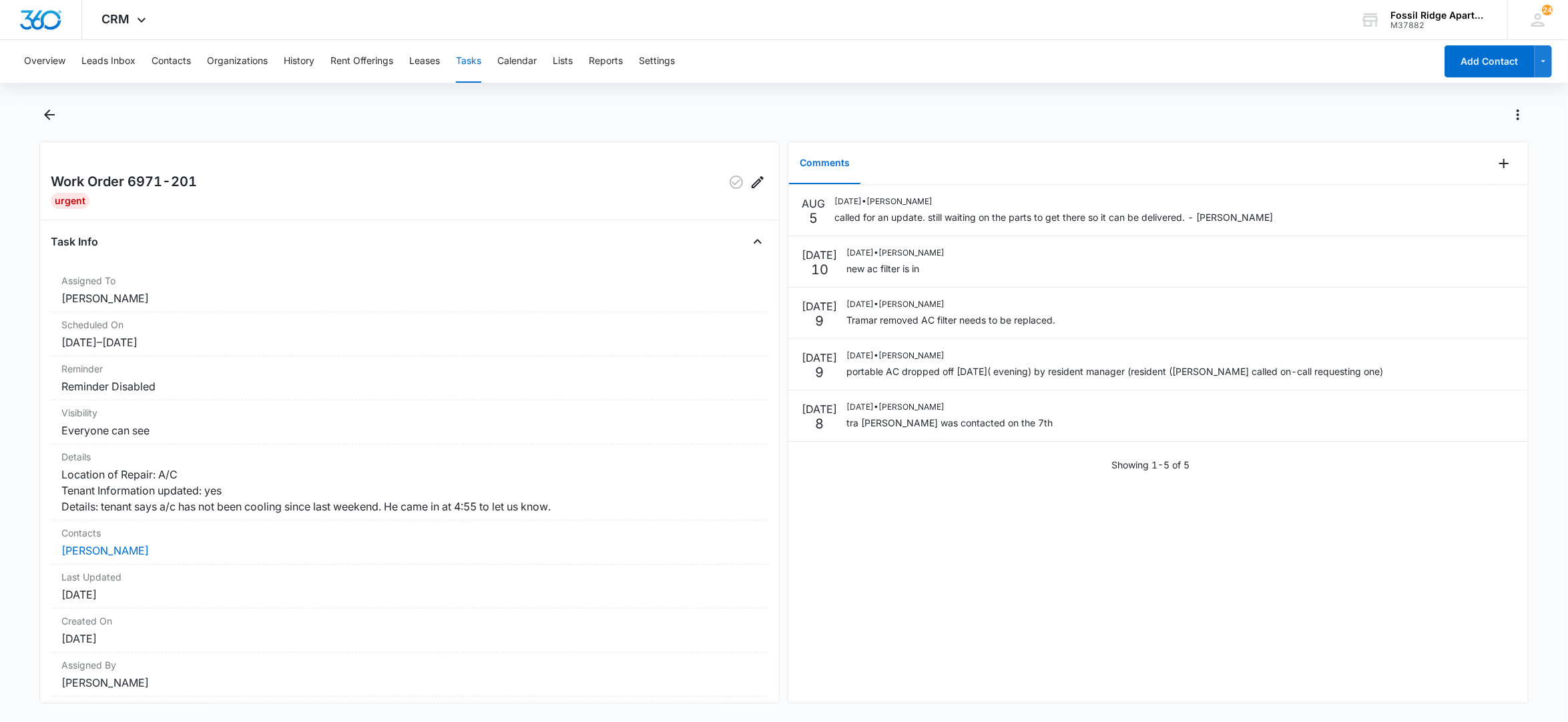
click at [879, 463] on div "Showing 1-5 of 5" at bounding box center [1158, 464] width 740 height 14
click at [1497, 210] on icon "Edit" at bounding box center [1503, 206] width 12 height 12
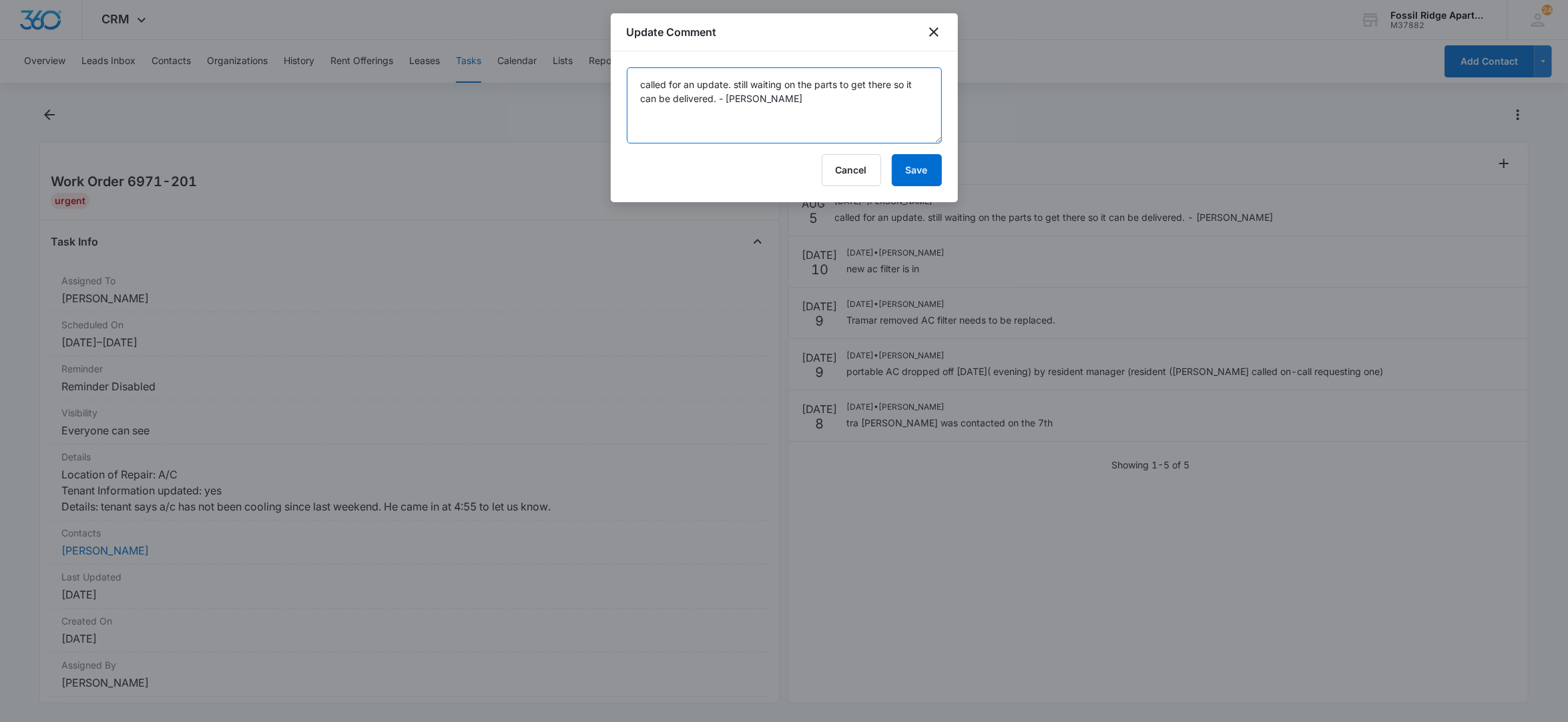
click at [839, 85] on textarea "called for an update. still waiting on the parts to get there so it can be deli…" at bounding box center [784, 106] width 315 height 76
type textarea "called for an update. still waiting on the parts (coil) to get there so it can …"
click at [923, 177] on button "Save" at bounding box center [916, 170] width 50 height 32
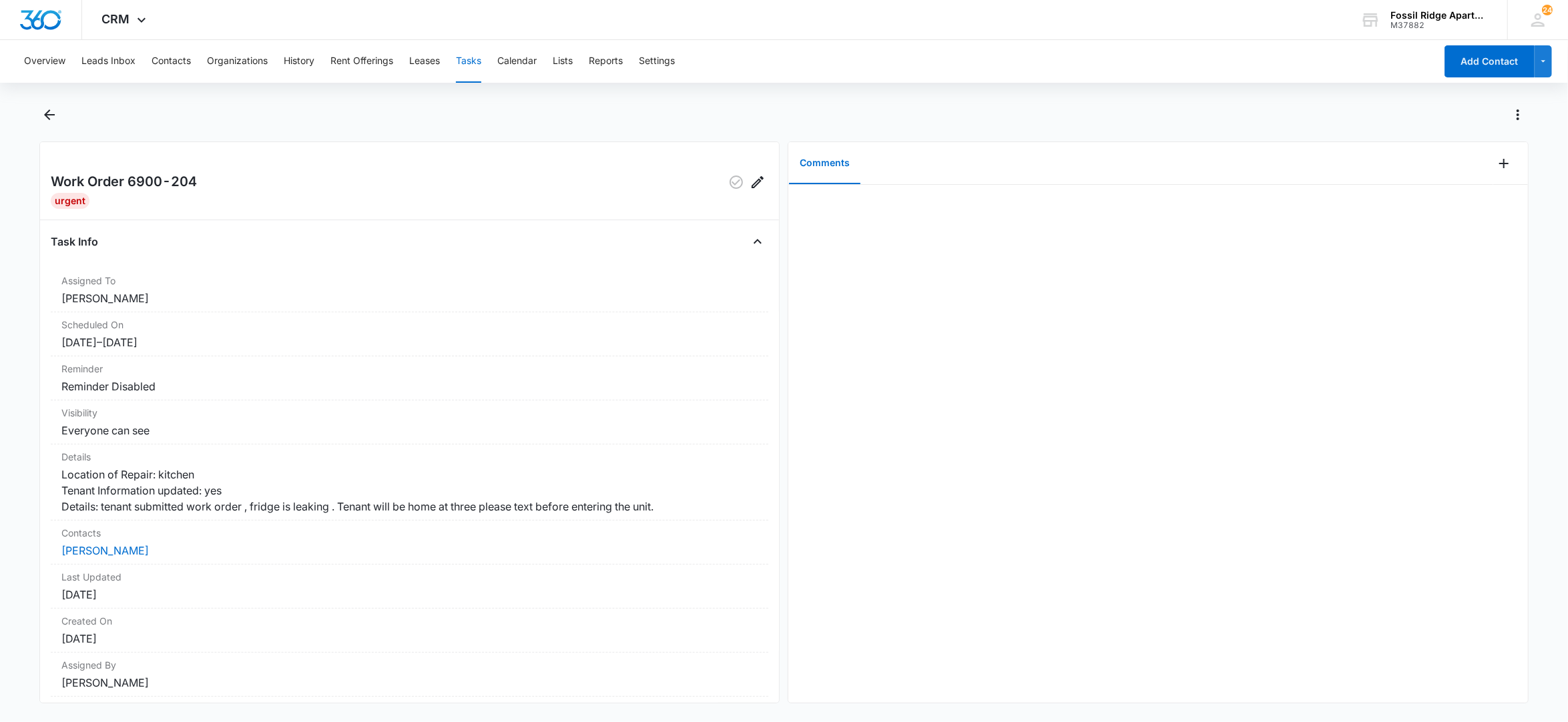
click at [1004, 409] on div at bounding box center [1158, 443] width 740 height 517
click at [1496, 166] on icon "Add Comment" at bounding box center [1504, 164] width 16 height 16
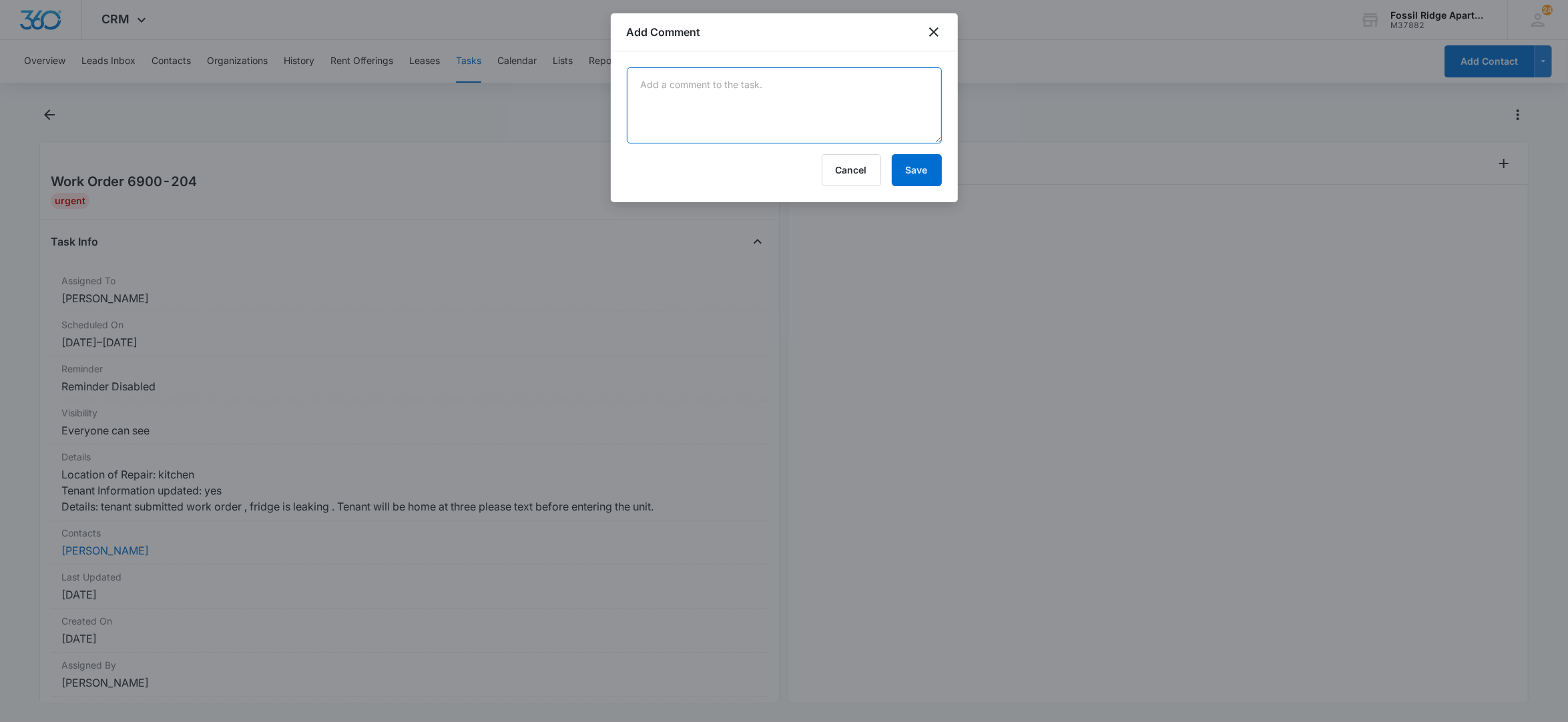
click at [711, 103] on textarea at bounding box center [784, 106] width 315 height 76
type textarea "completed 8/11"
drag, startPoint x: 818, startPoint y: 30, endPoint x: 806, endPoint y: 44, distance: 18.4
click at [806, 44] on div "Add Comment" at bounding box center [784, 32] width 347 height 38
drag, startPoint x: 806, startPoint y: 44, endPoint x: 1050, endPoint y: 28, distance: 244.5
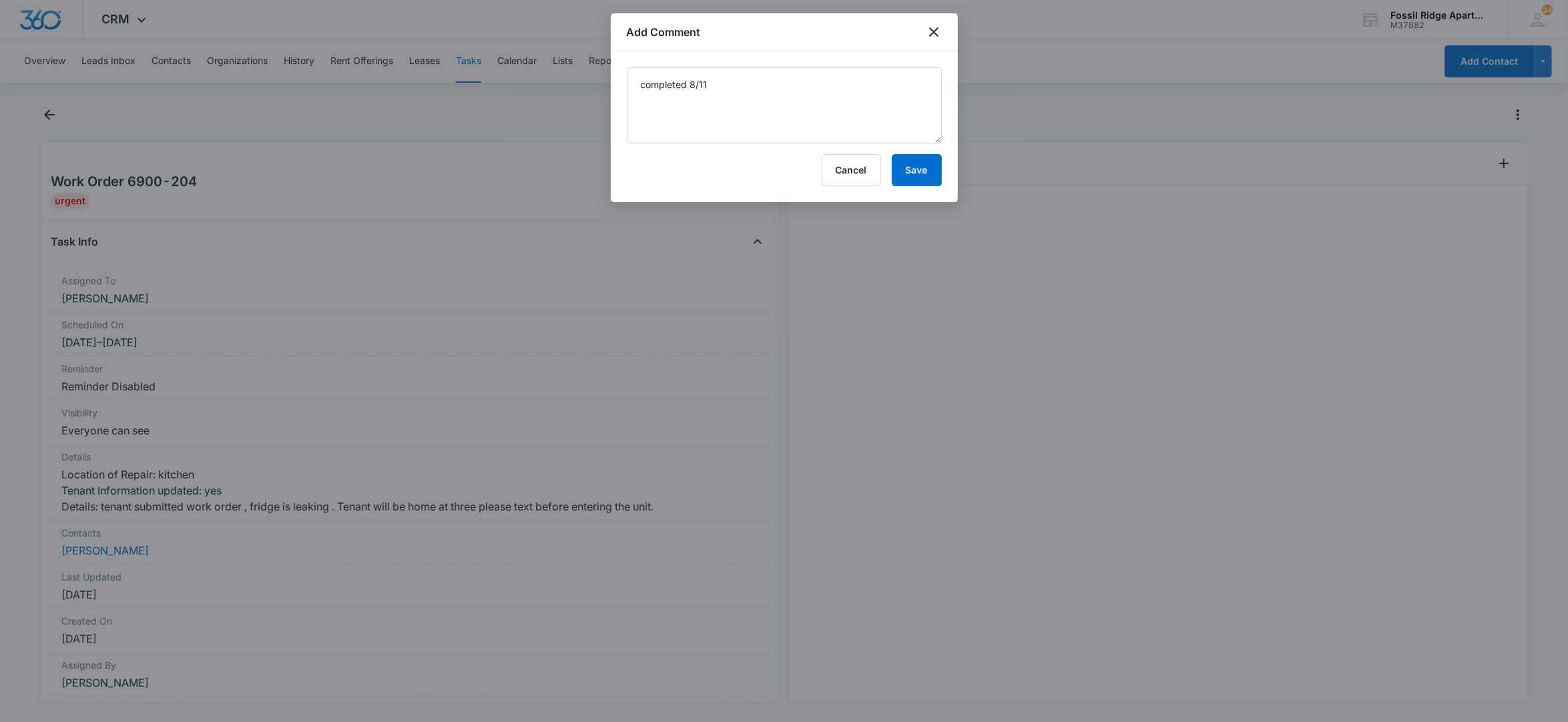
click at [1055, 25] on div at bounding box center [784, 361] width 1568 height 722
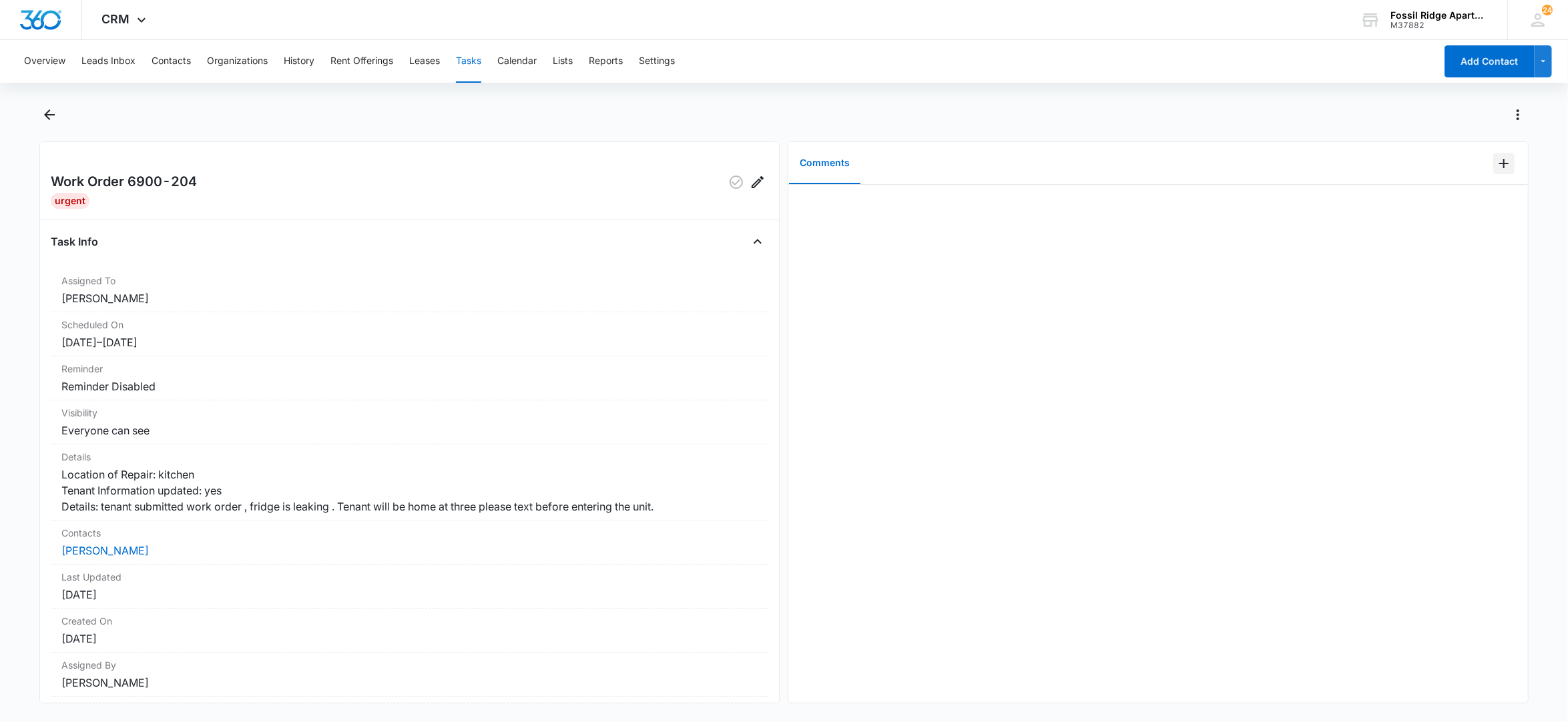
click at [1496, 163] on icon "Add Comment" at bounding box center [1504, 164] width 16 height 16
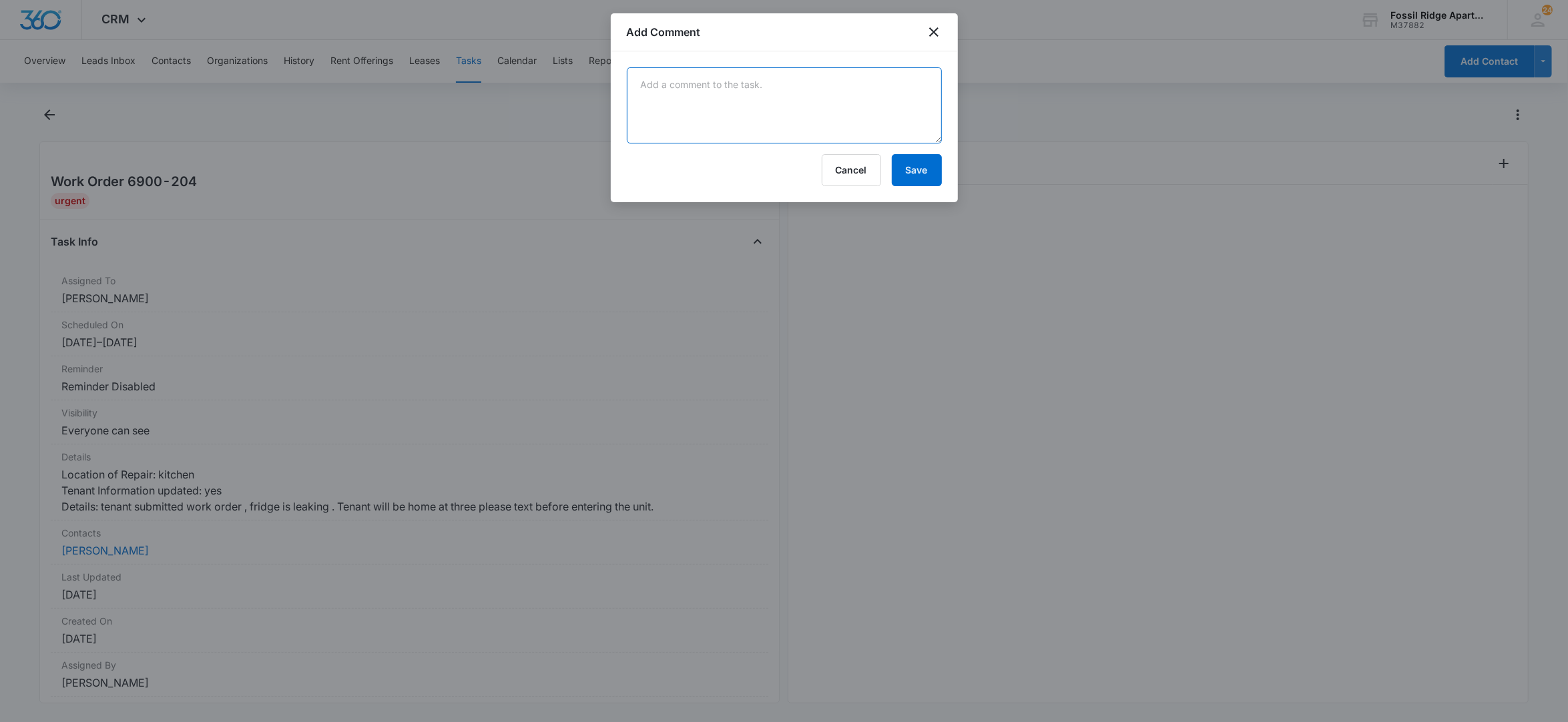
click at [776, 110] on textarea at bounding box center [784, 106] width 315 height 76
type textarea "completed 8/11"
click at [919, 176] on button "Save" at bounding box center [916, 170] width 50 height 32
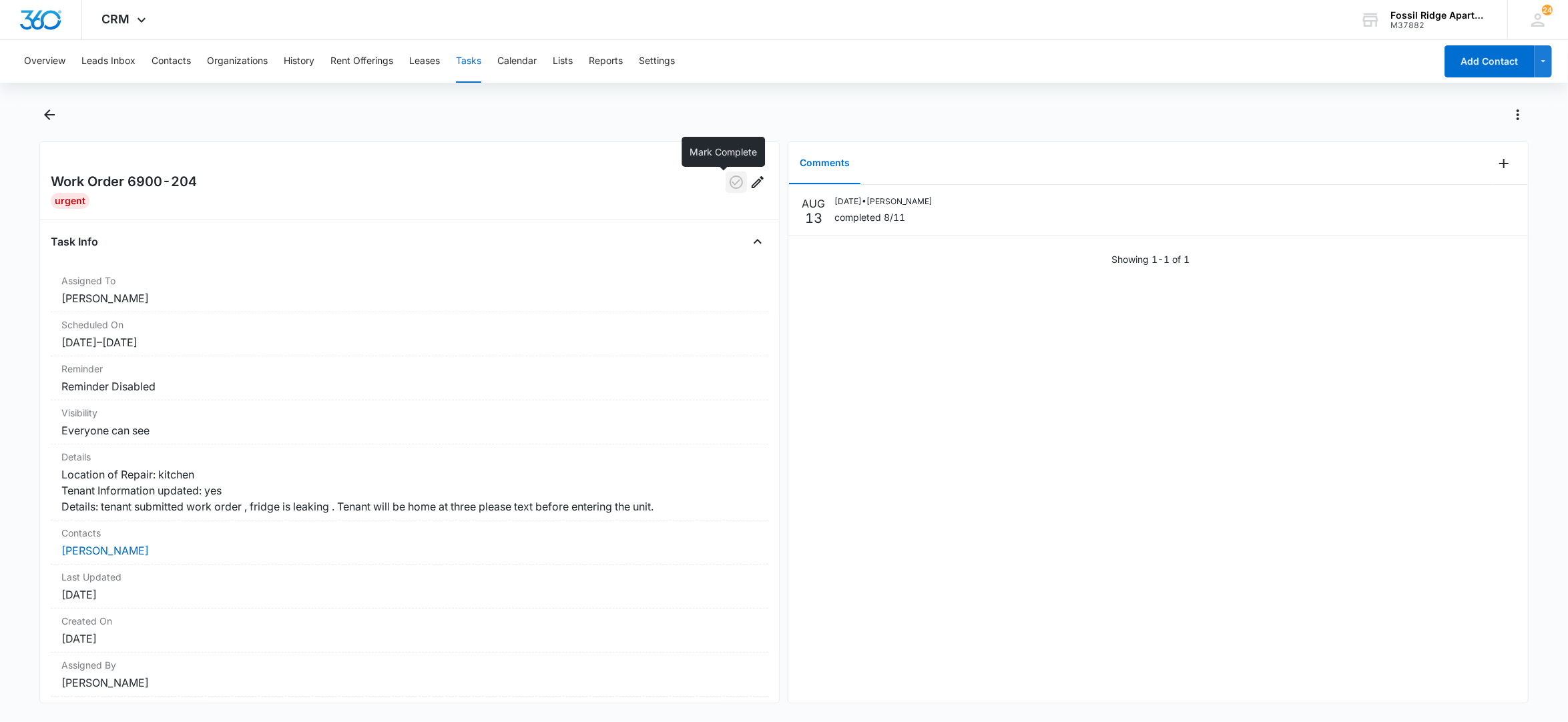
click at [730, 183] on icon "button" at bounding box center [736, 182] width 14 height 14
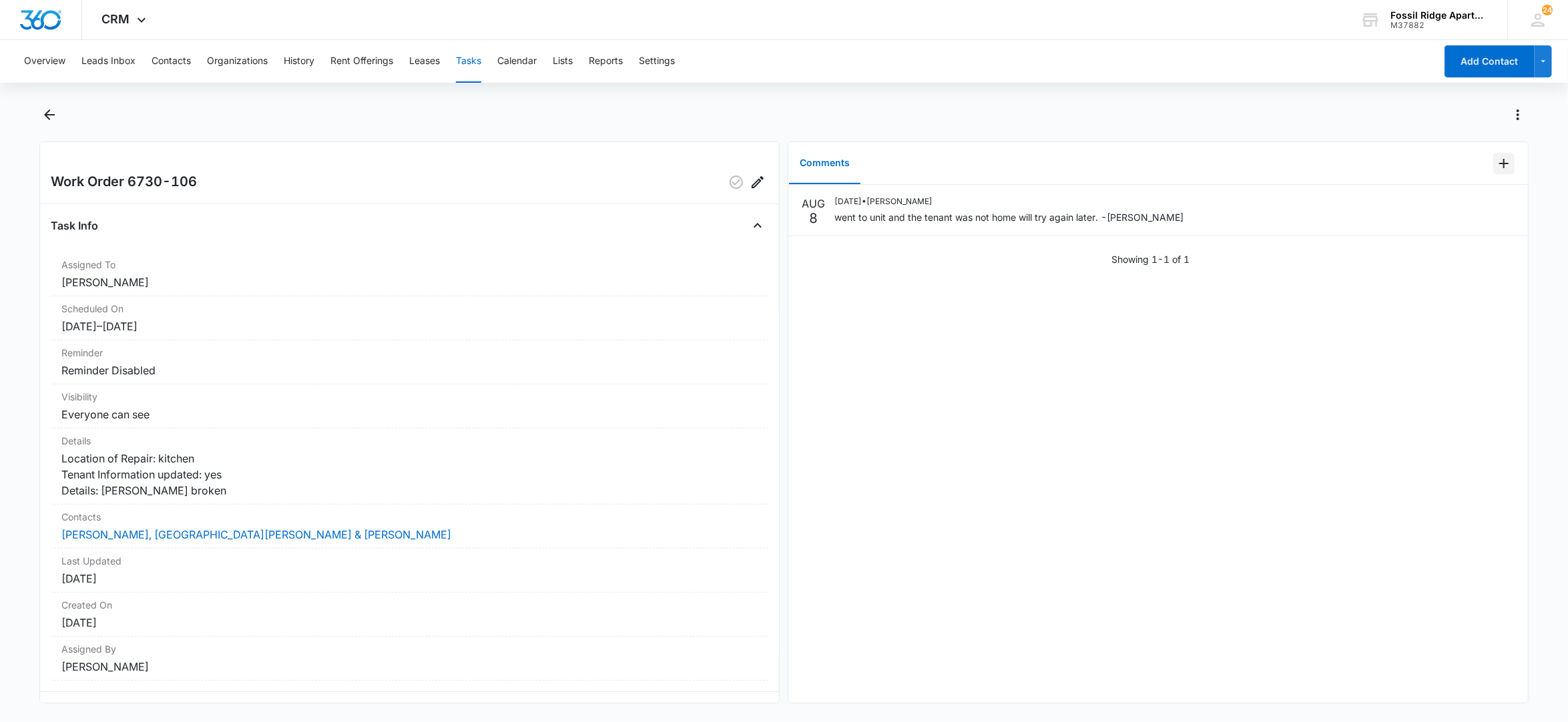
click at [1496, 166] on icon "Add Comment" at bounding box center [1504, 164] width 16 height 16
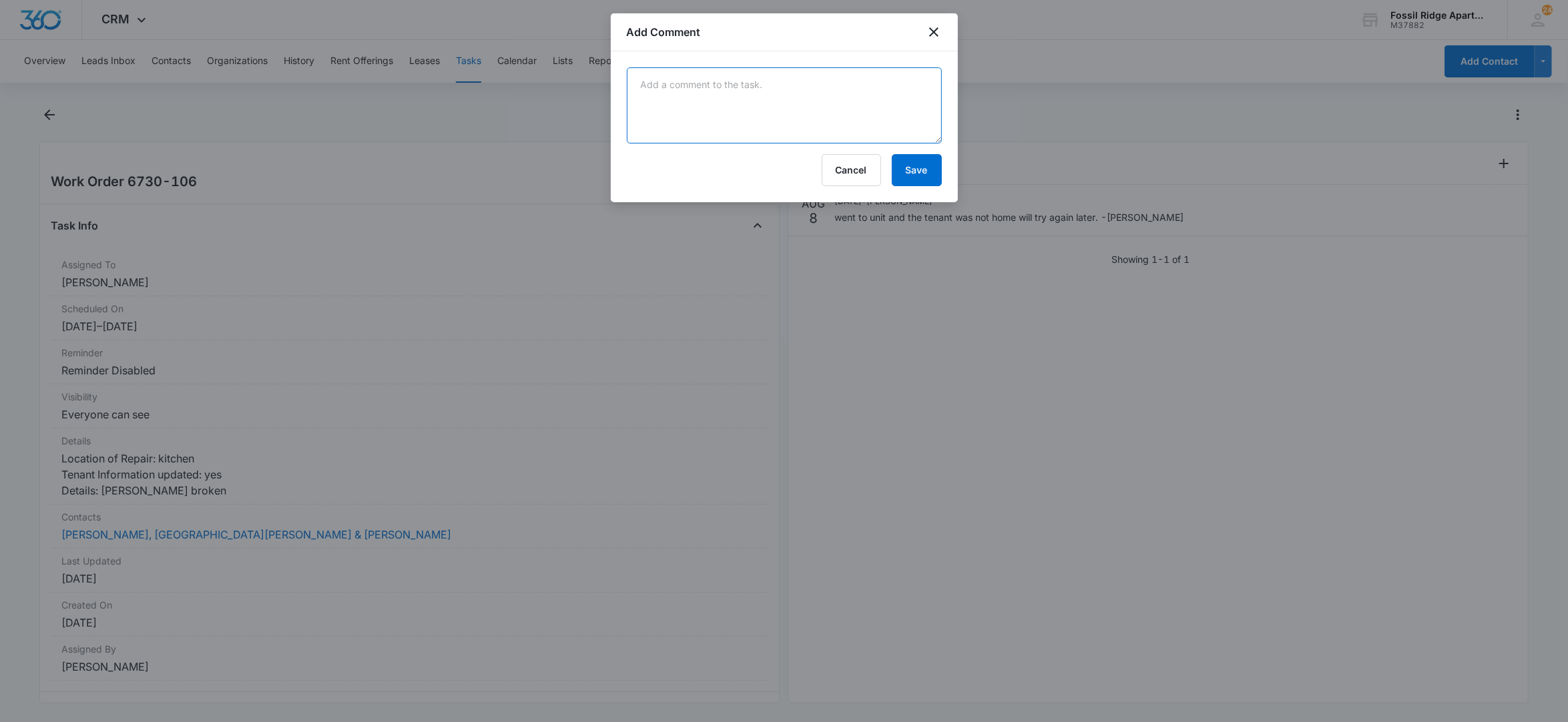
click at [735, 115] on textarea at bounding box center [784, 106] width 315 height 76
type textarea "completed"
click at [916, 169] on button "Save" at bounding box center [916, 170] width 50 height 32
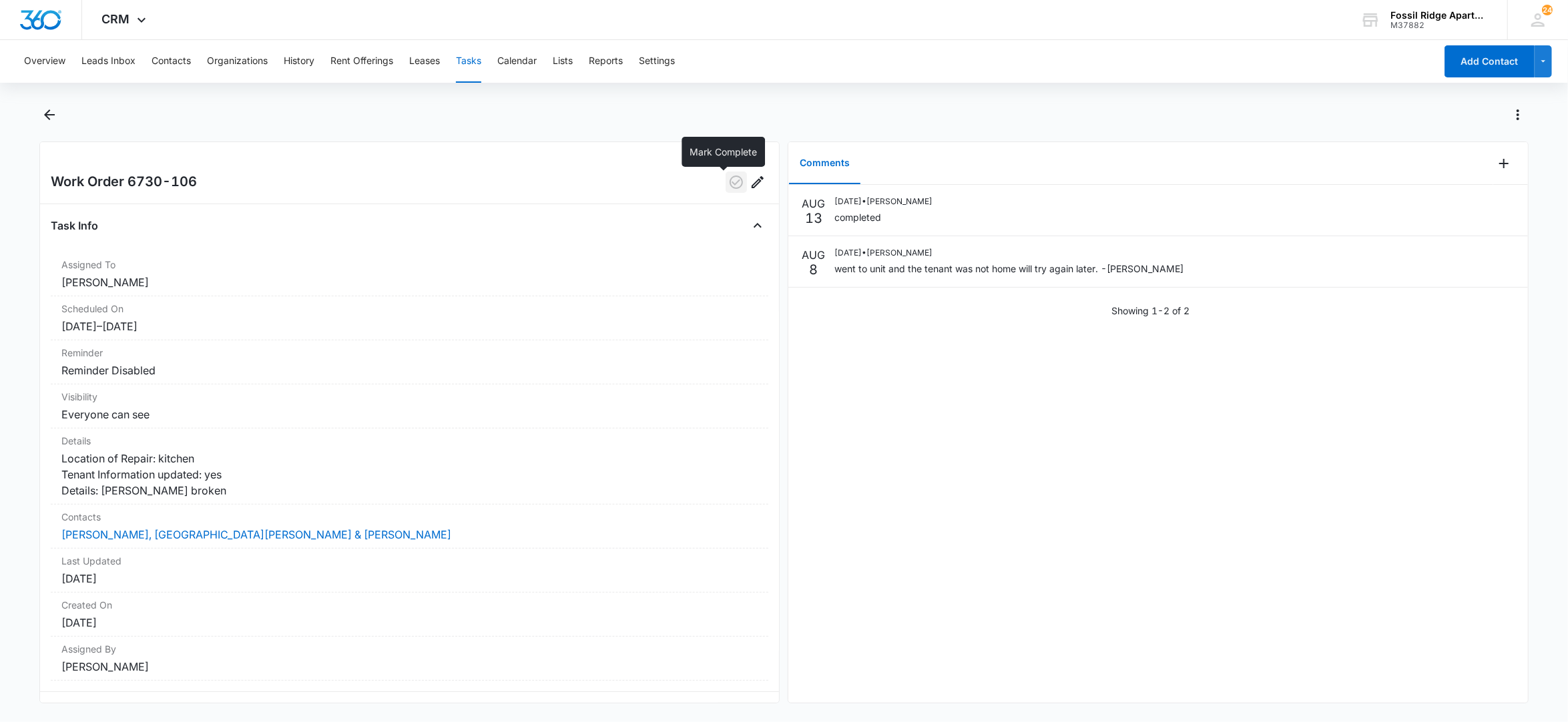
click at [728, 185] on icon "button" at bounding box center [736, 182] width 16 height 16
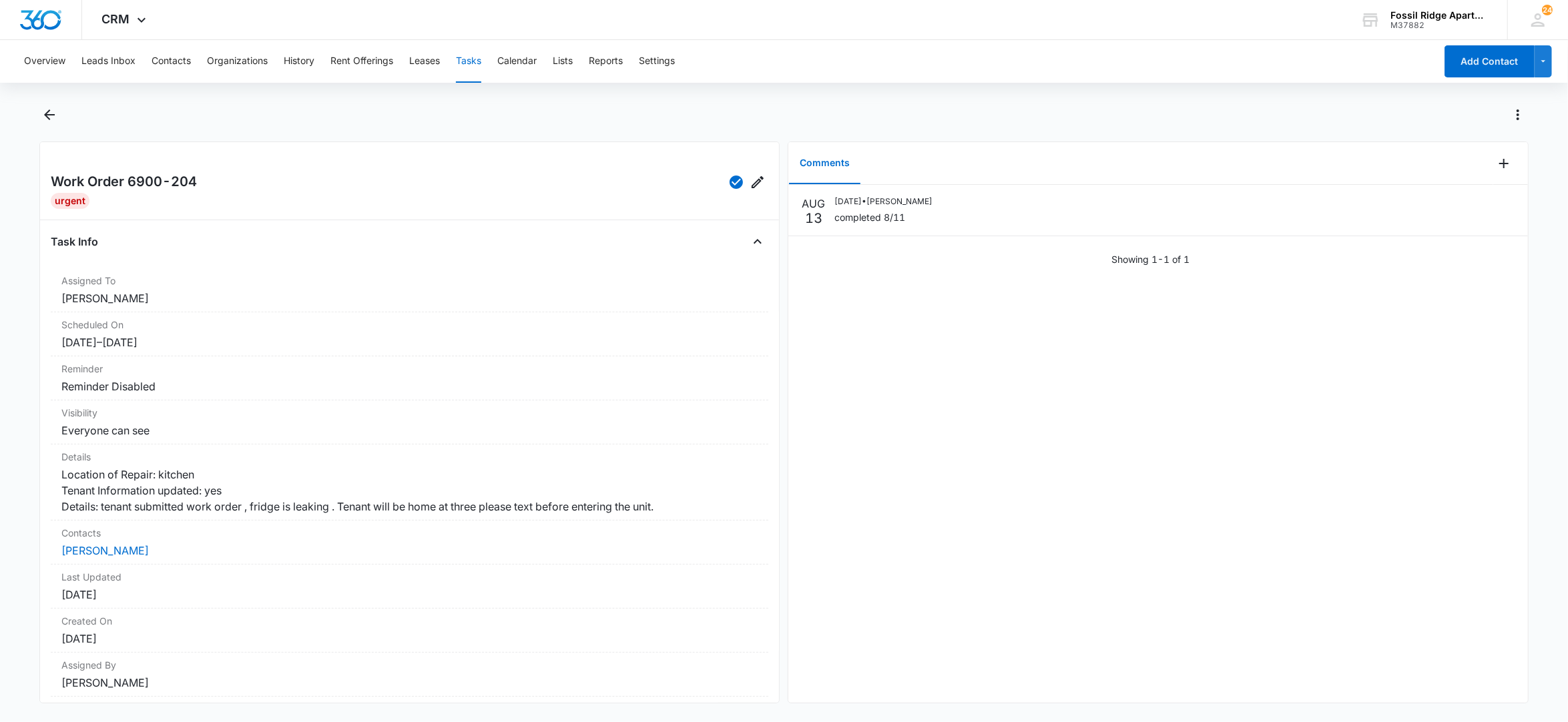
click at [471, 58] on button "Tasks" at bounding box center [468, 61] width 25 height 43
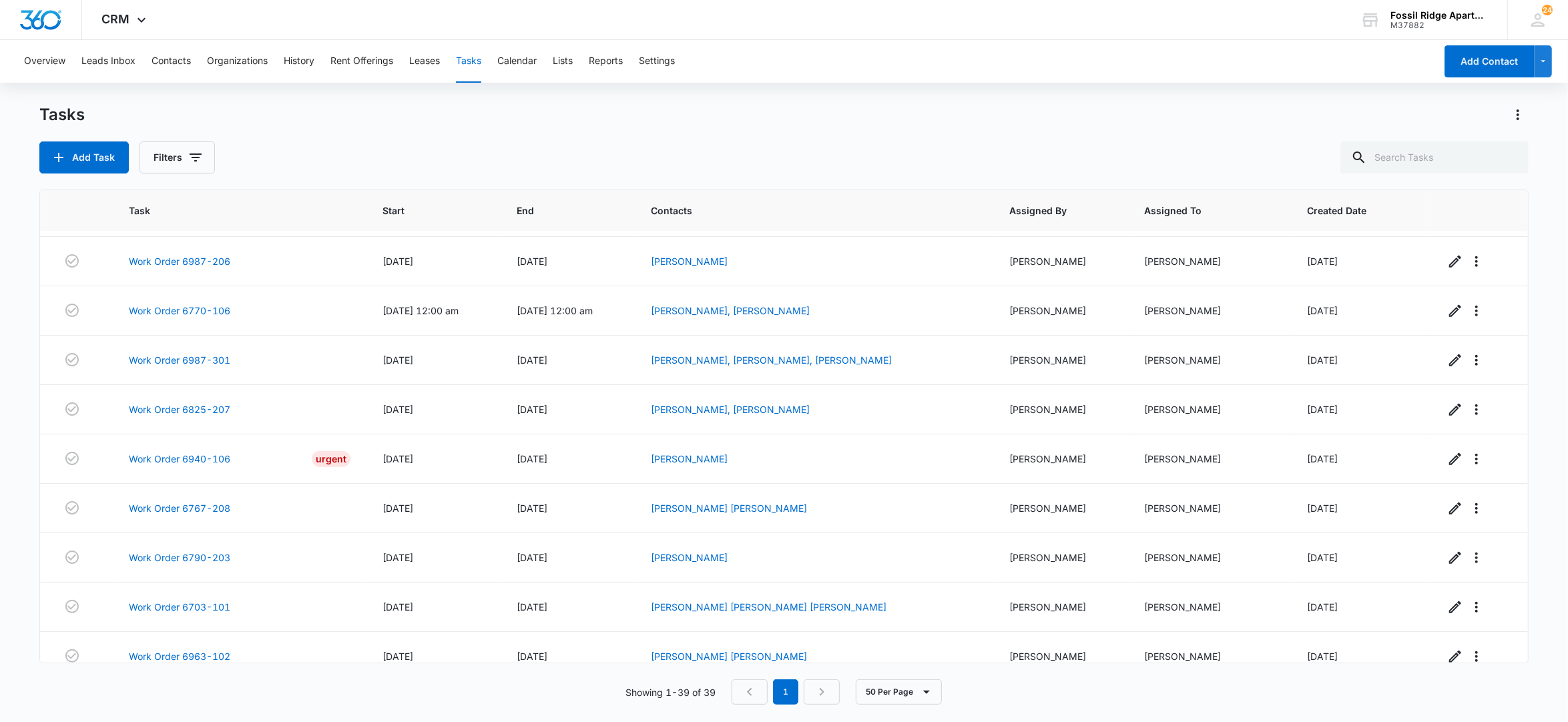
scroll to position [1280, 0]
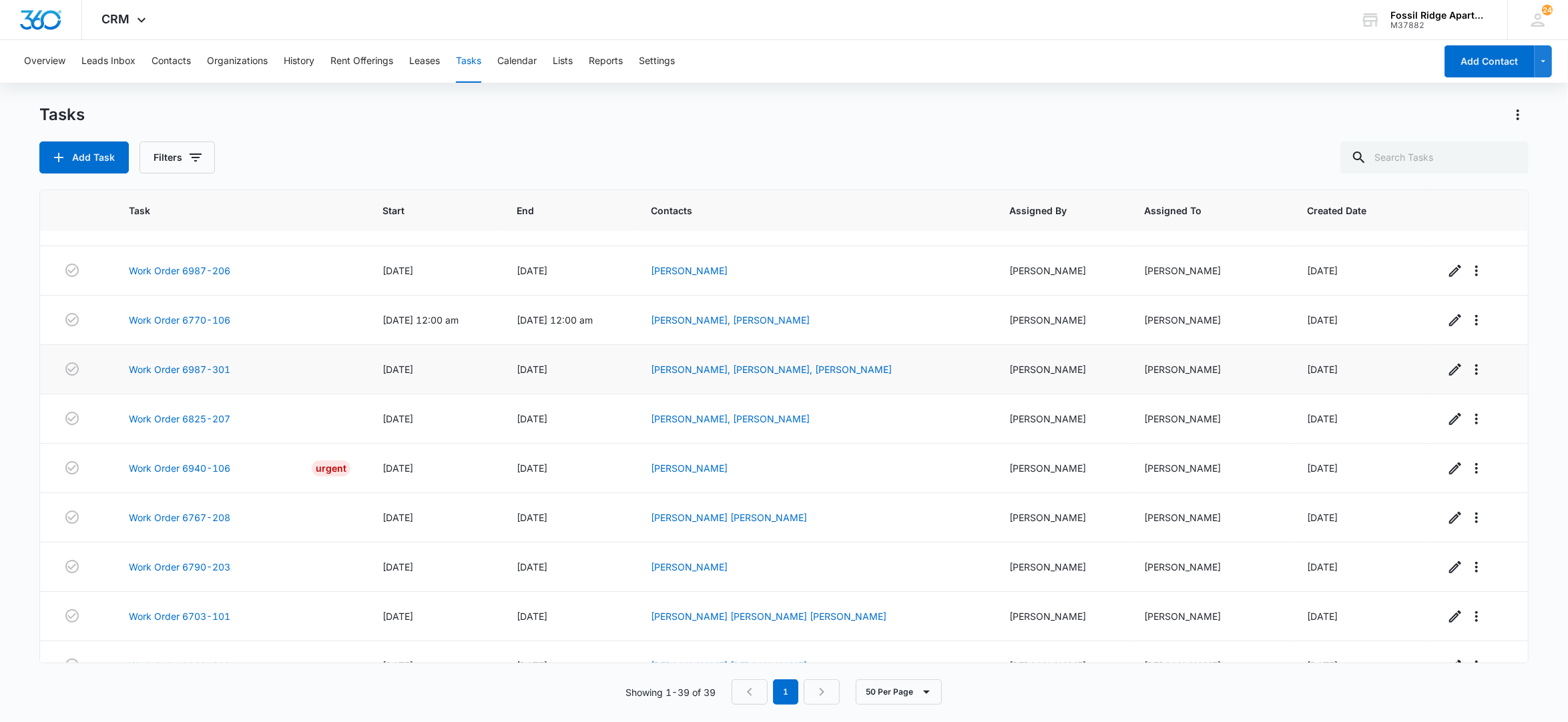
click at [190, 388] on td "Work Order 6987-301" at bounding box center [239, 370] width 254 height 50
click at [187, 376] on link "Work Order 6987-301" at bounding box center [180, 369] width 102 height 14
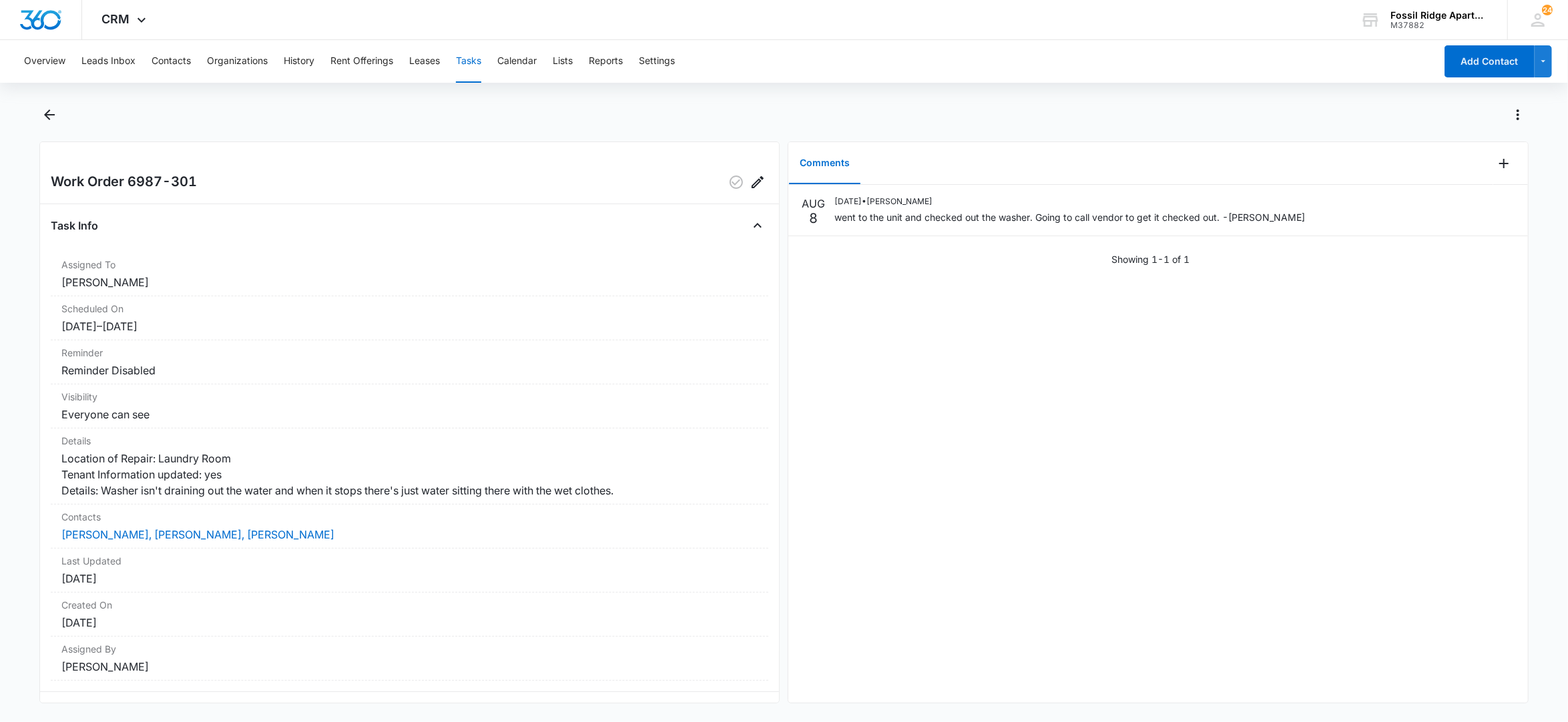
click at [1033, 347] on div "[DATE] [DATE] • [PERSON_NAME] went to the unit and checked out the washer. Goin…" at bounding box center [1158, 443] width 740 height 517
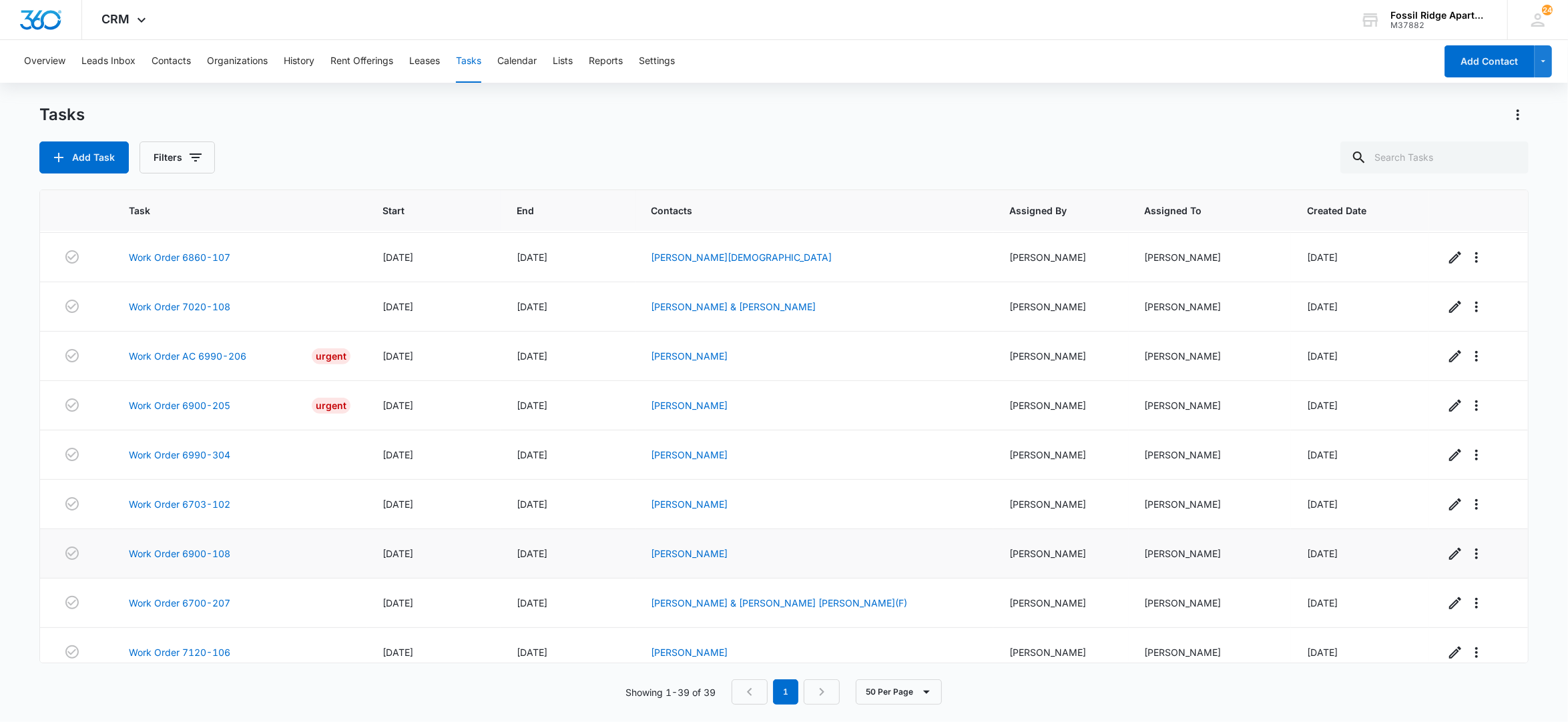
scroll to position [1244, 0]
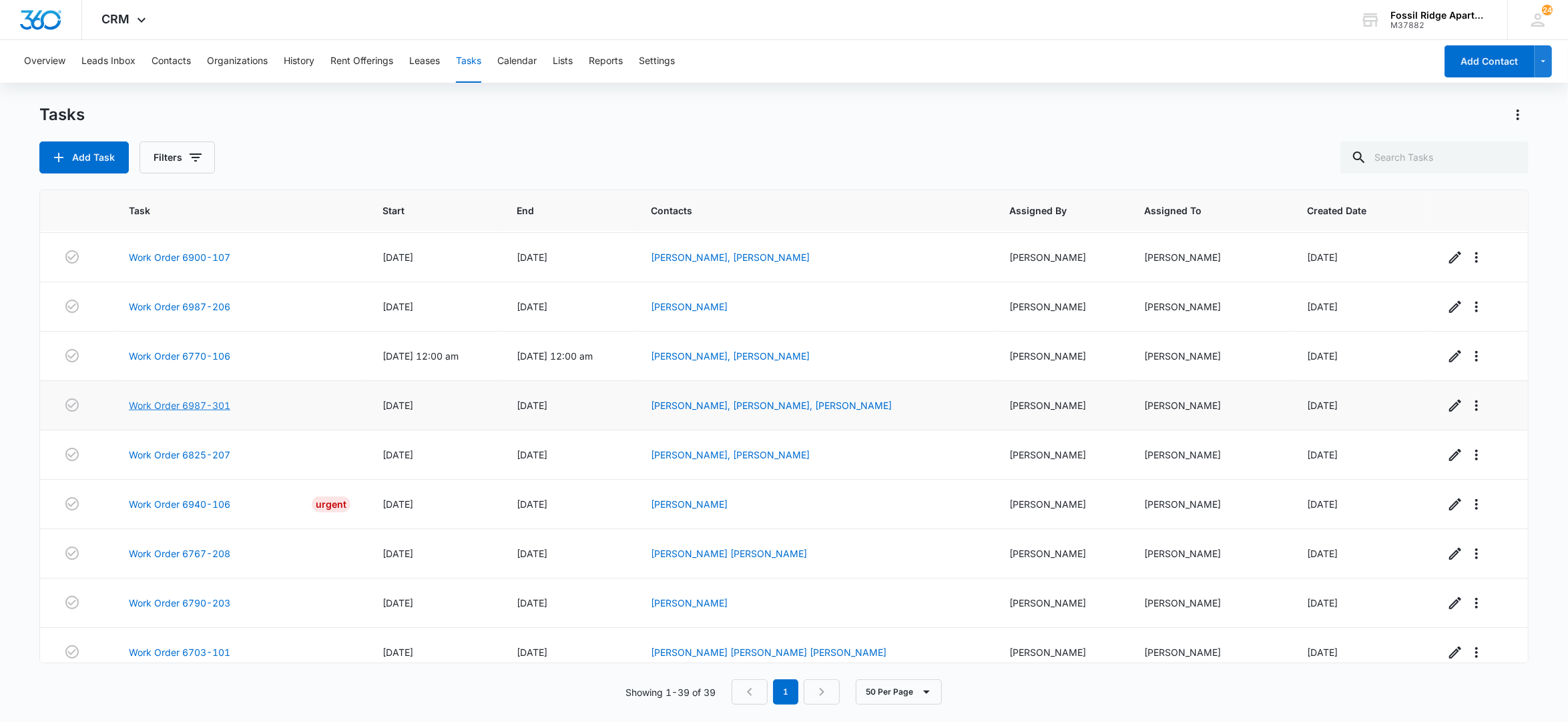
click at [180, 412] on link "Work Order 6987-301" at bounding box center [180, 405] width 102 height 14
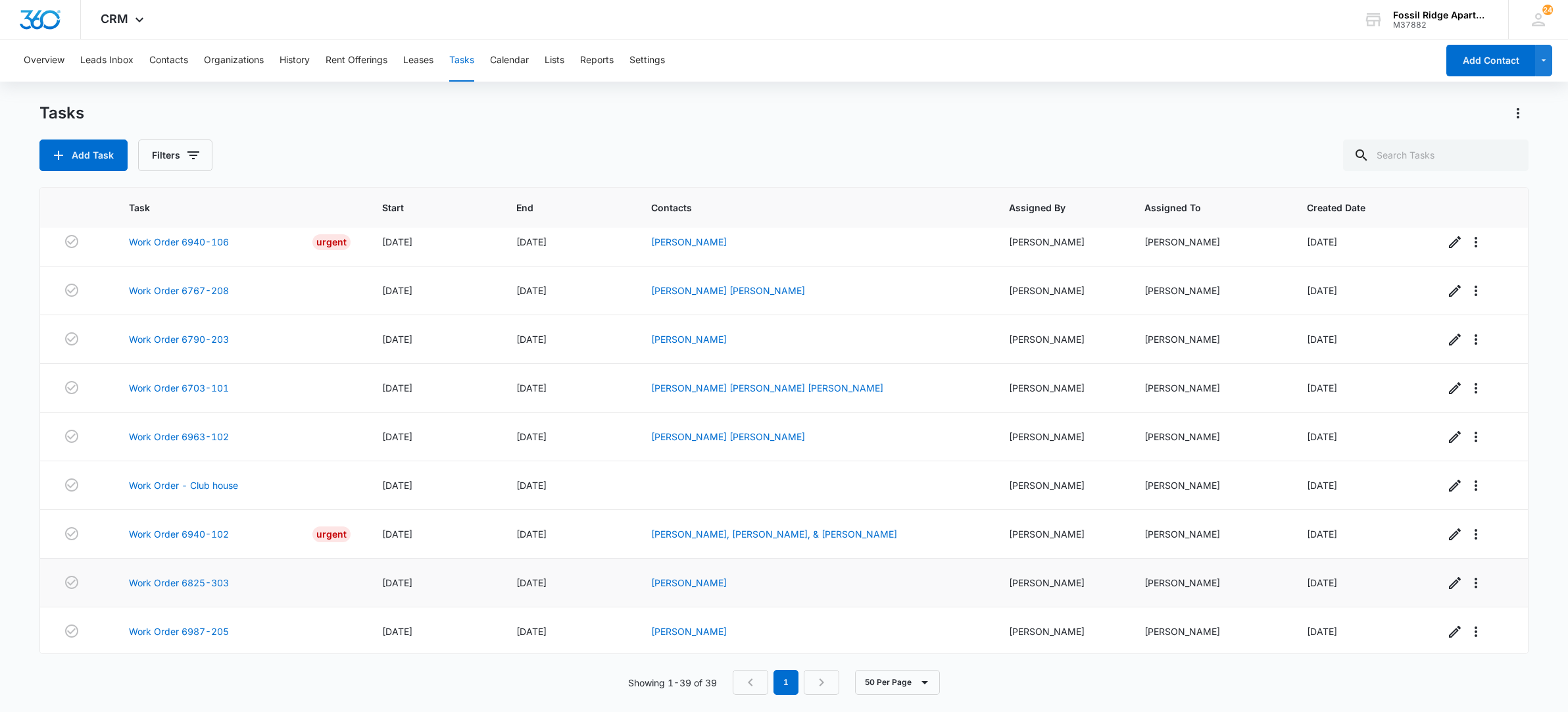
scroll to position [1526, 0]
click at [180, 625] on link "Work Order 6987-205" at bounding box center [178, 629] width 100 height 14
click at [195, 579] on link "Work Order 6825-303" at bounding box center [178, 580] width 100 height 14
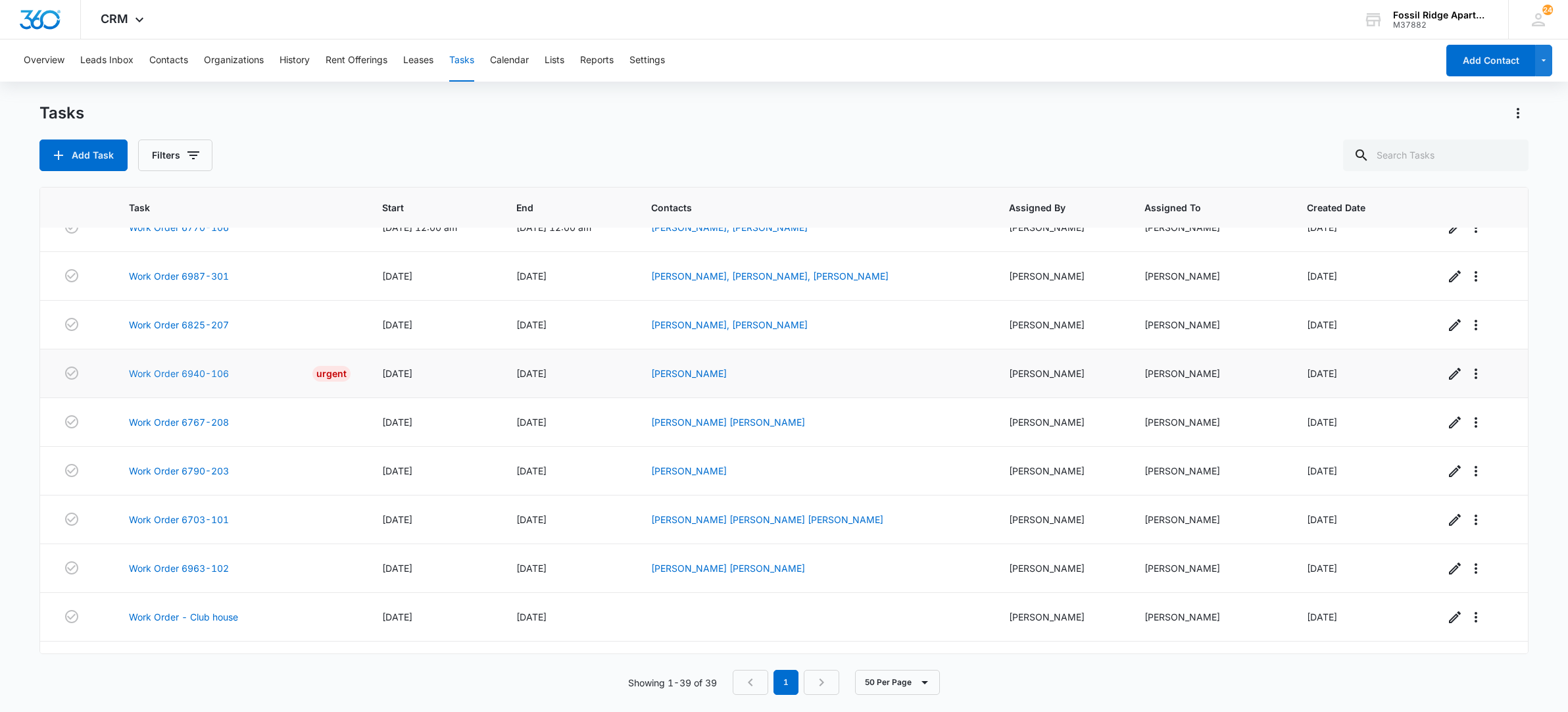
scroll to position [1351, 0]
click at [179, 381] on link "Work Order 6940-106" at bounding box center [178, 374] width 100 height 14
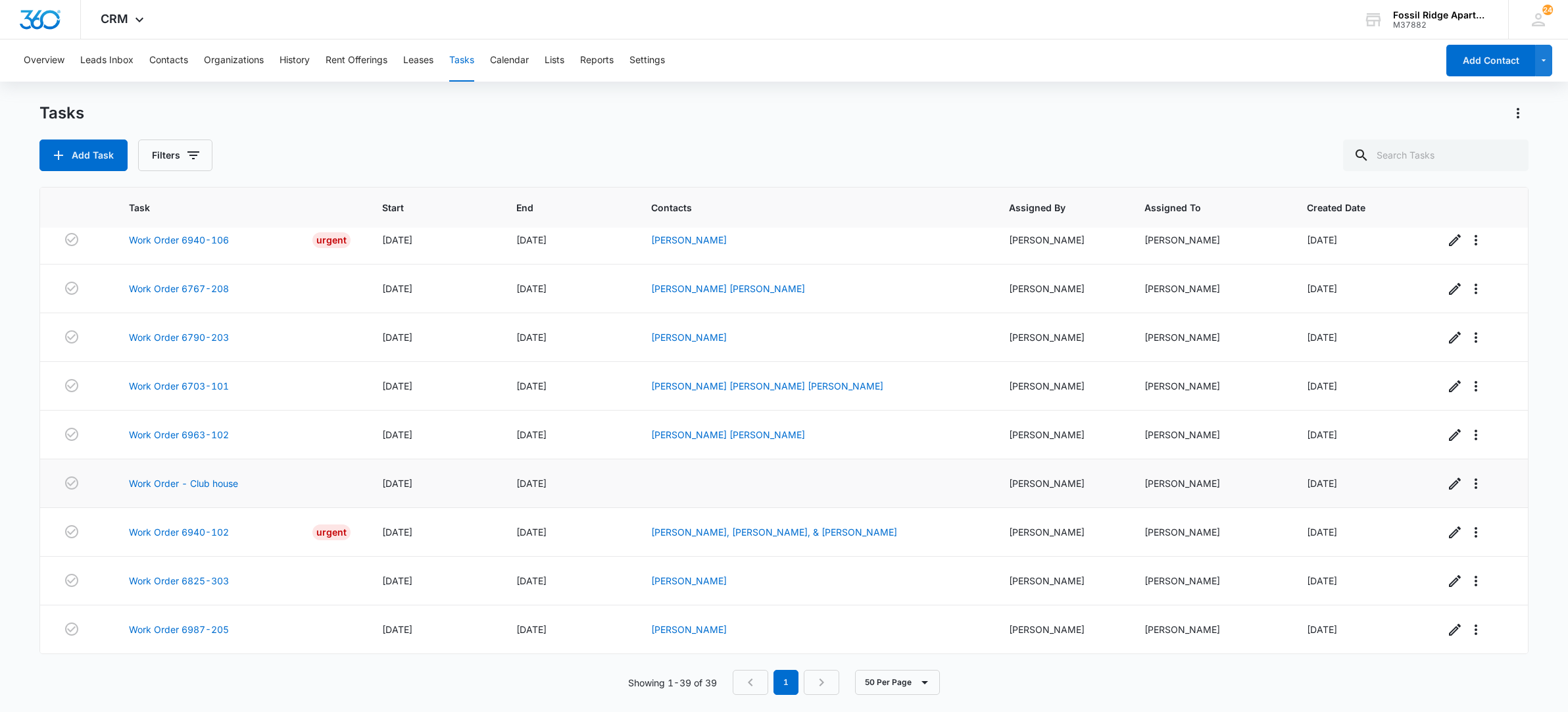
scroll to position [1526, 0]
click at [175, 163] on button "Filters" at bounding box center [175, 155] width 75 height 31
drag, startPoint x: 162, startPoint y: 312, endPoint x: 190, endPoint y: 338, distance: 38.2
click at [169, 319] on label "Complete" at bounding box center [229, 312] width 151 height 14
click at [155, 313] on input "Complete" at bounding box center [154, 313] width 1 height 1
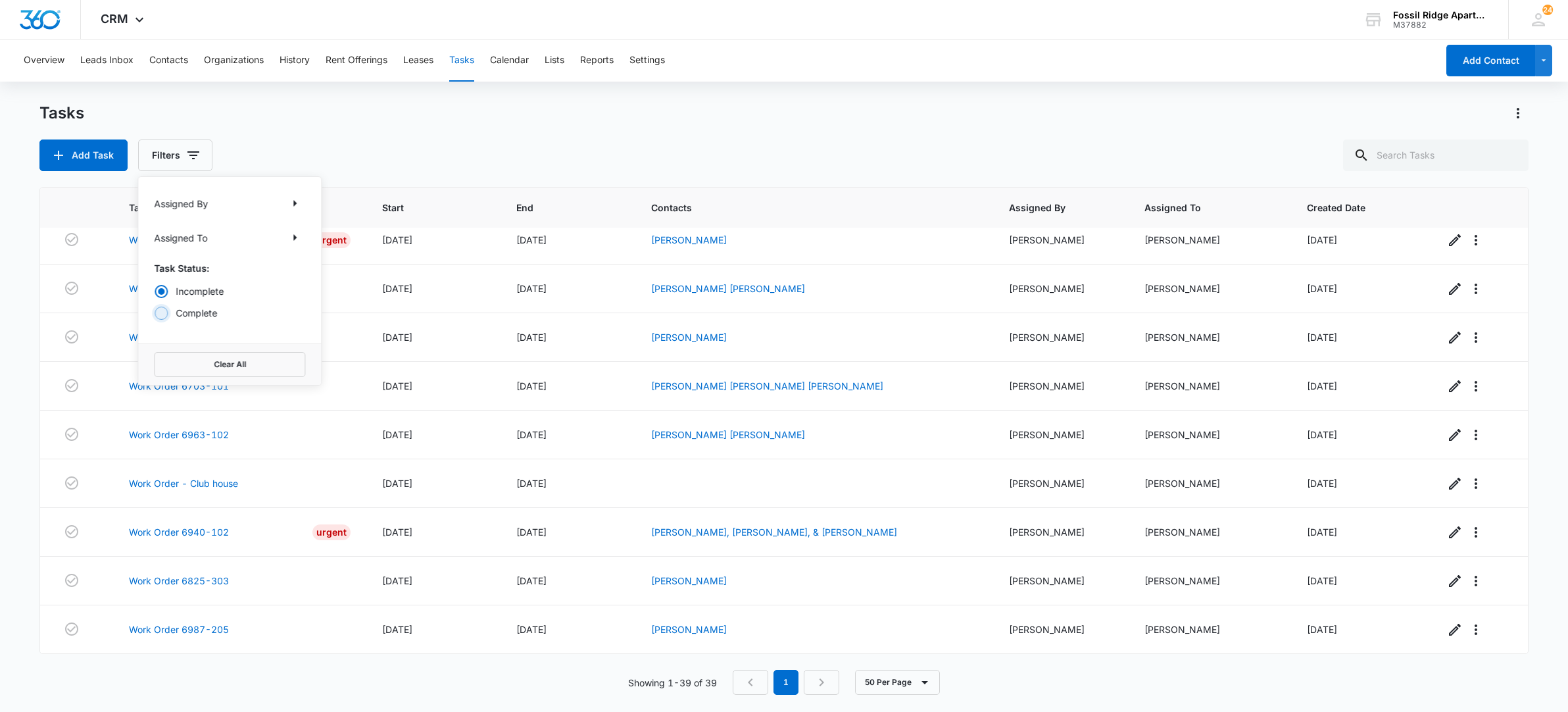
radio input "false"
radio input "true"
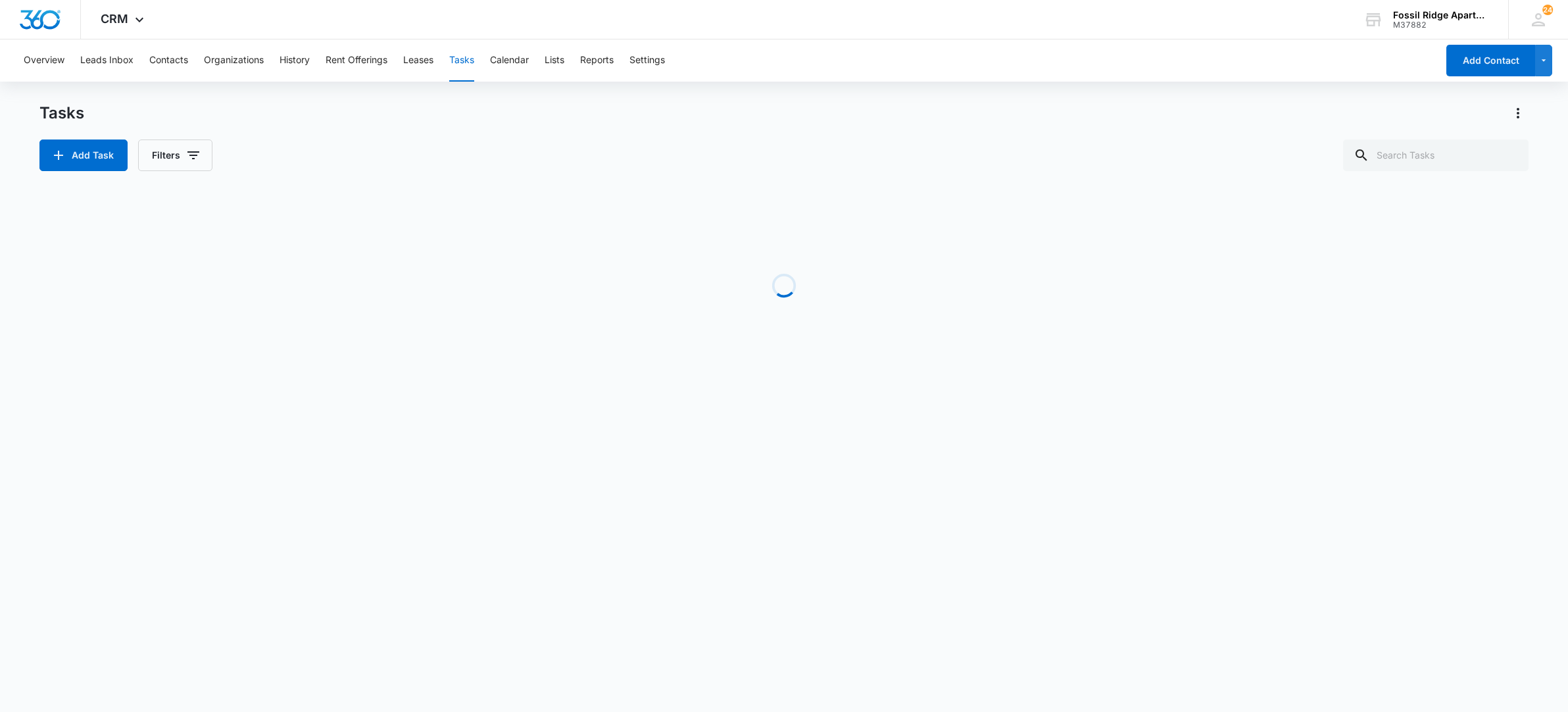
click at [748, 109] on div "Tasks" at bounding box center [784, 113] width 1490 height 21
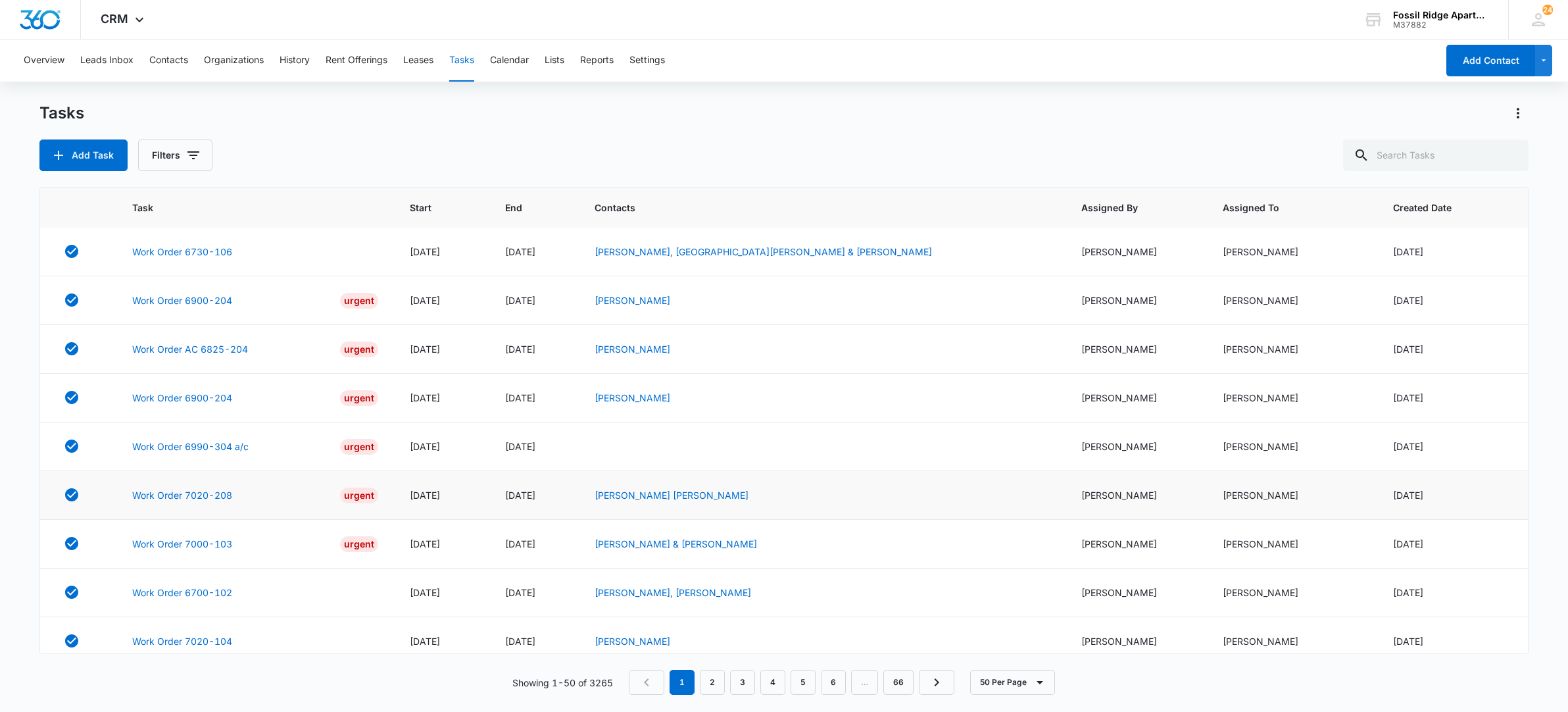
scroll to position [0, 0]
click at [222, 356] on link "Work Order AC 6825-204" at bounding box center [190, 349] width 116 height 14
click at [188, 159] on icon "button" at bounding box center [193, 155] width 16 height 16
click at [156, 287] on div at bounding box center [161, 291] width 13 height 14
click at [155, 291] on input "Incomplete" at bounding box center [154, 291] width 1 height 1
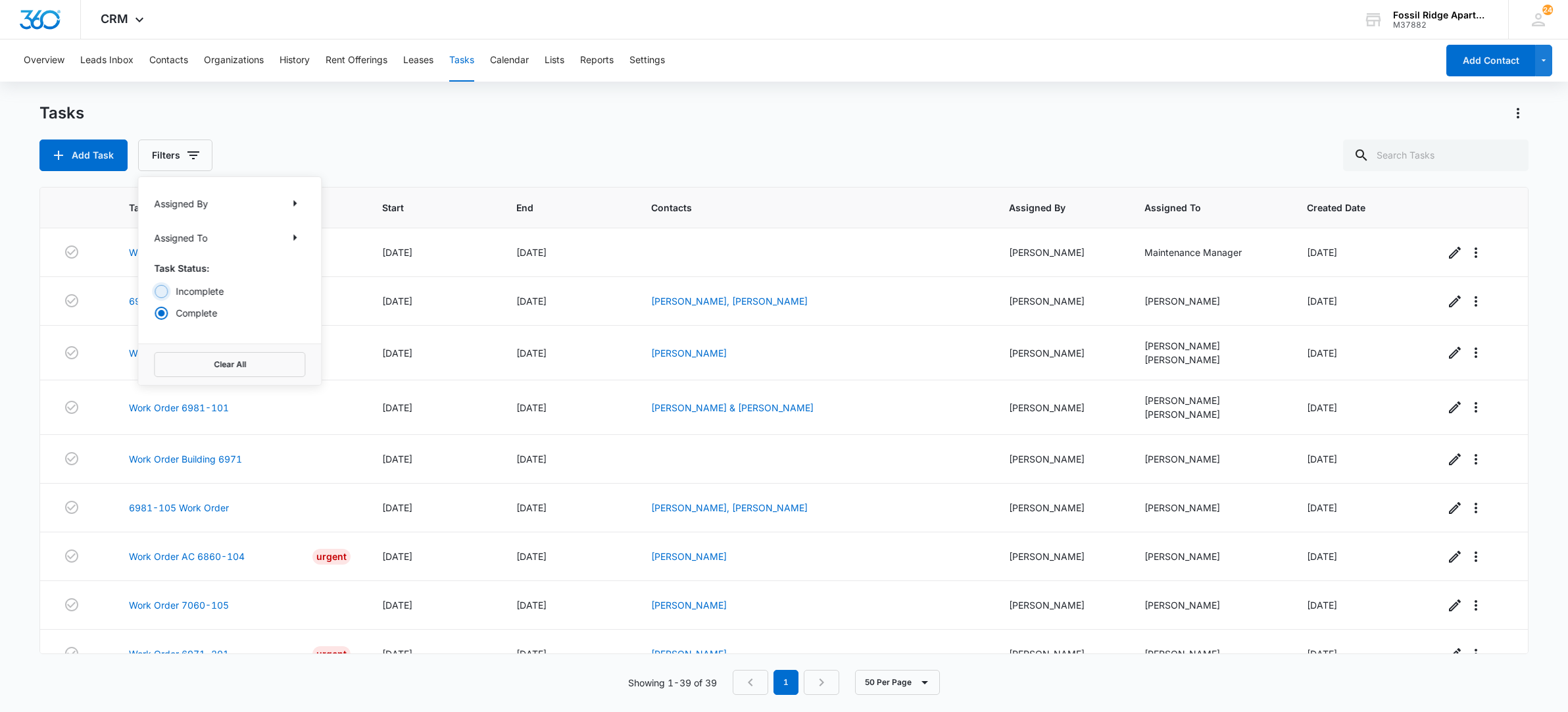
radio input "true"
click at [651, 112] on div "Tasks" at bounding box center [784, 113] width 1490 height 21
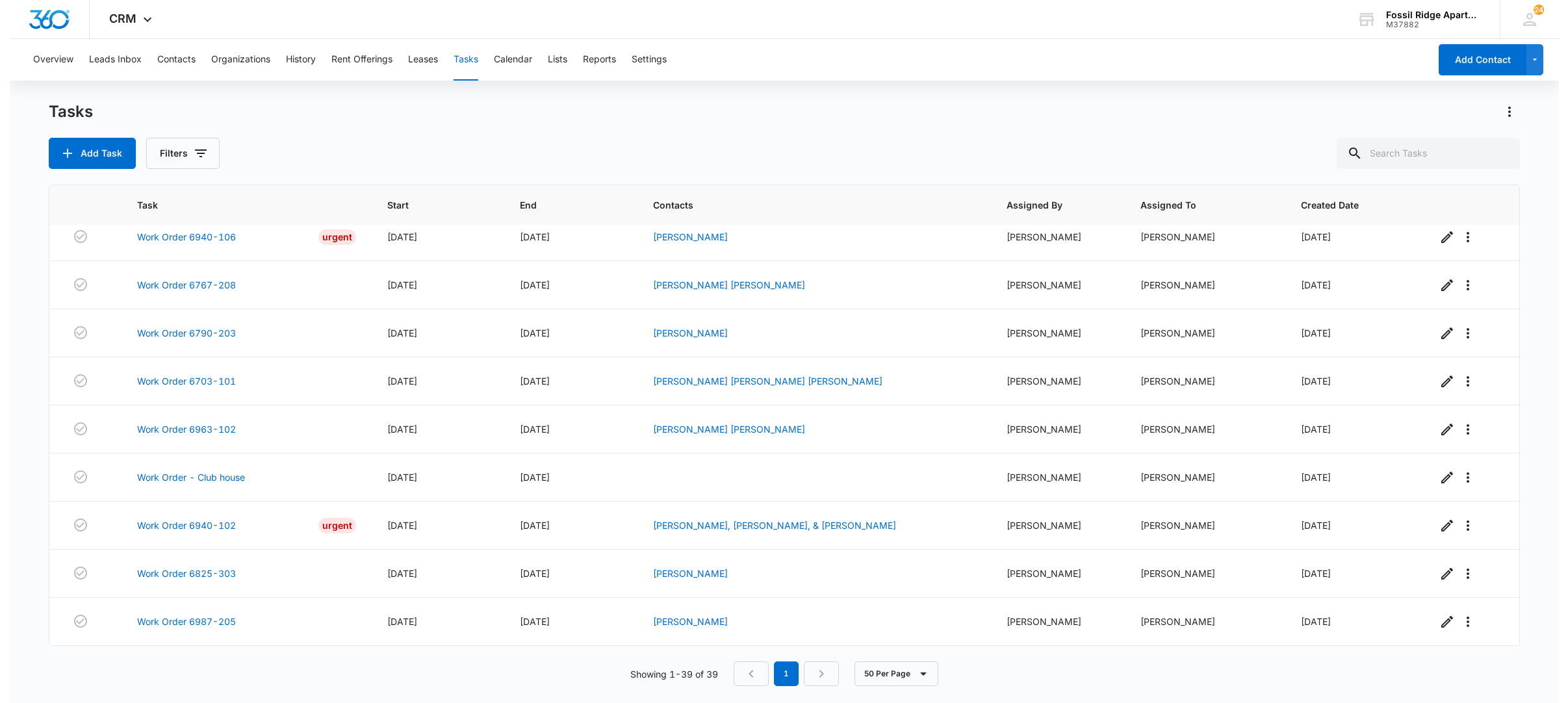
scroll to position [1507, 0]
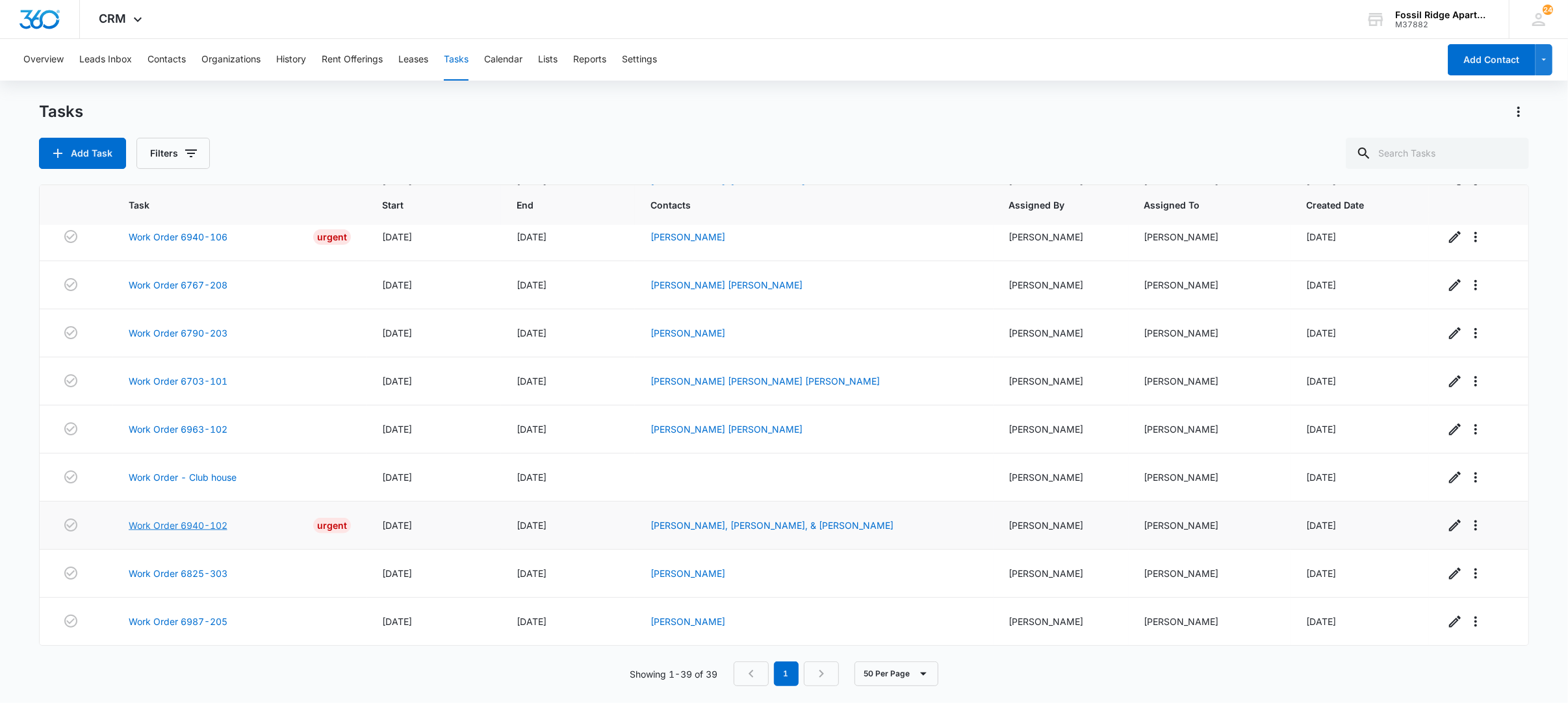
click at [186, 528] on link "Work Order 6940-102" at bounding box center [178, 525] width 99 height 13
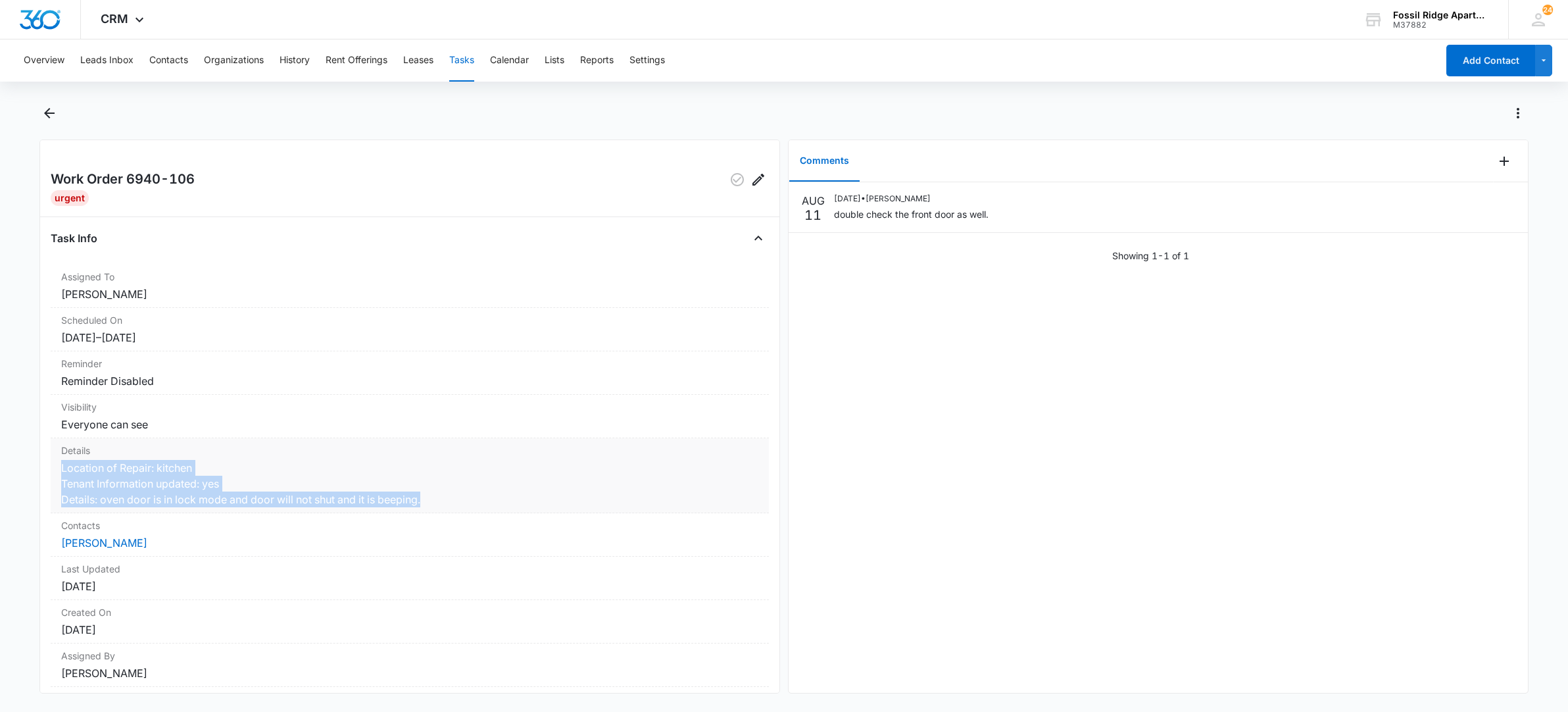
drag, startPoint x: 424, startPoint y: 495, endPoint x: 62, endPoint y: 472, distance: 362.7
click at [62, 472] on dd "Location of Repair: kitchen Tenant Information updated: yes Details: oven door …" at bounding box center [409, 483] width 697 height 48
click at [469, 507] on dd "Location of Repair: kitchen Tenant Information updated: yes Details: oven door …" at bounding box center [409, 483] width 697 height 48
